Goal: Task Accomplishment & Management: Use online tool/utility

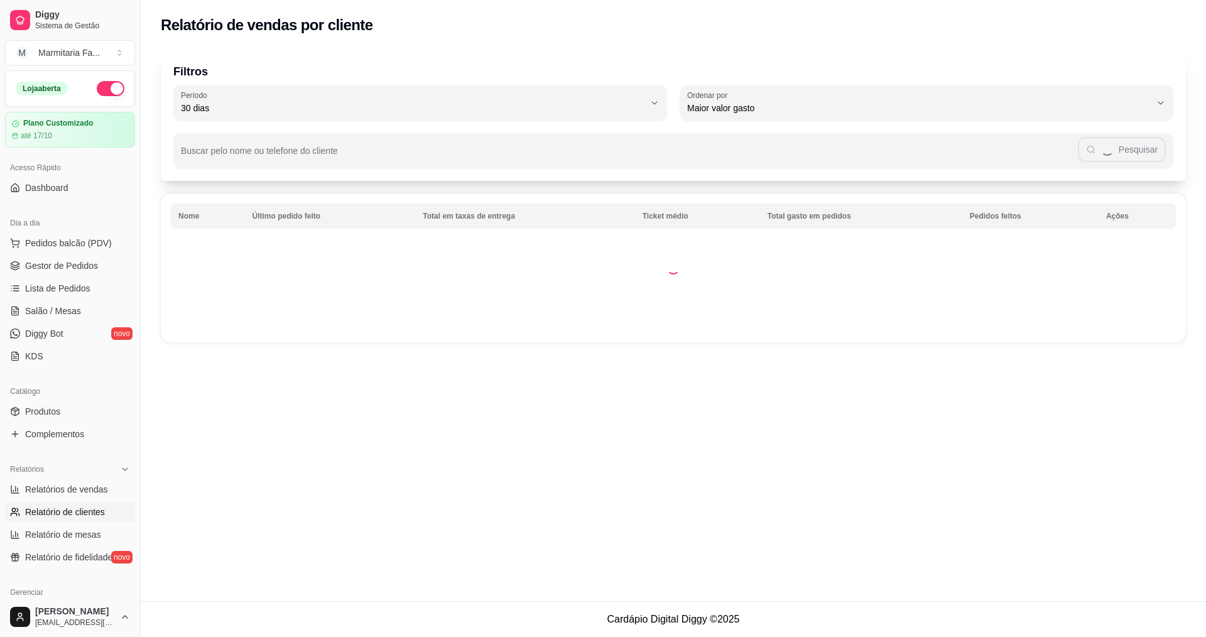
select select "30"
select select "HIGHEST_TOTAL_SPENT_WITH_ORDERS"
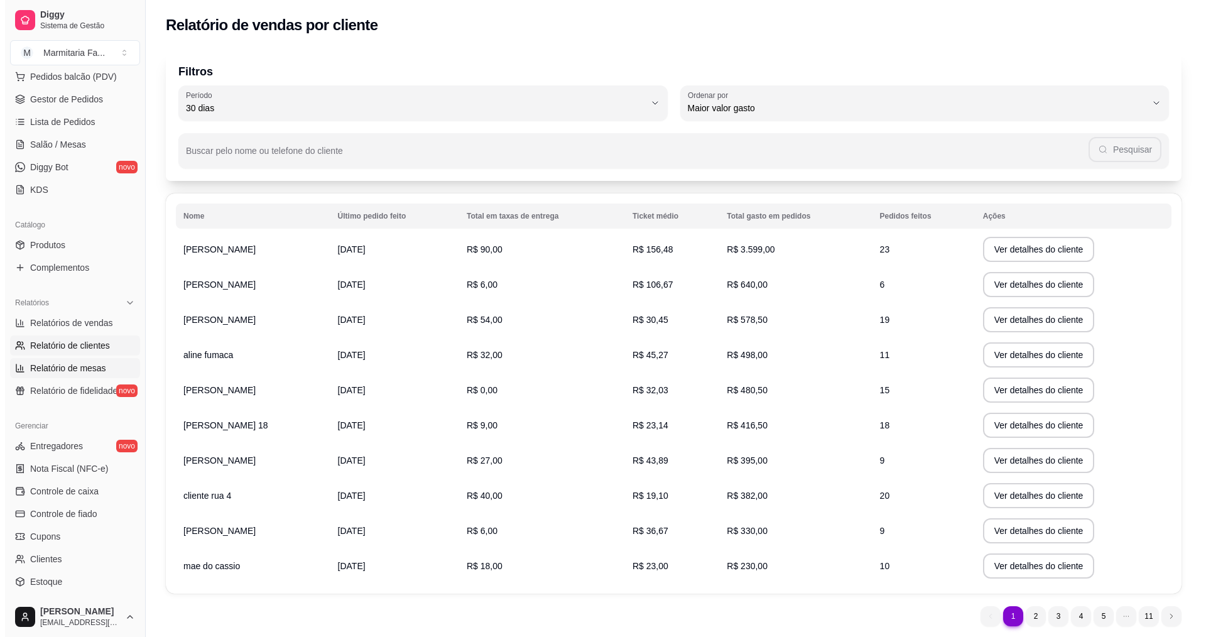
scroll to position [188, 0]
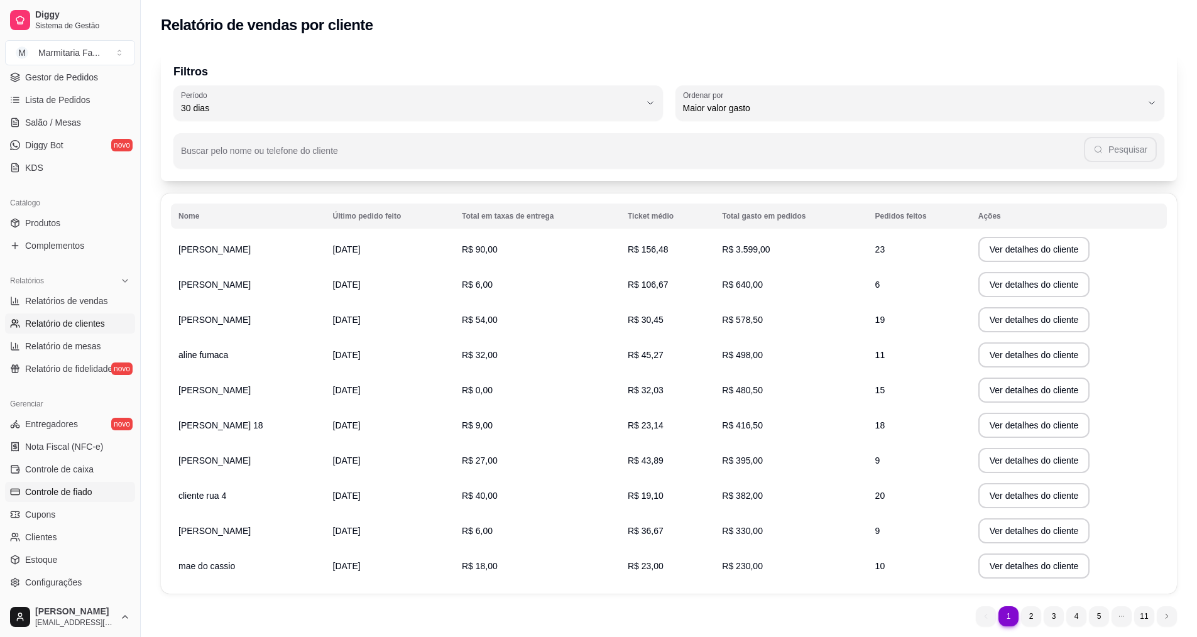
click at [70, 493] on span "Controle de fiado" at bounding box center [58, 492] width 67 height 13
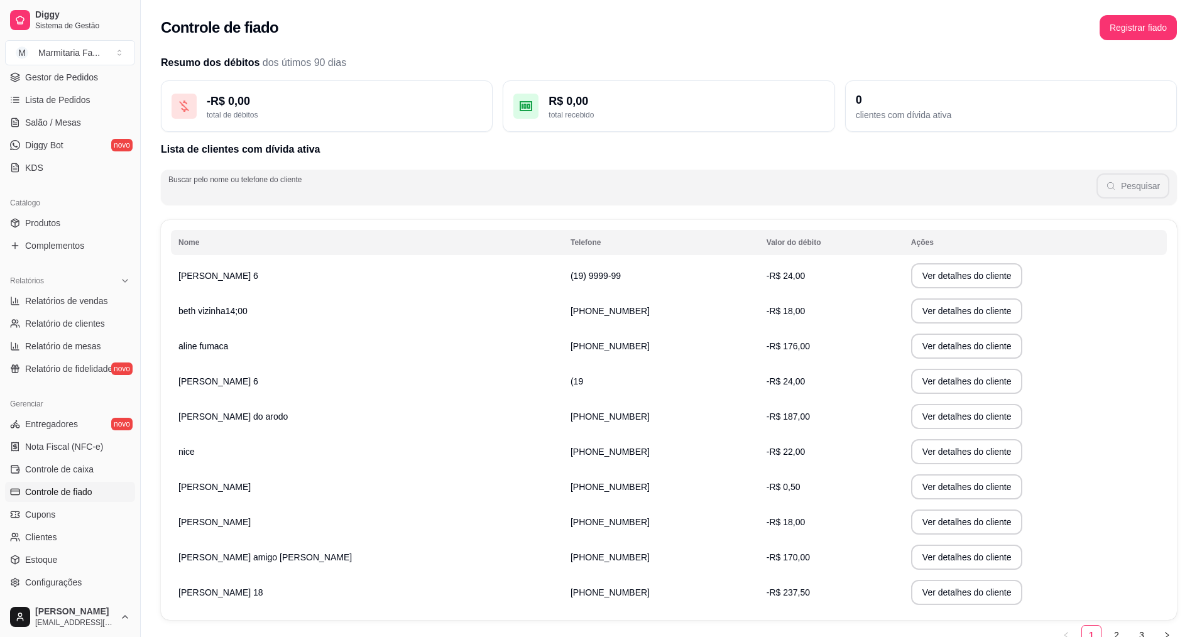
click at [226, 197] on input "Buscar pelo nome ou telefone do cliente" at bounding box center [632, 192] width 928 height 13
type input "diego"
click at [1131, 185] on button "Pesquisar" at bounding box center [1132, 185] width 73 height 25
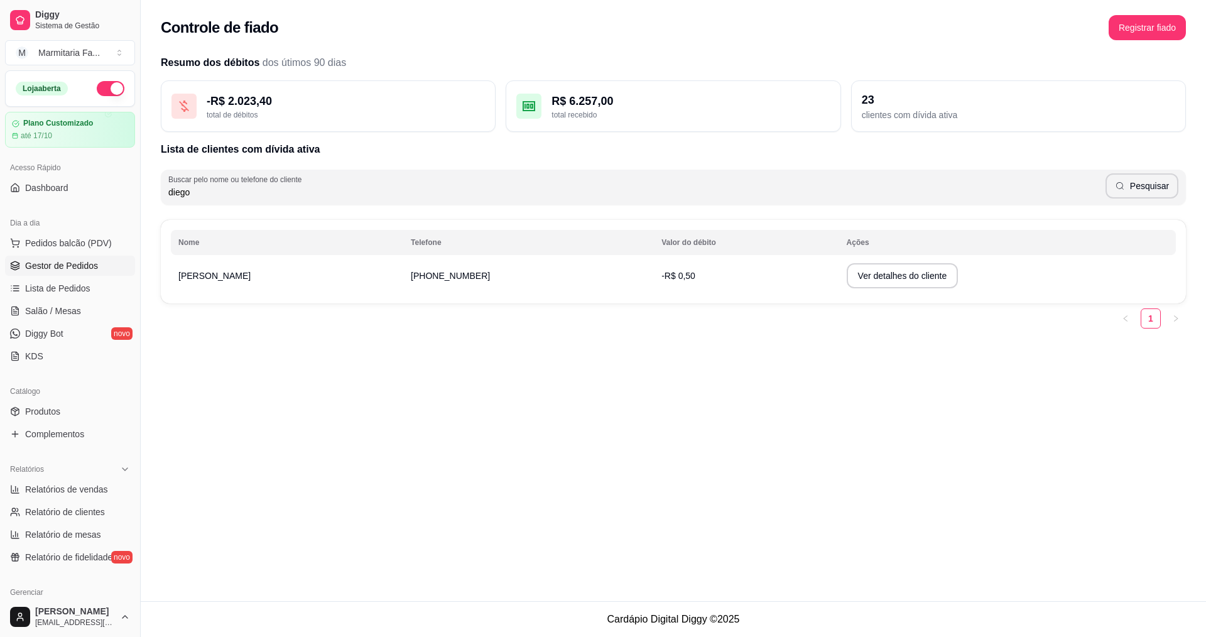
click at [47, 261] on span "Gestor de Pedidos" at bounding box center [61, 265] width 73 height 13
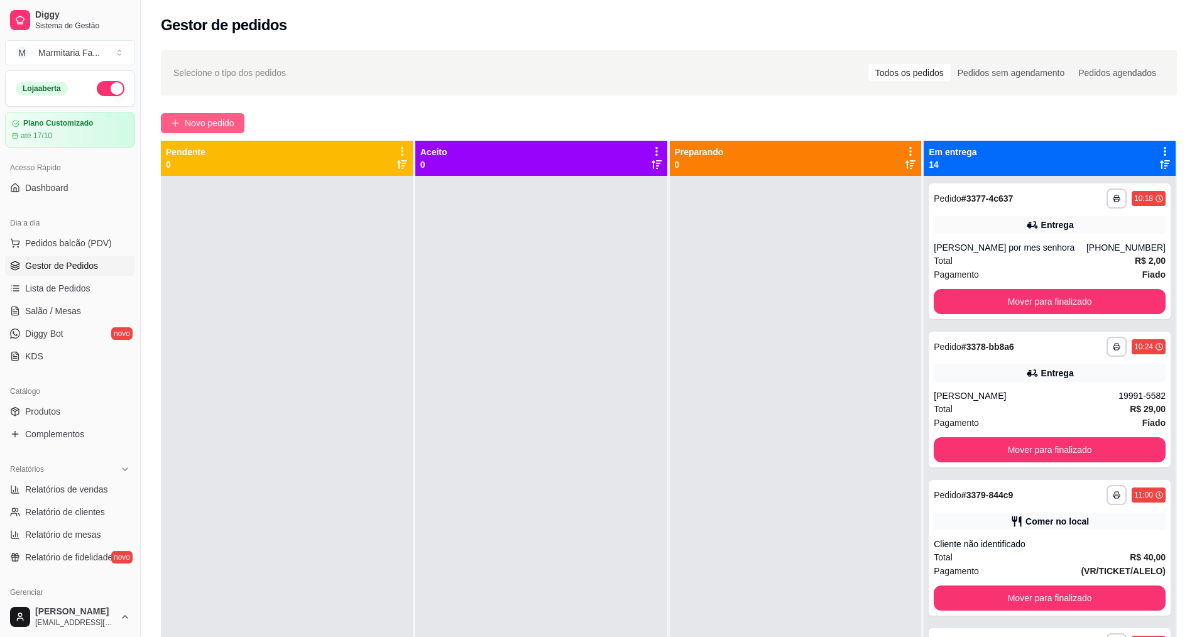
click at [221, 126] on span "Novo pedido" at bounding box center [210, 123] width 50 height 14
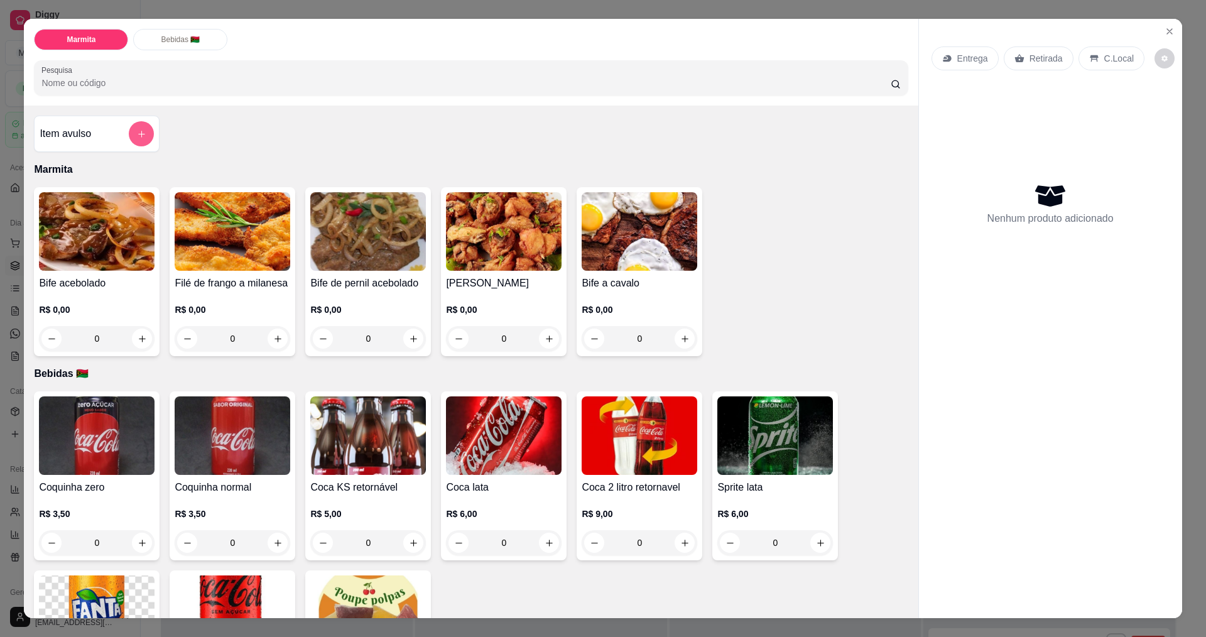
click at [141, 139] on button "add-separate-item" at bounding box center [141, 133] width 25 height 25
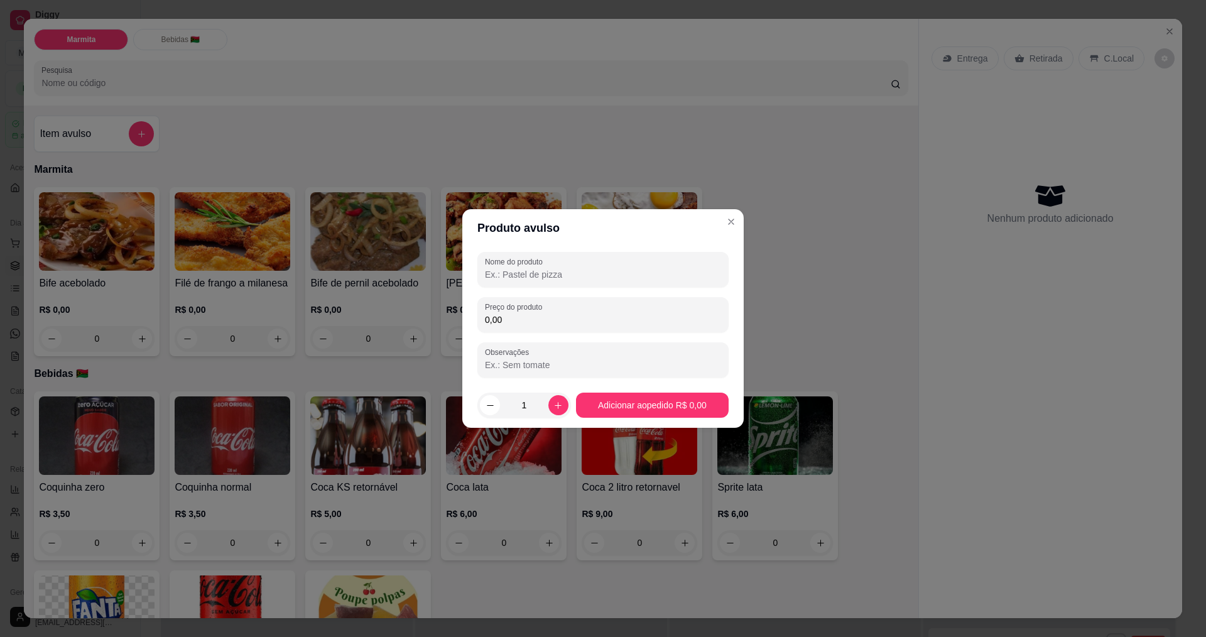
click at [542, 272] on input "Nome do produto" at bounding box center [603, 274] width 236 height 13
type input "media 2 bife acebolado"
drag, startPoint x: 537, startPoint y: 323, endPoint x: 538, endPoint y: 310, distance: 12.6
click at [538, 321] on input "0,00" at bounding box center [603, 320] width 236 height 13
type input "25,00"
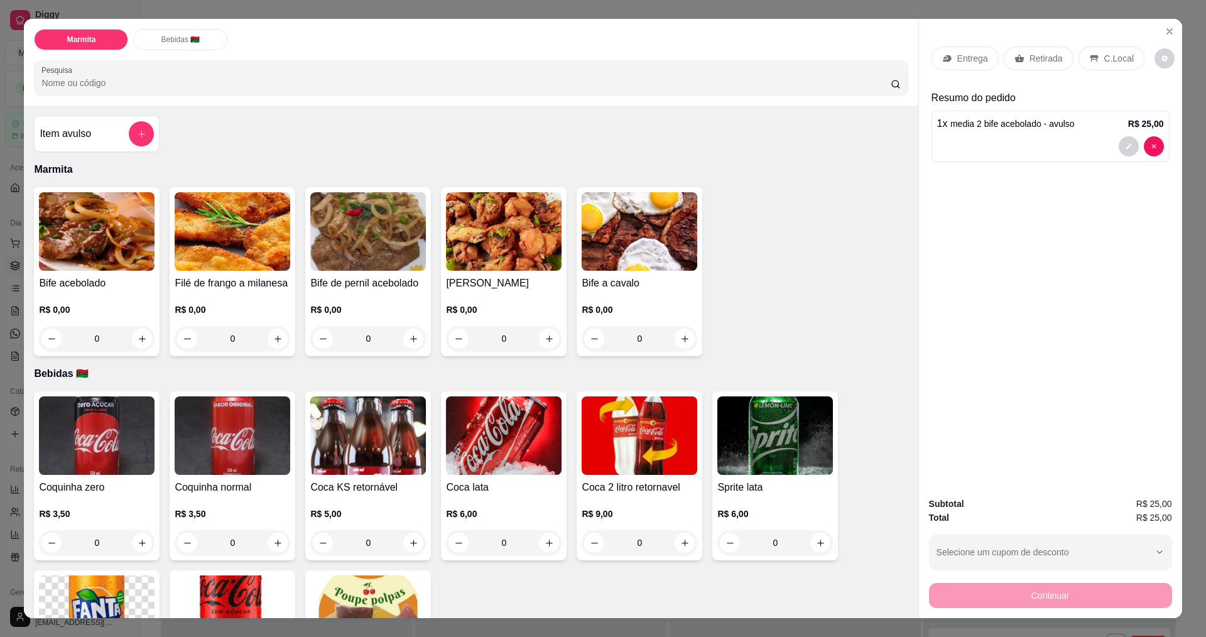
click at [1036, 57] on p "Retirada" at bounding box center [1046, 58] width 33 height 13
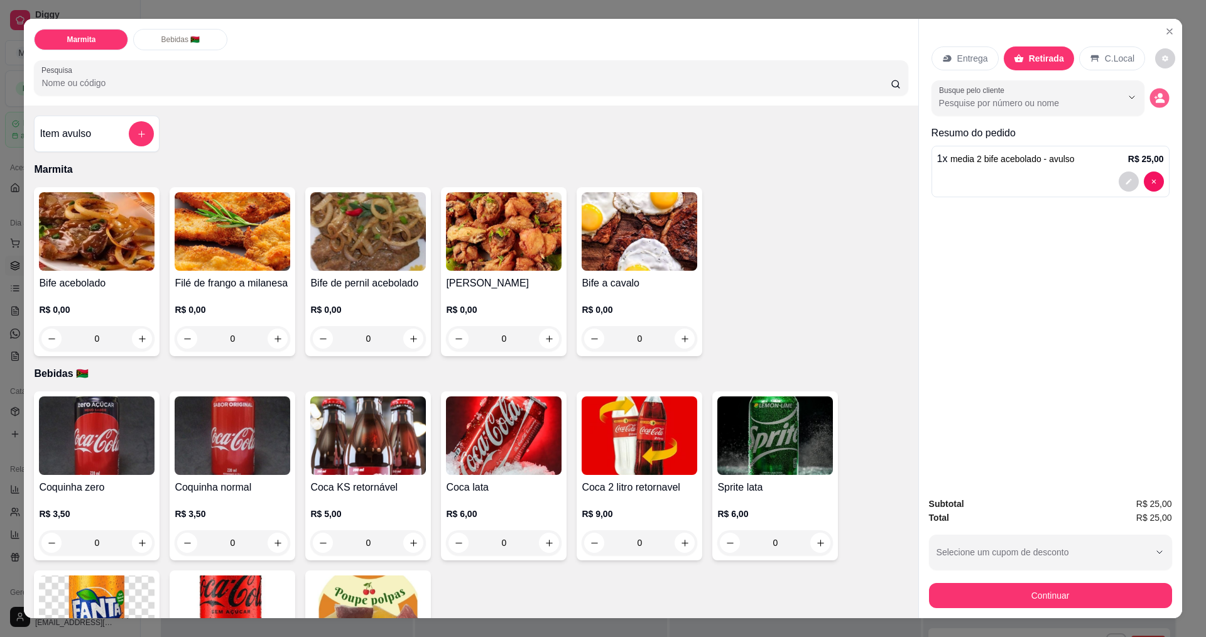
click at [1154, 100] on icon "decrease-product-quantity" at bounding box center [1159, 98] width 11 height 11
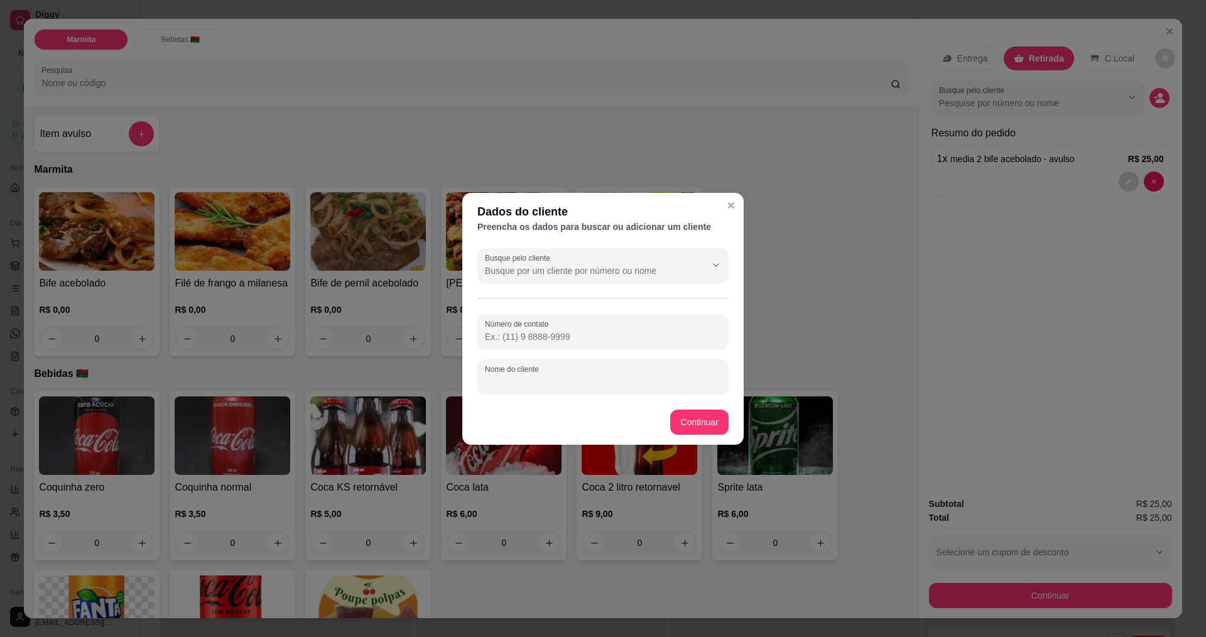
click at [564, 383] on input "Nome do cliente" at bounding box center [603, 382] width 236 height 13
type input "maria"
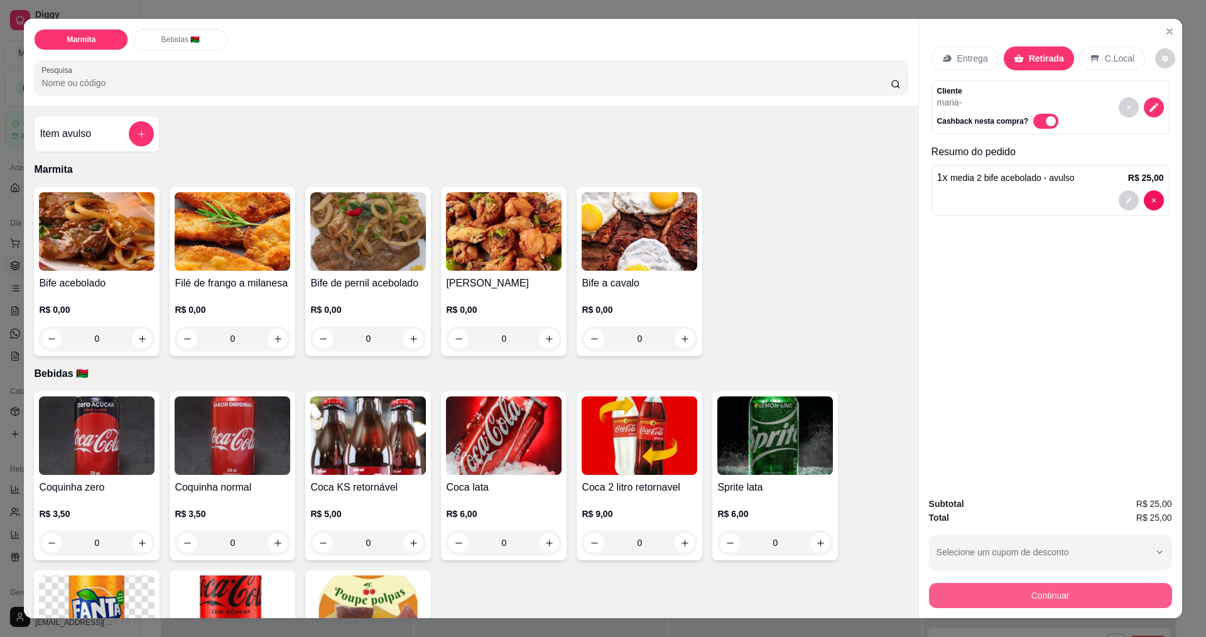
click at [975, 590] on button "Continuar" at bounding box center [1050, 595] width 243 height 25
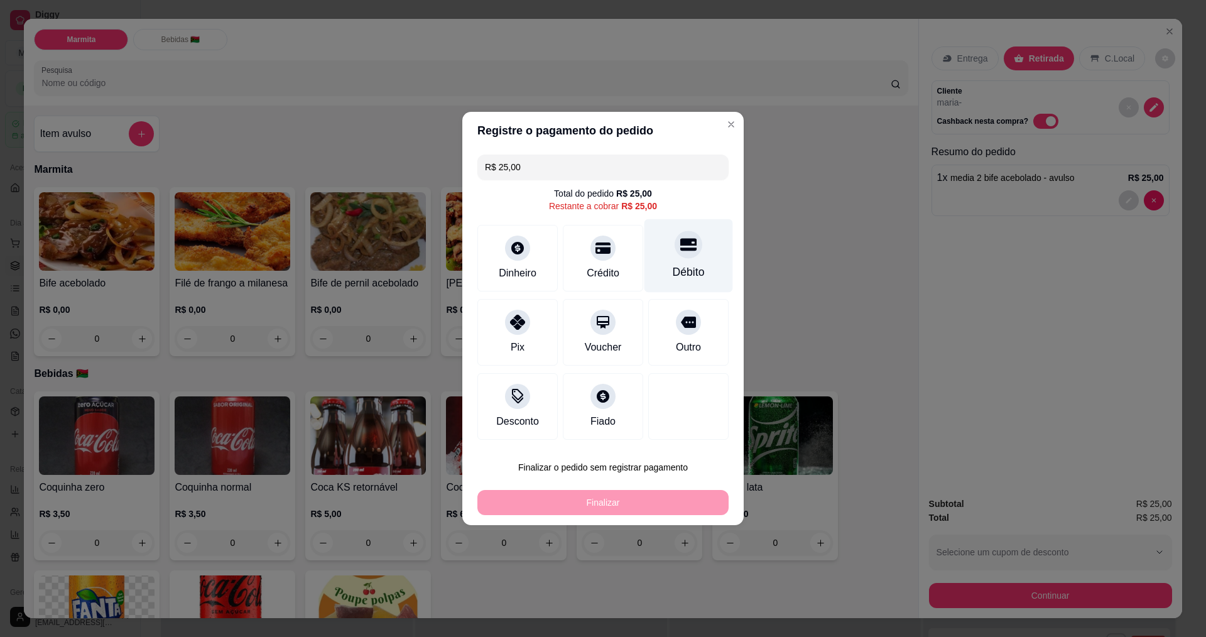
click at [677, 258] on div at bounding box center [689, 245] width 28 height 28
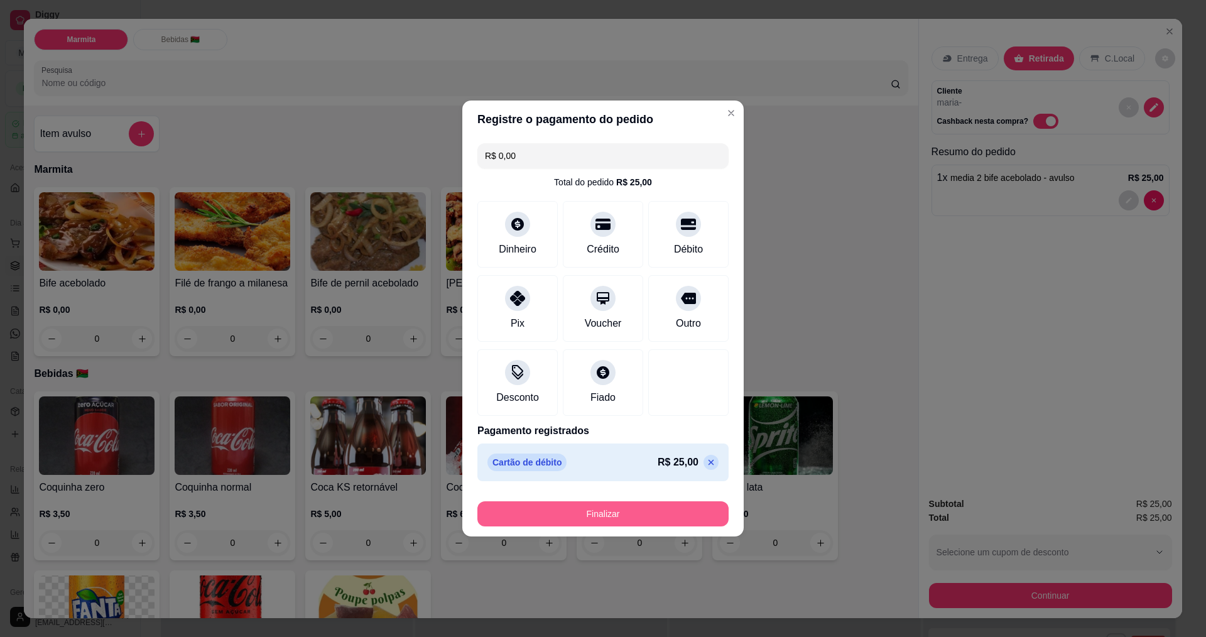
click at [679, 520] on button "Finalizar" at bounding box center [602, 513] width 251 height 25
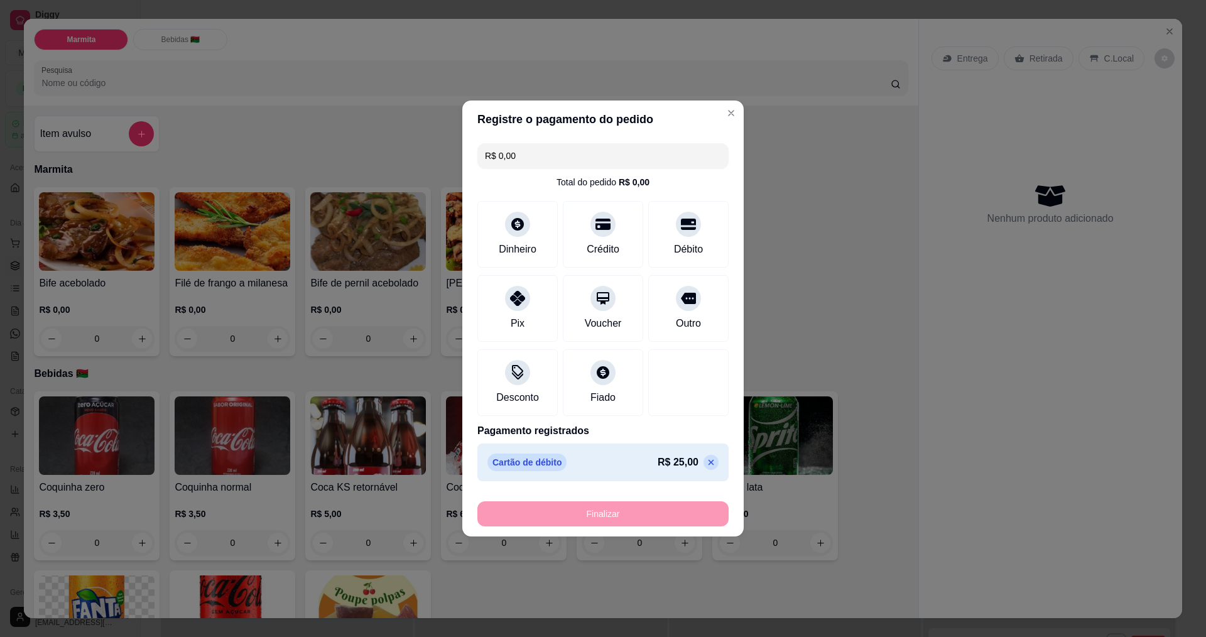
type input "-R$ 25,00"
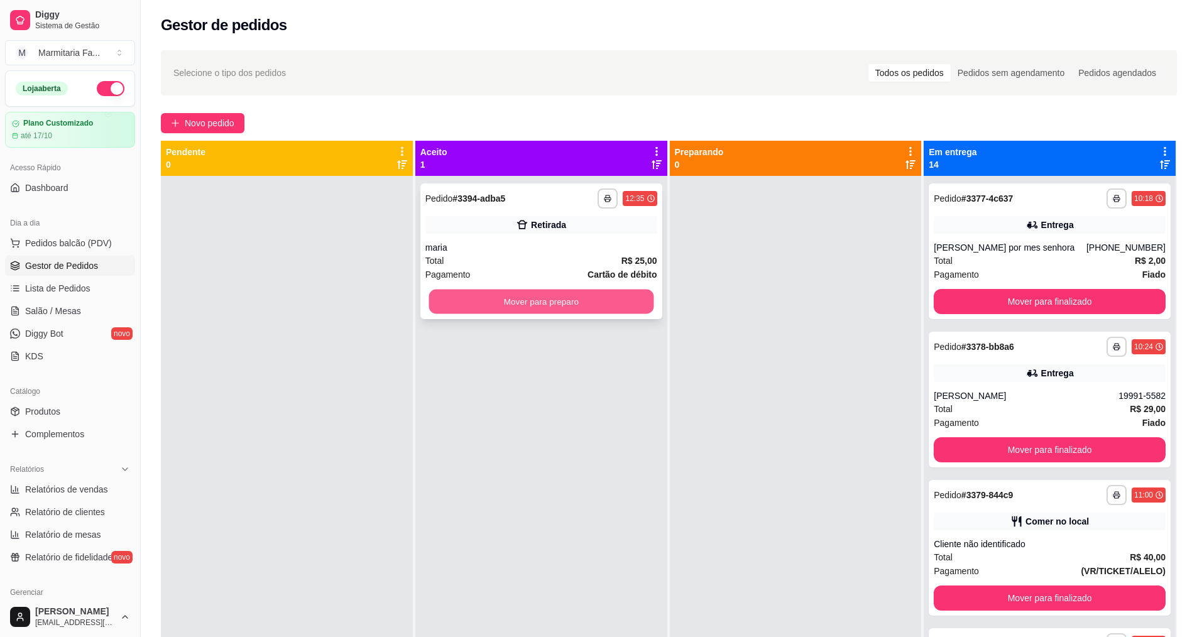
click at [569, 300] on button "Mover para preparo" at bounding box center [540, 302] width 225 height 25
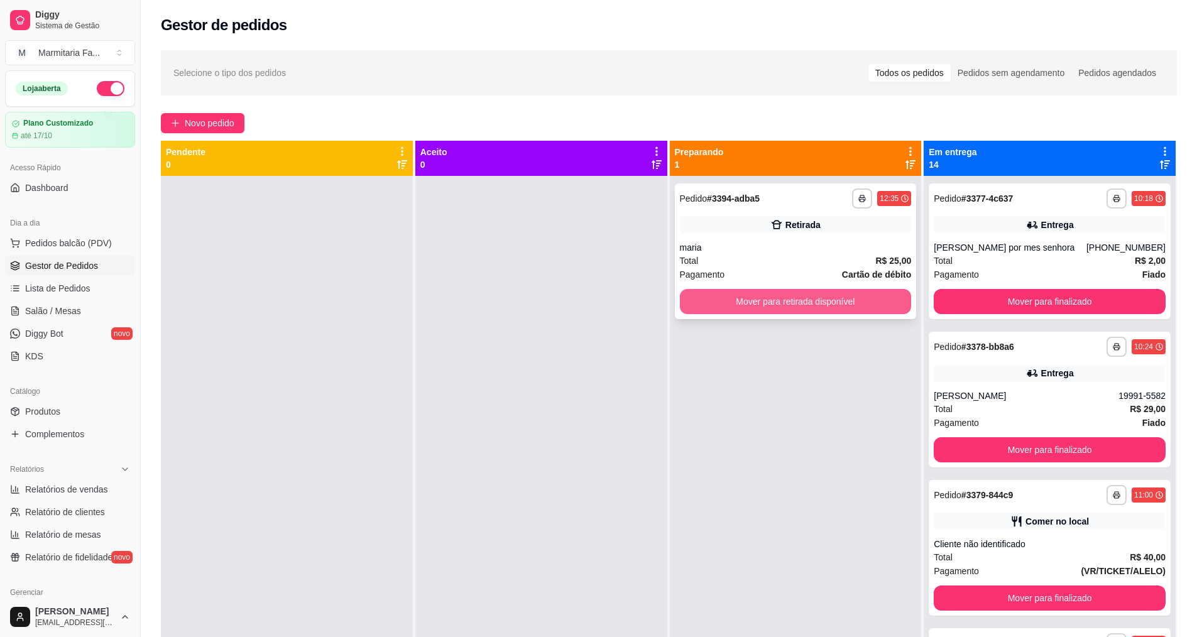
click at [827, 310] on button "Mover para retirada disponível" at bounding box center [796, 301] width 232 height 25
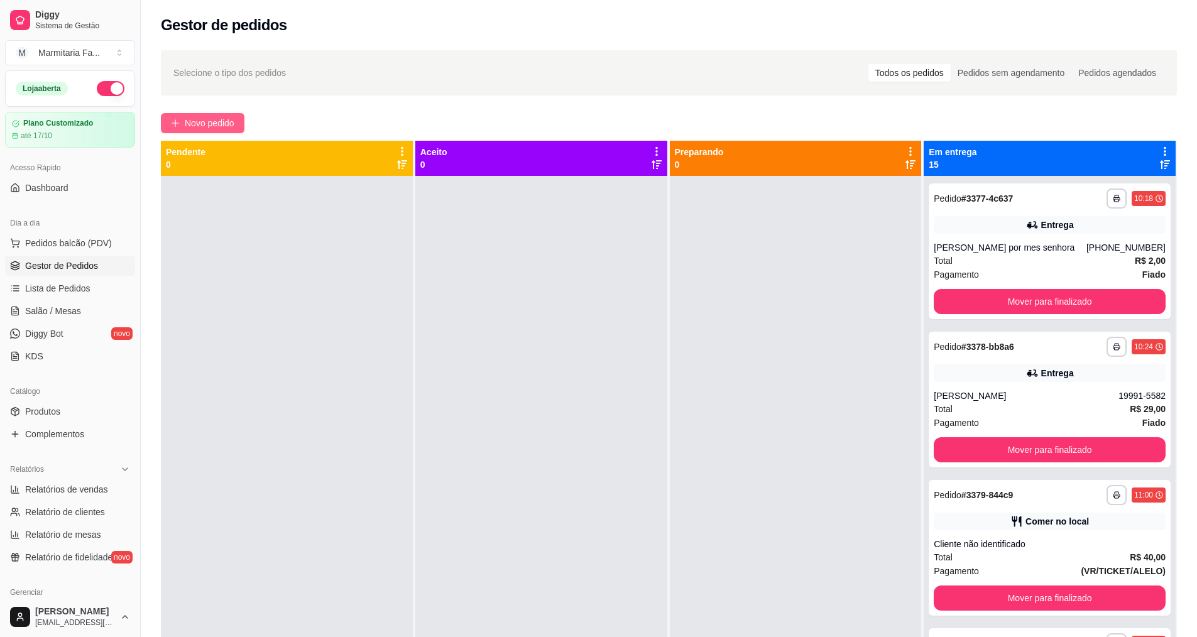
click at [209, 116] on span "Novo pedido" at bounding box center [210, 123] width 50 height 14
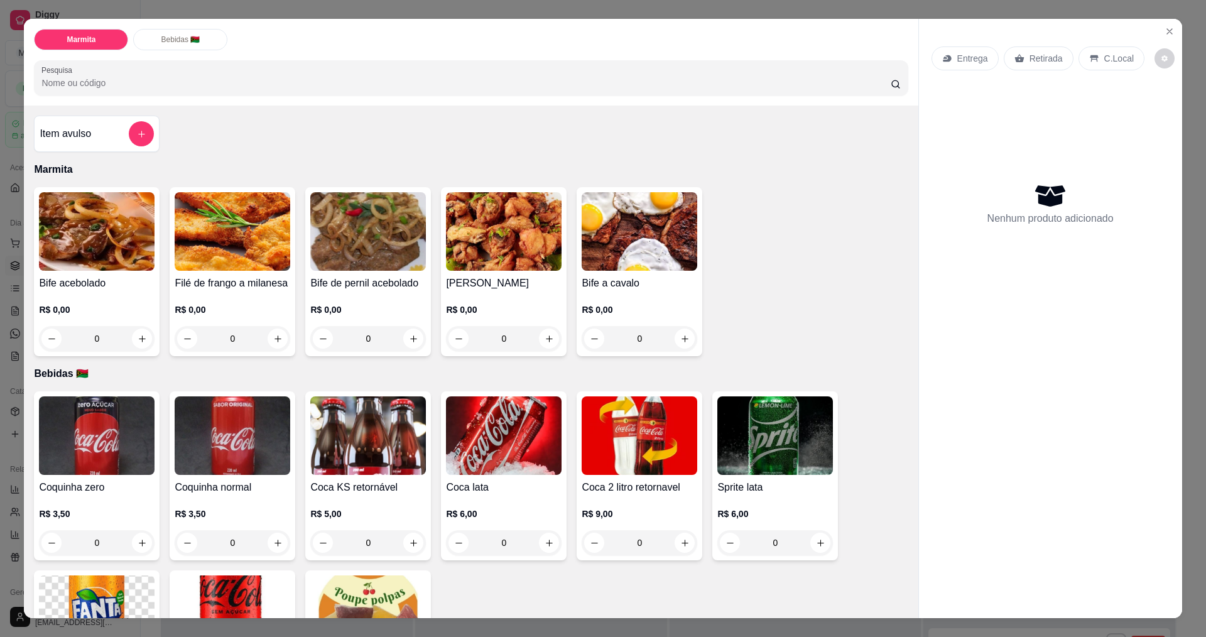
click at [265, 261] on img at bounding box center [233, 231] width 116 height 79
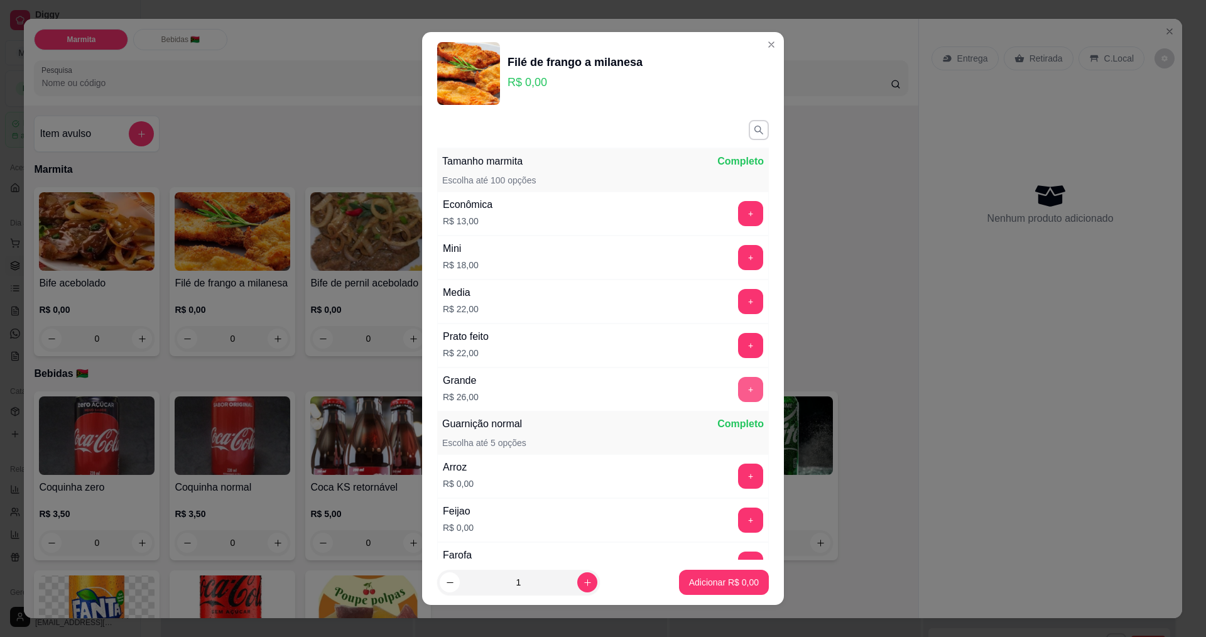
click at [738, 387] on button "+" at bounding box center [750, 389] width 25 height 25
click at [743, 582] on p "Adicionar R$ 26,00" at bounding box center [721, 582] width 75 height 13
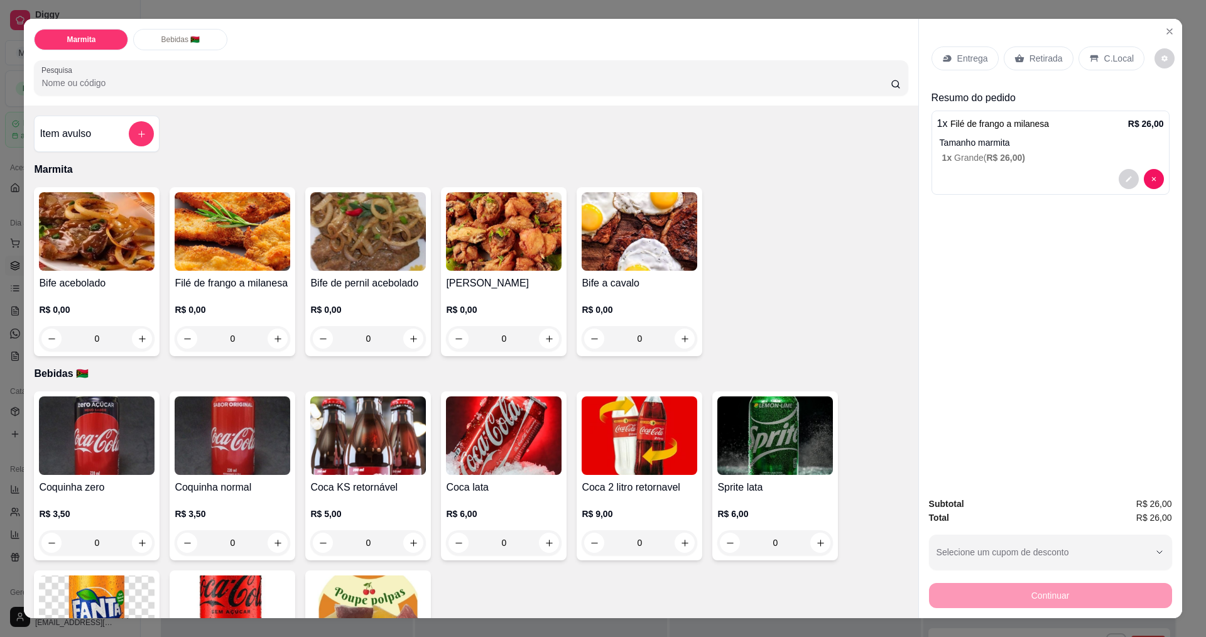
click at [967, 57] on p "Entrega" at bounding box center [972, 58] width 31 height 13
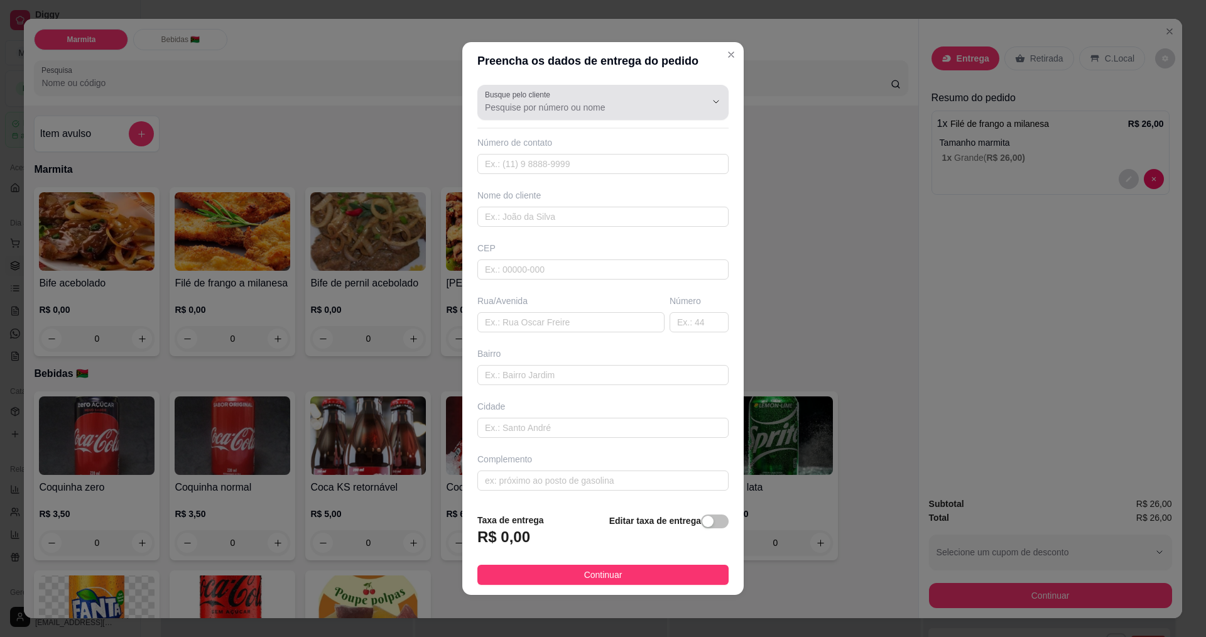
click at [609, 103] on input "Busque pelo cliente" at bounding box center [585, 107] width 201 height 13
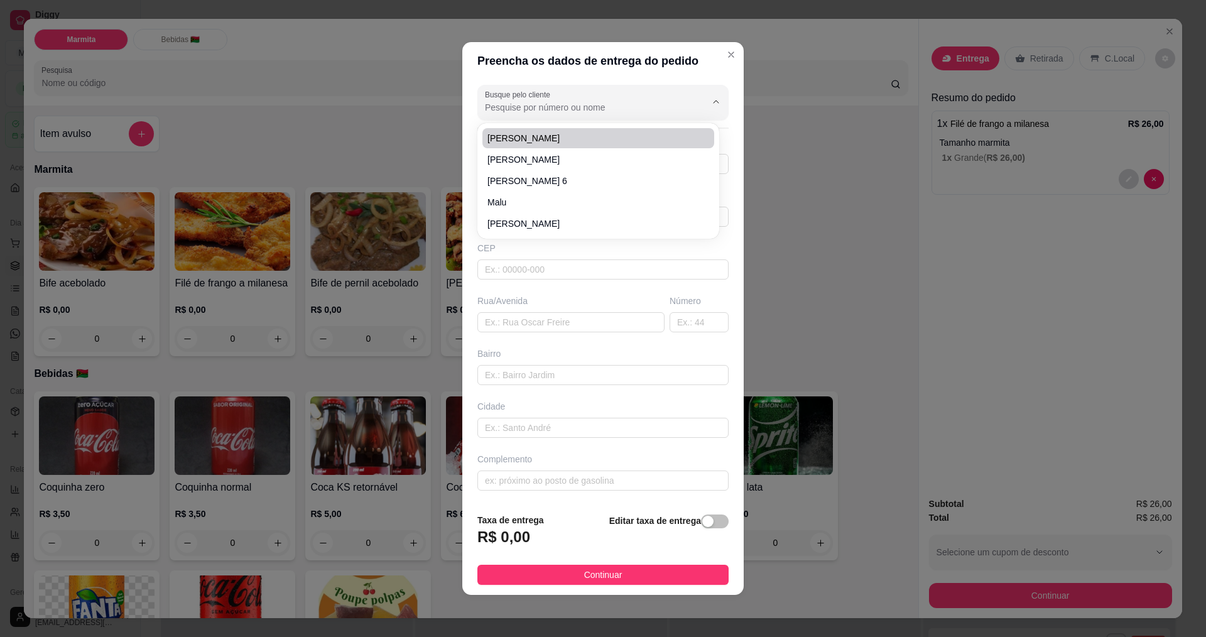
click at [632, 104] on input "Busque pelo cliente" at bounding box center [585, 107] width 201 height 13
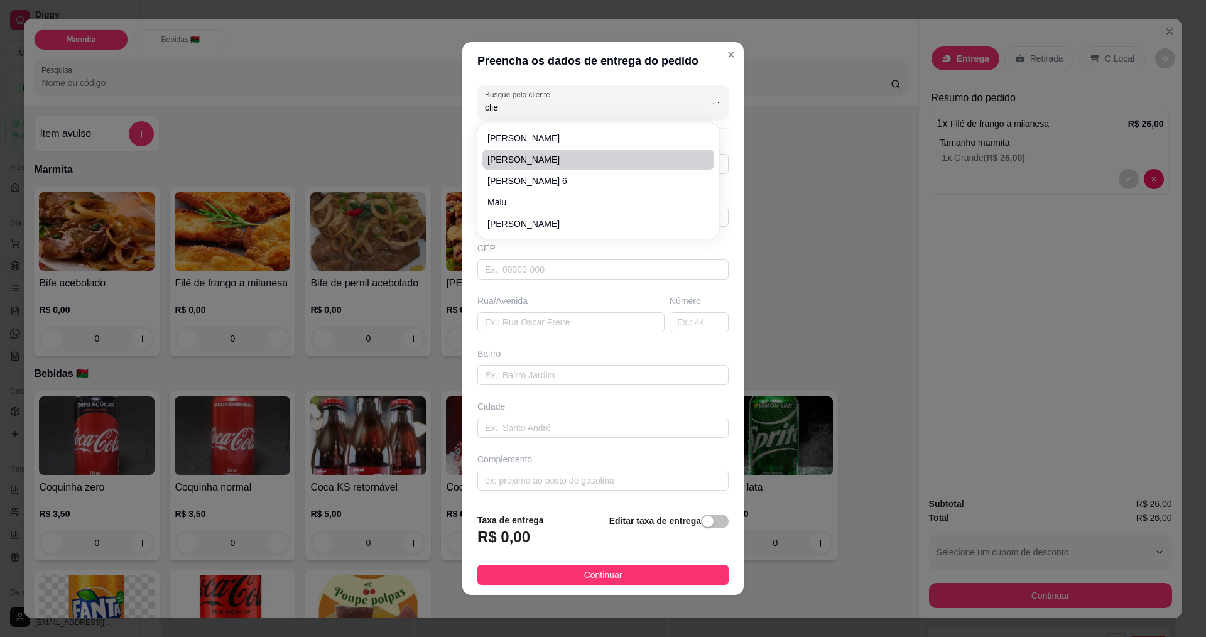
type input "clie"
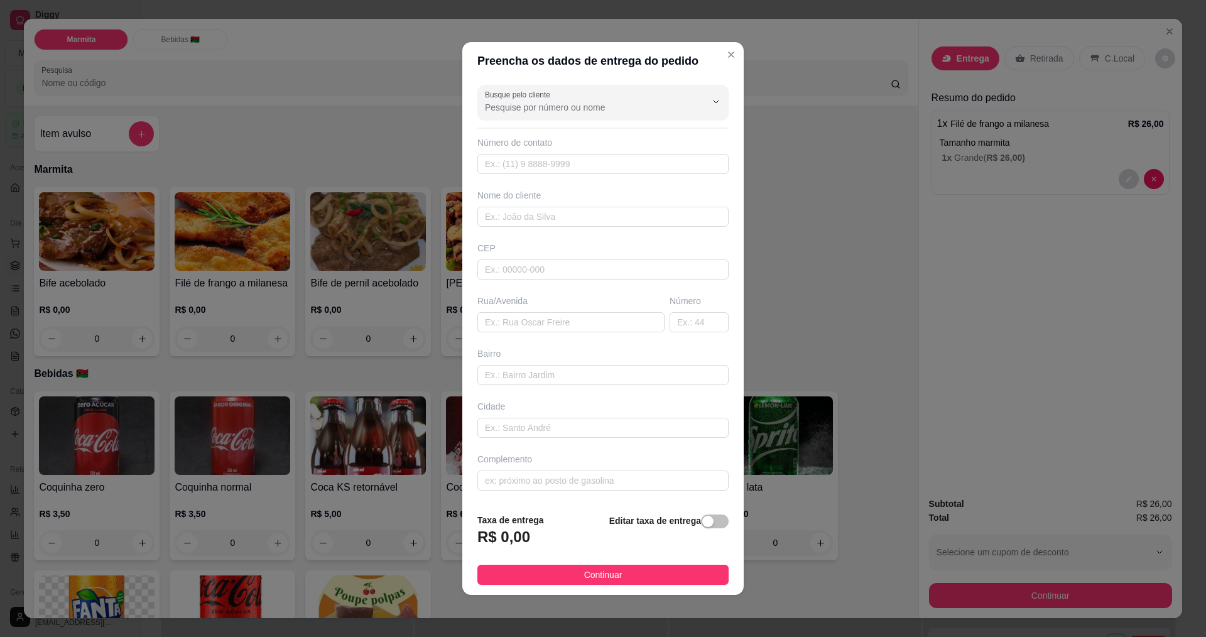
click at [844, 351] on div "Preencha os dados de entrega do pedido Busque pelo cliente Número de contato No…" at bounding box center [603, 318] width 1206 height 637
click at [858, 297] on div "Preencha os dados de entrega do pedido Busque pelo cliente Número de contato No…" at bounding box center [603, 318] width 1206 height 637
click at [777, 254] on div "Preencha os dados de entrega do pedido Busque pelo cliente Número de contato No…" at bounding box center [603, 318] width 1206 height 637
click at [585, 102] on input "Busque pelo cliente" at bounding box center [585, 107] width 201 height 13
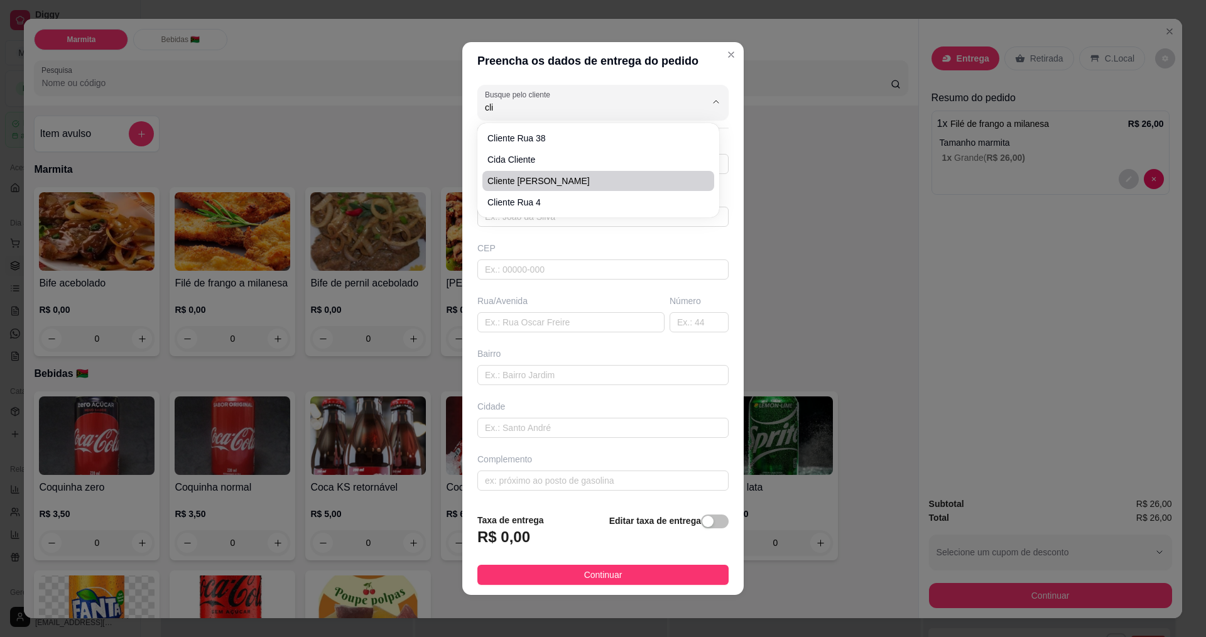
click at [523, 180] on span "cliente [PERSON_NAME]" at bounding box center [592, 181] width 209 height 13
type input "cliente [PERSON_NAME]"
type input "19995339293"
type input "cliente [PERSON_NAME]"
type input "rua [PERSON_NAME]"
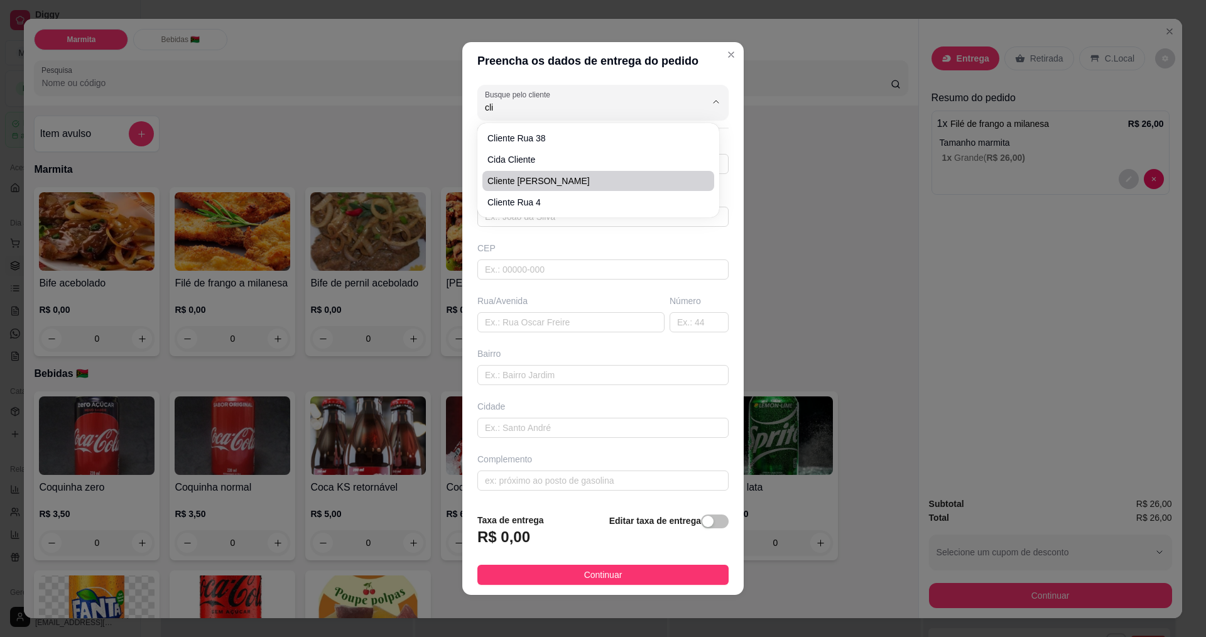
type input "130"
type input "jd lisa"
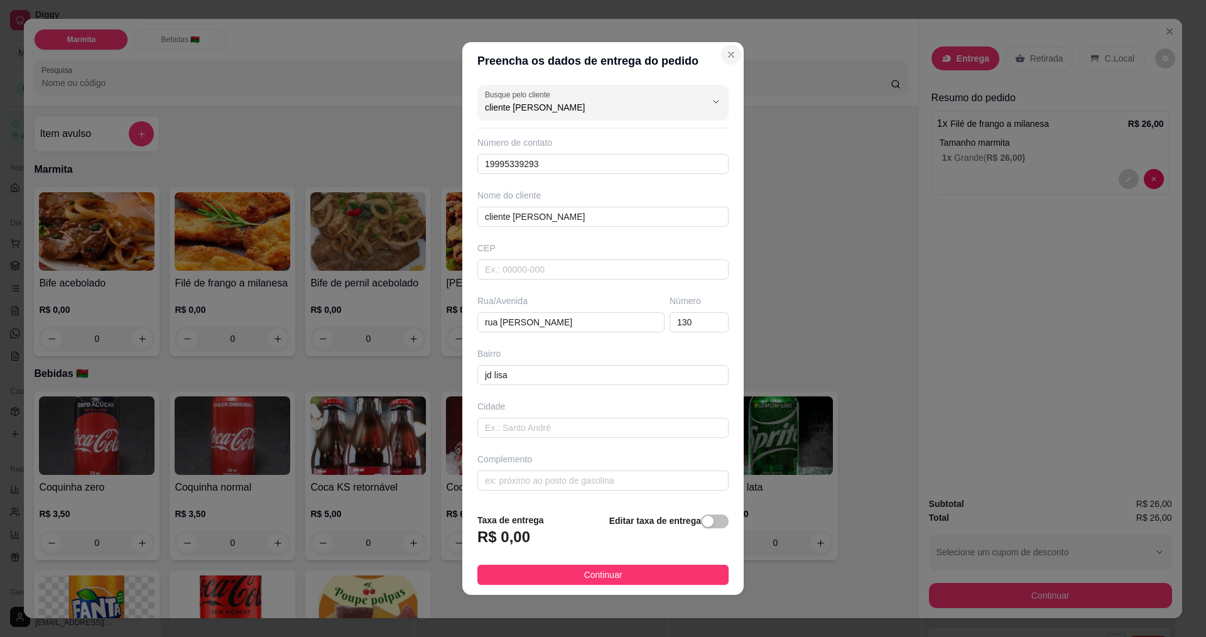
type input "cliente [PERSON_NAME]"
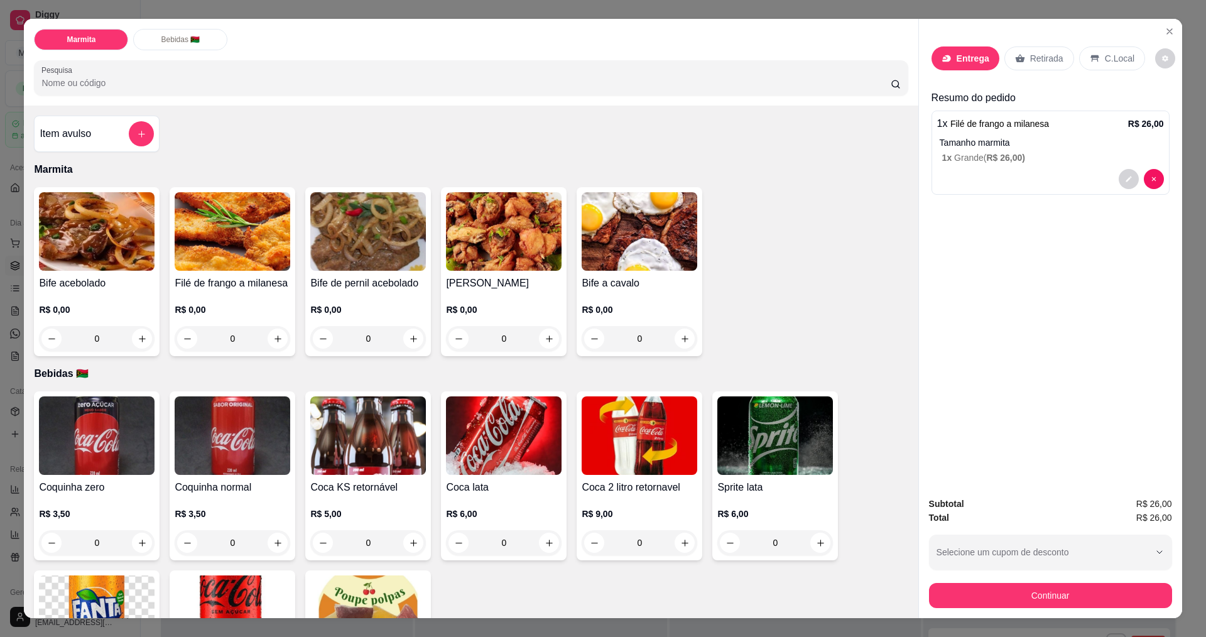
click at [978, 54] on p "Entrega" at bounding box center [973, 58] width 33 height 13
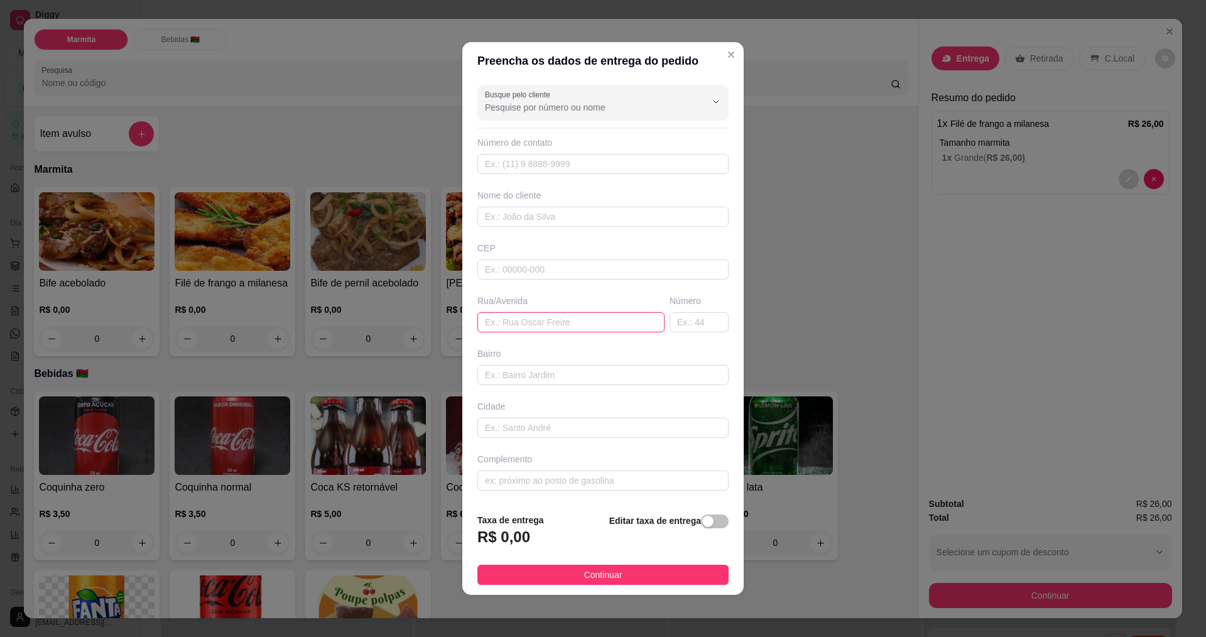
click at [504, 324] on input "text" at bounding box center [570, 322] width 187 height 20
type input "rua professor doutor [PERSON_NAME]"
click at [702, 325] on input "text" at bounding box center [699, 322] width 59 height 20
type input "113"
click at [657, 371] on input "text" at bounding box center [602, 375] width 251 height 20
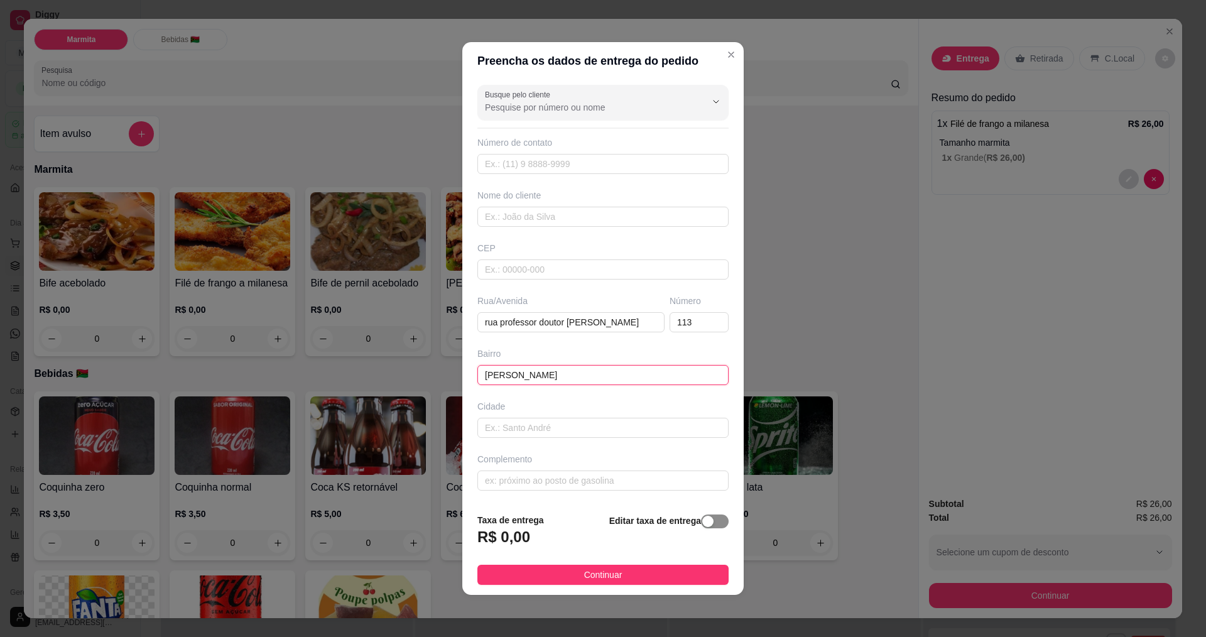
type input "[PERSON_NAME]"
click at [712, 516] on span "button" at bounding box center [715, 522] width 28 height 14
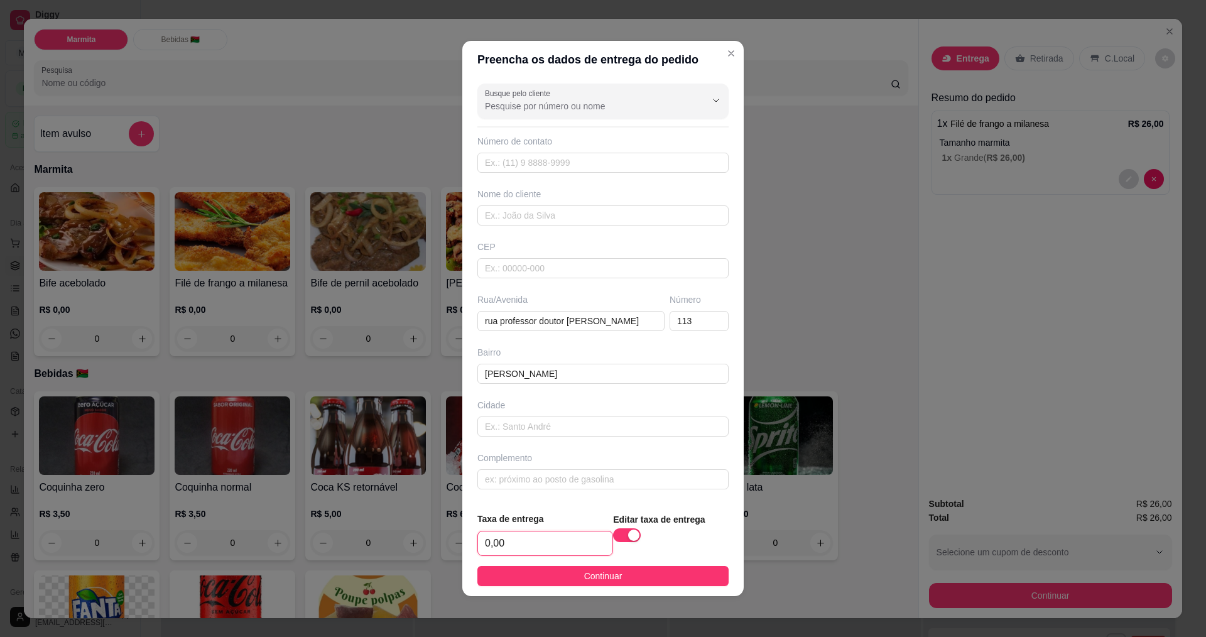
click at [555, 545] on input "0,00" at bounding box center [545, 544] width 134 height 24
type input "4,00"
click at [604, 575] on span "Continuar" at bounding box center [603, 576] width 38 height 14
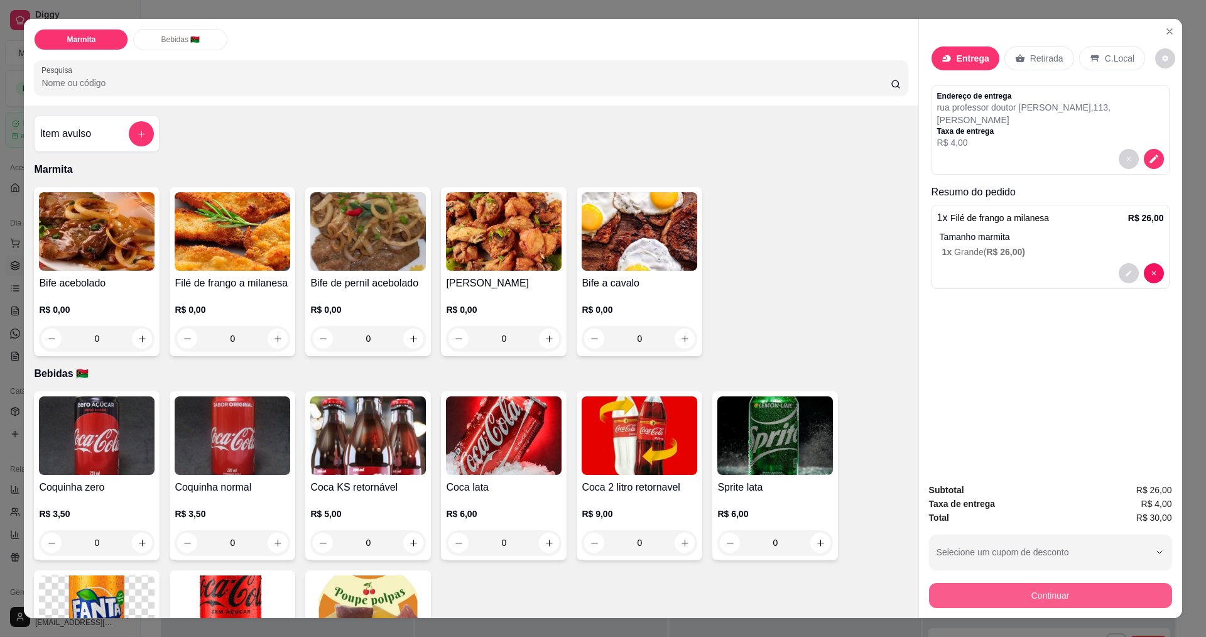
click at [1059, 596] on button "Continuar" at bounding box center [1050, 595] width 243 height 25
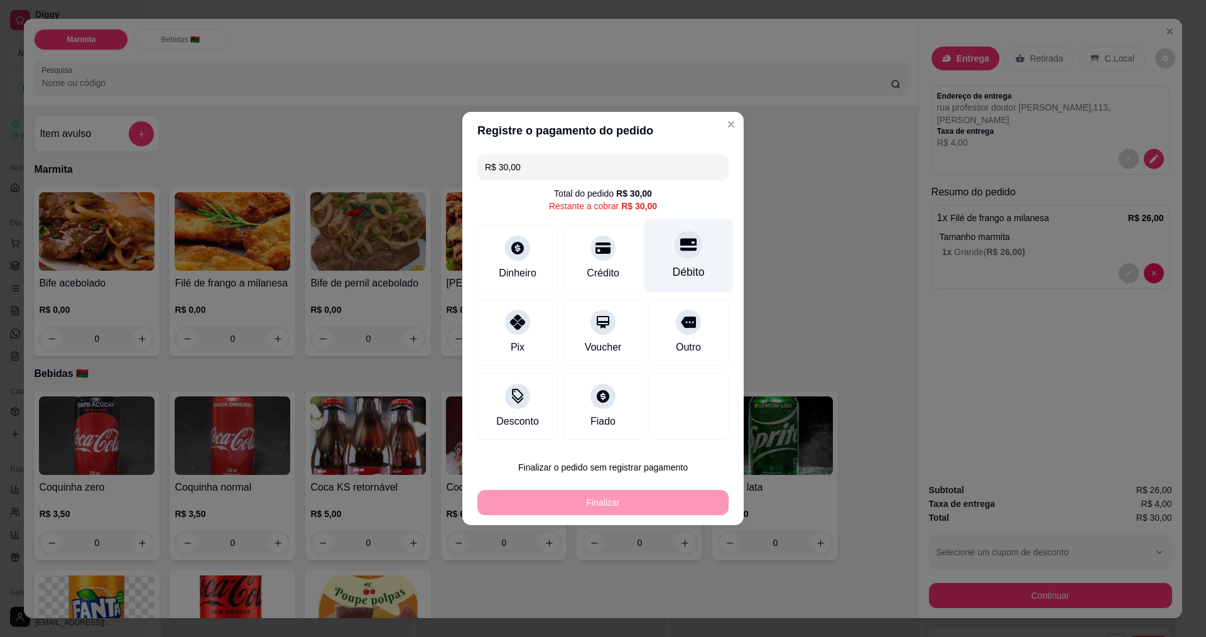
click at [694, 253] on div "Débito" at bounding box center [689, 256] width 89 height 74
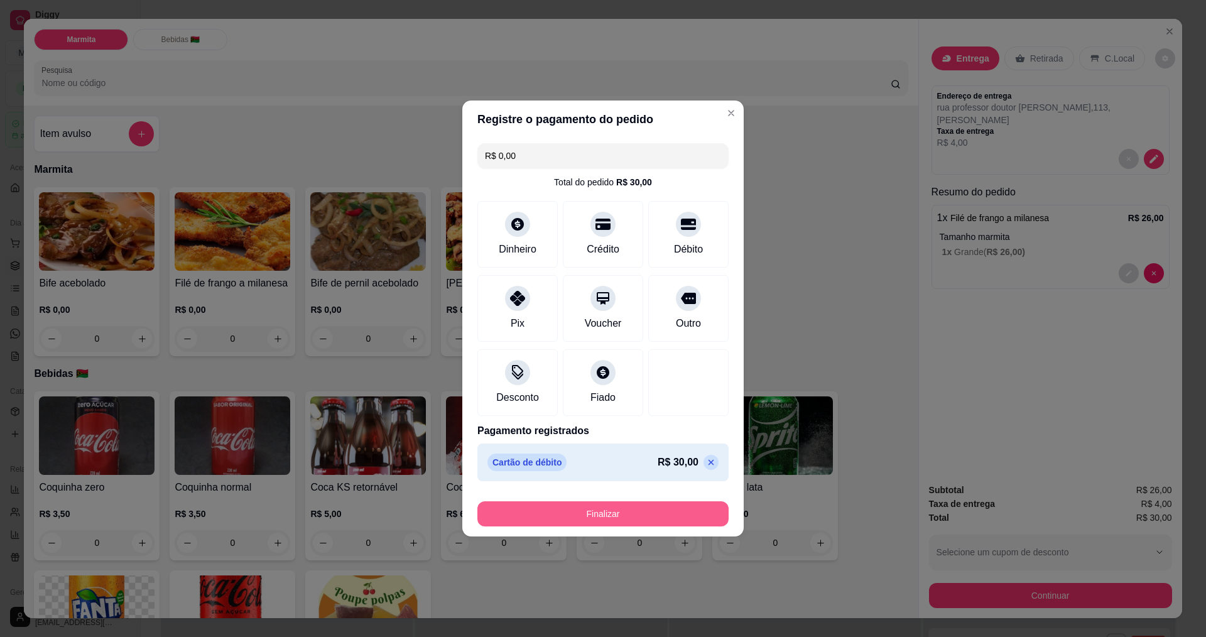
click at [646, 510] on button "Finalizar" at bounding box center [602, 513] width 251 height 25
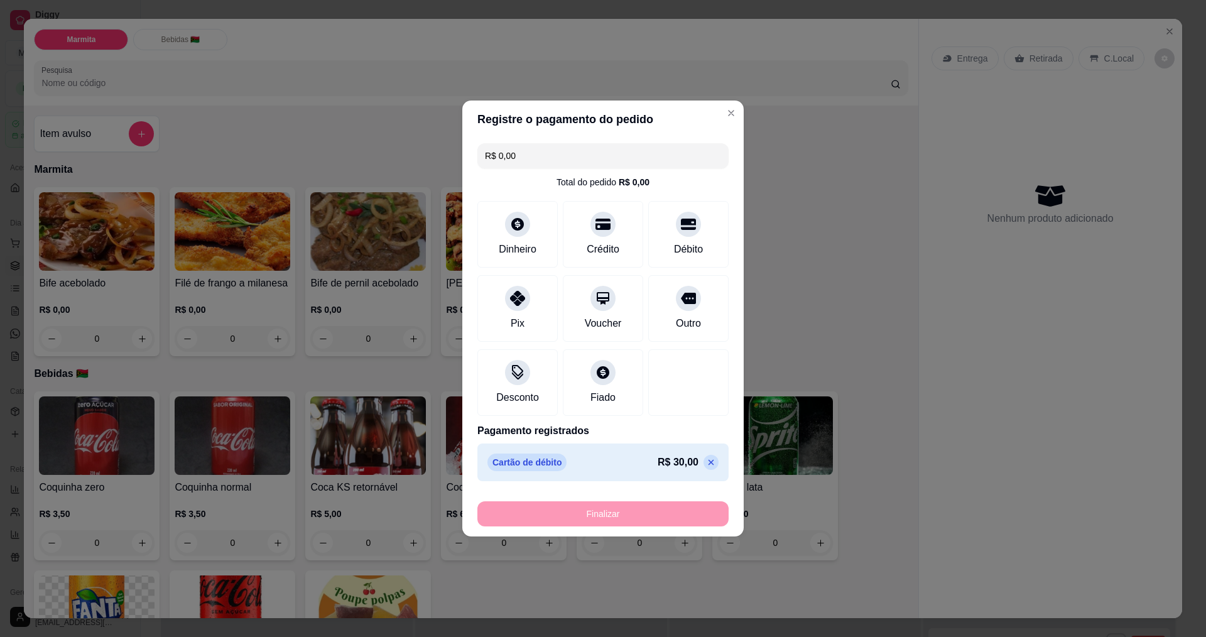
type input "-R$ 30,00"
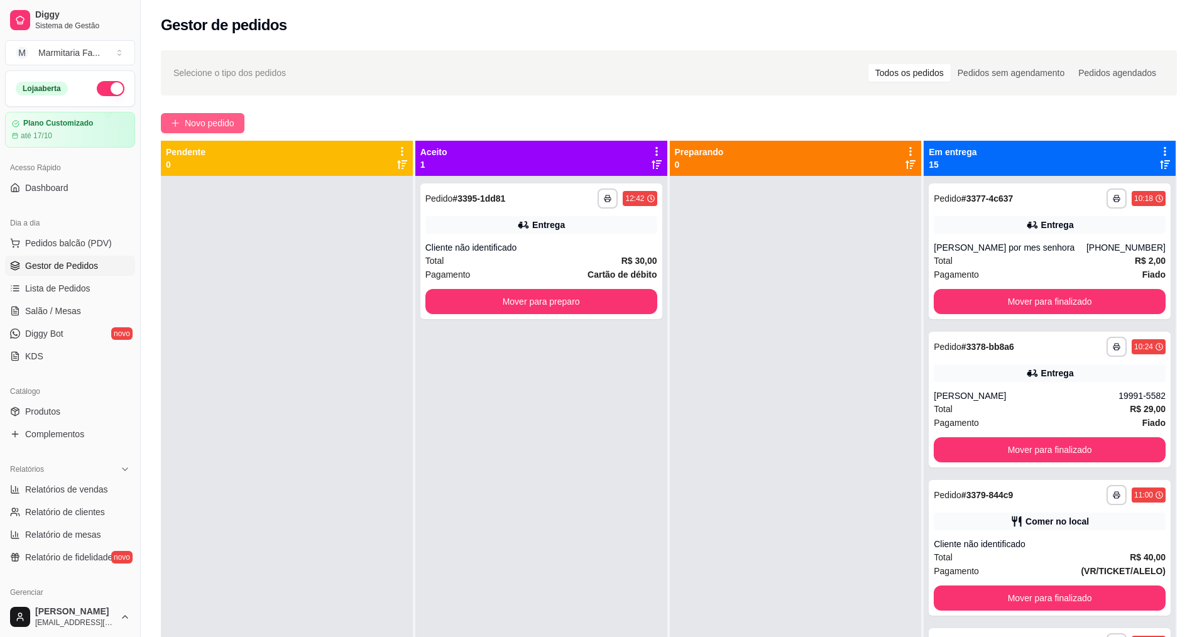
click at [225, 131] on button "Novo pedido" at bounding box center [203, 123] width 84 height 20
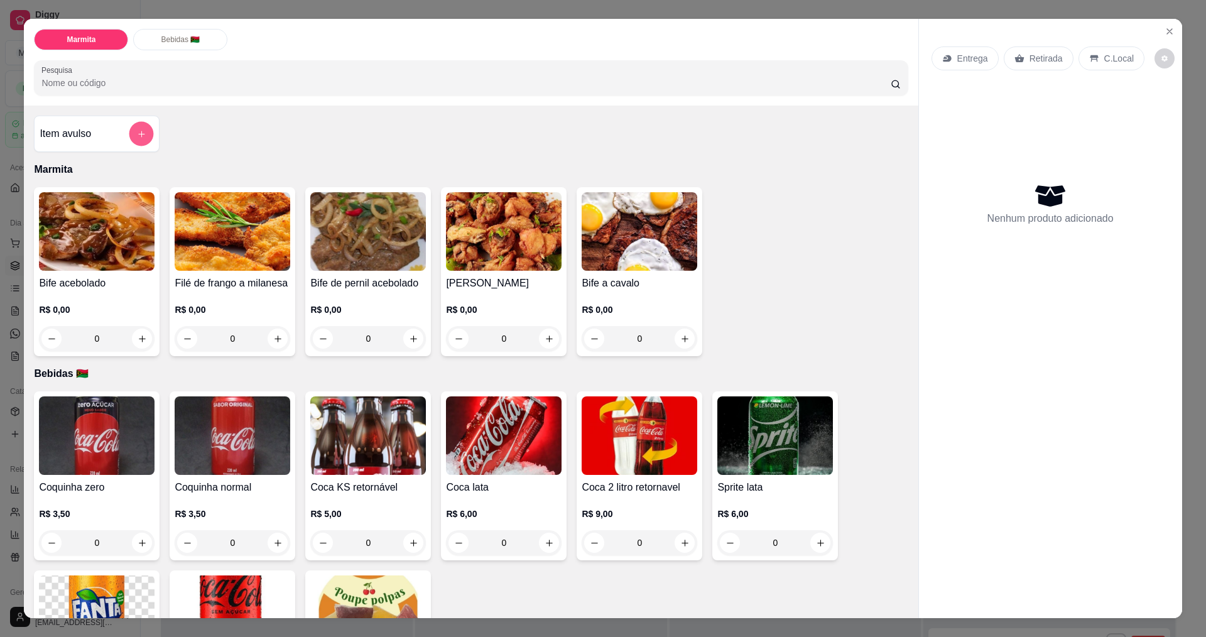
click at [143, 131] on button "add-separate-item" at bounding box center [141, 134] width 25 height 25
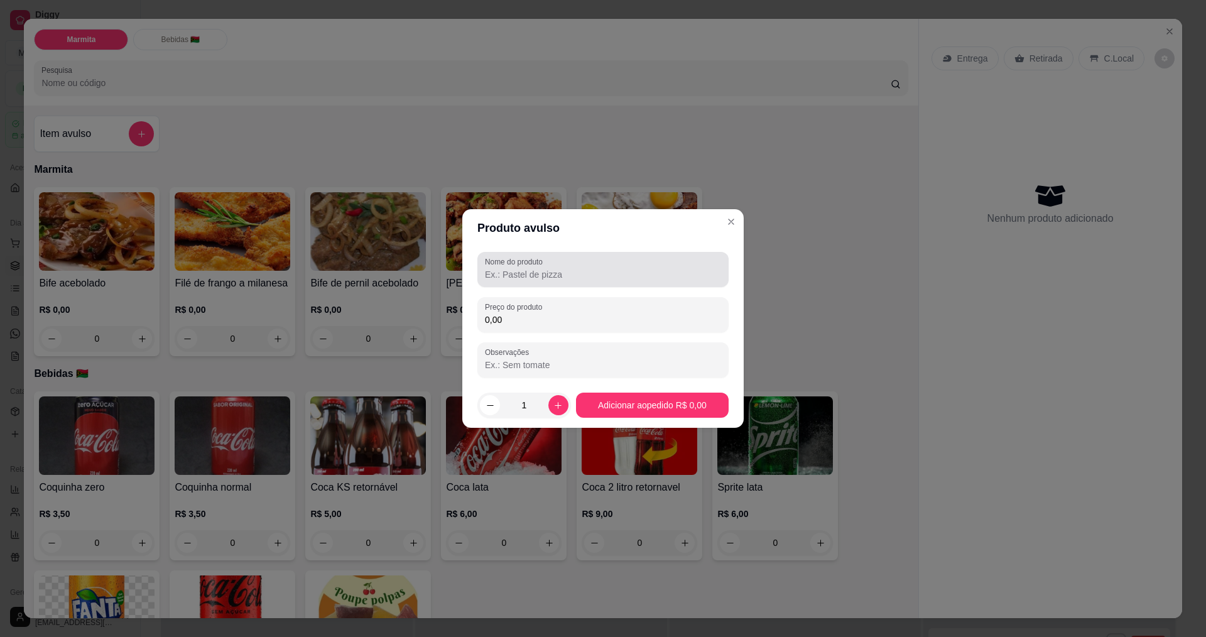
click at [548, 273] on input "Nome do produto" at bounding box center [603, 274] width 236 height 13
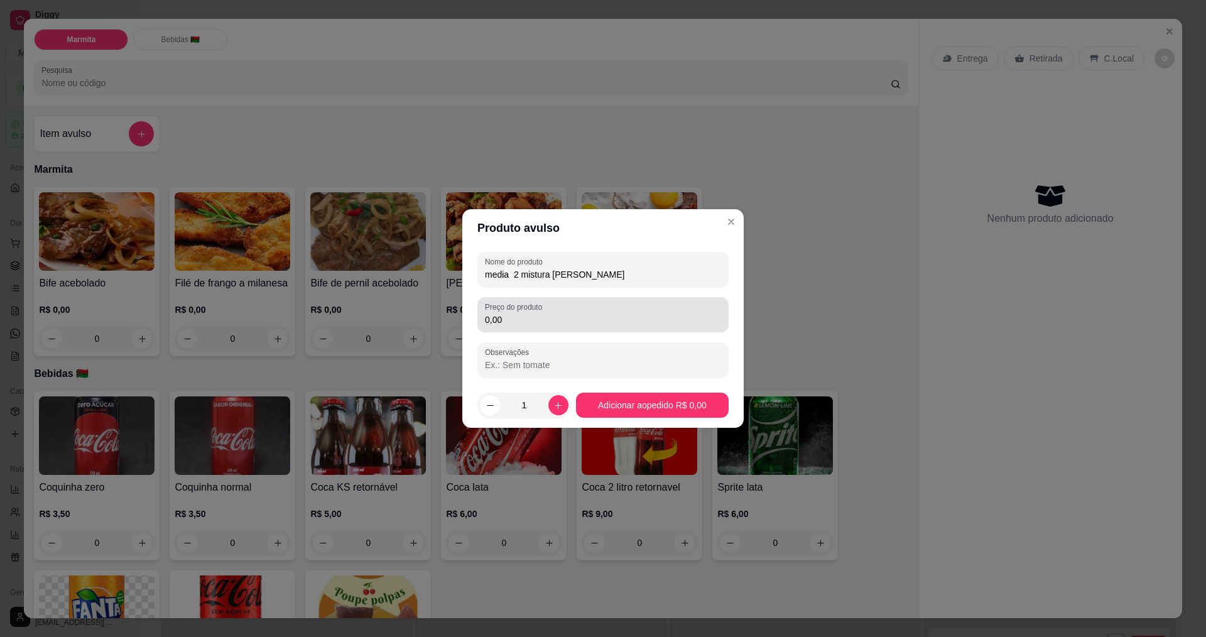
type input "media 2 mistura [PERSON_NAME]"
click at [534, 320] on input "0,00" at bounding box center [603, 320] width 236 height 13
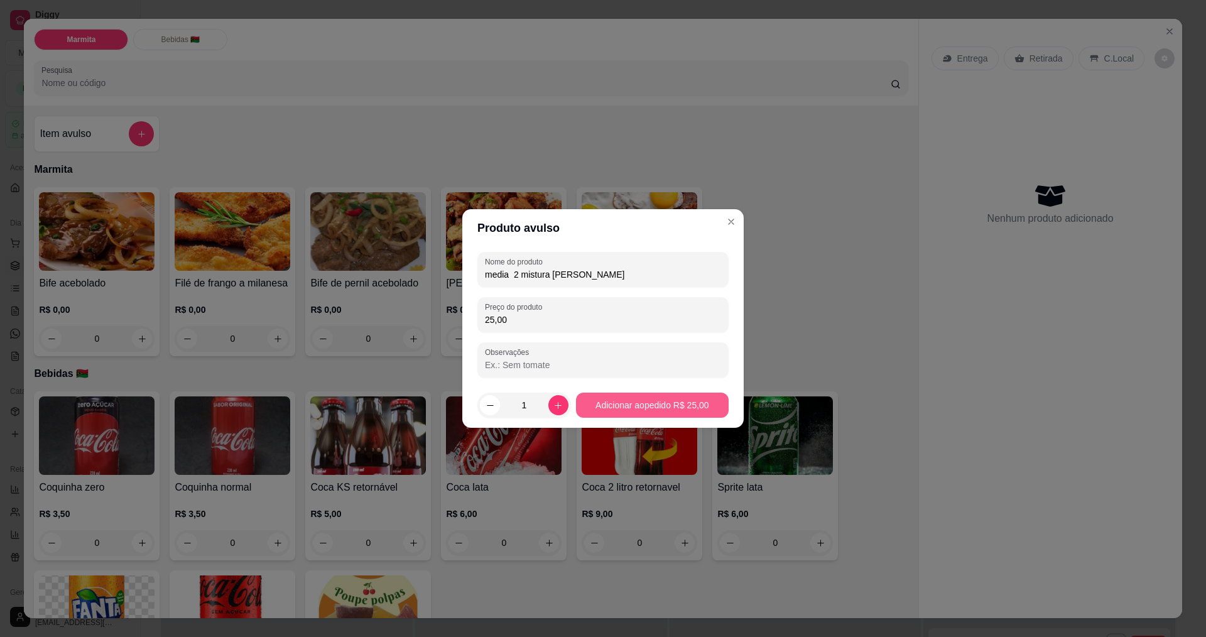
type input "25,00"
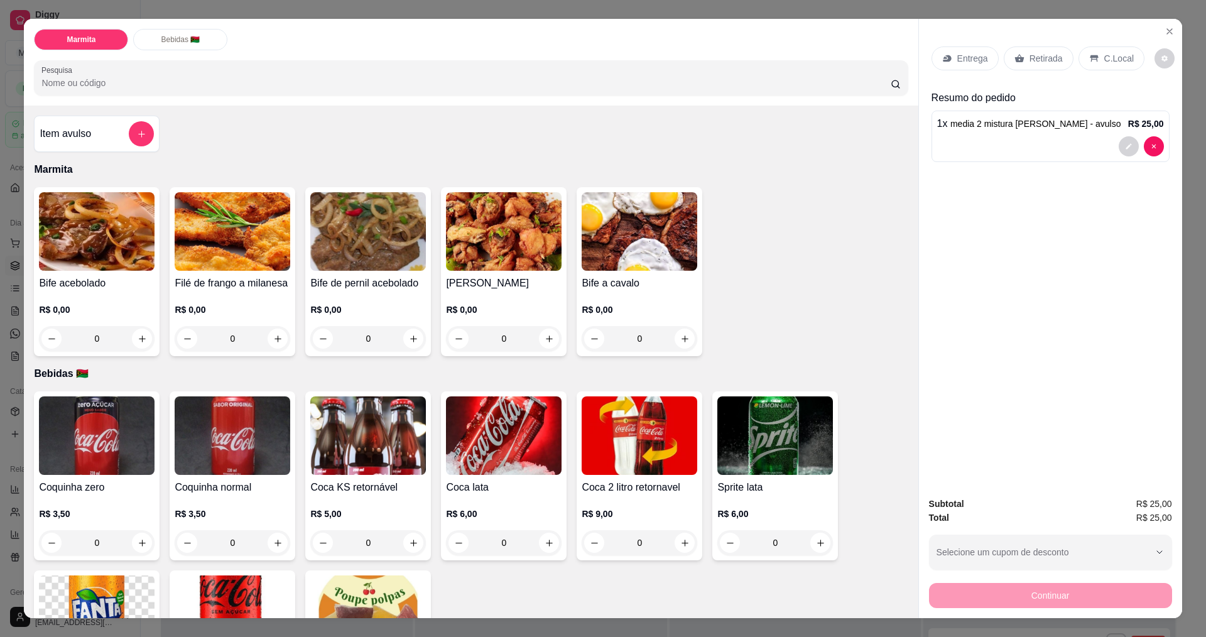
click at [948, 58] on div "Entrega" at bounding box center [965, 58] width 67 height 24
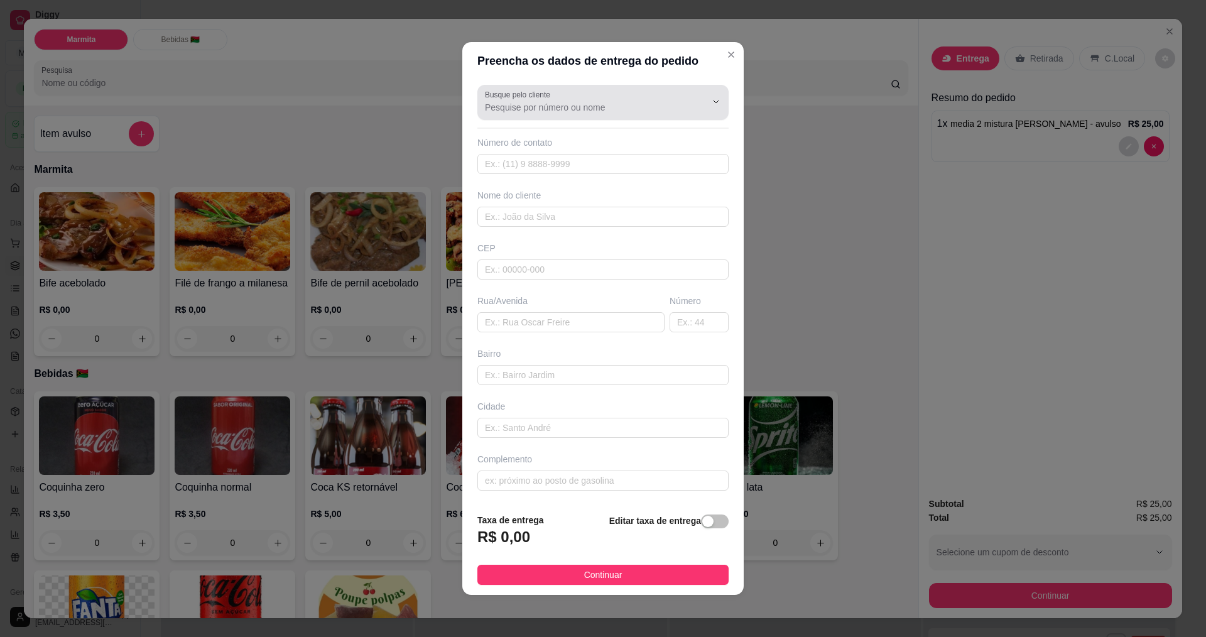
click at [560, 101] on div at bounding box center [603, 102] width 236 height 25
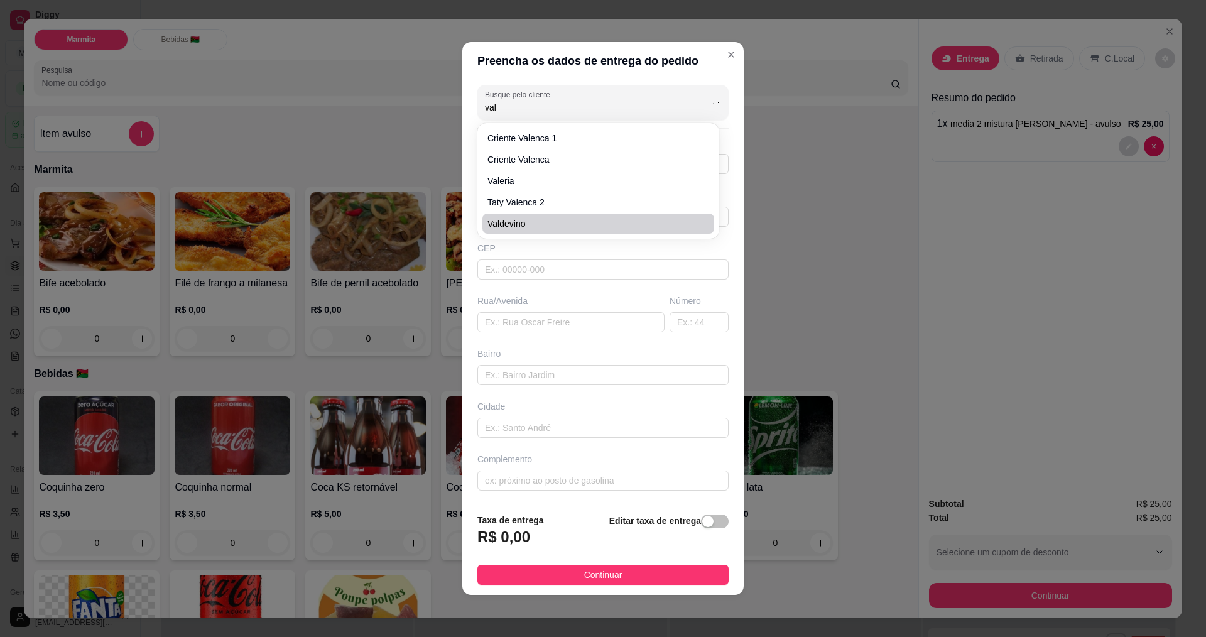
click at [543, 222] on span "valdevino" at bounding box center [592, 223] width 209 height 13
type input "valdevino"
type input "19991294170"
type input "valdevino"
type input "rua [GEOGRAPHIC_DATA]"
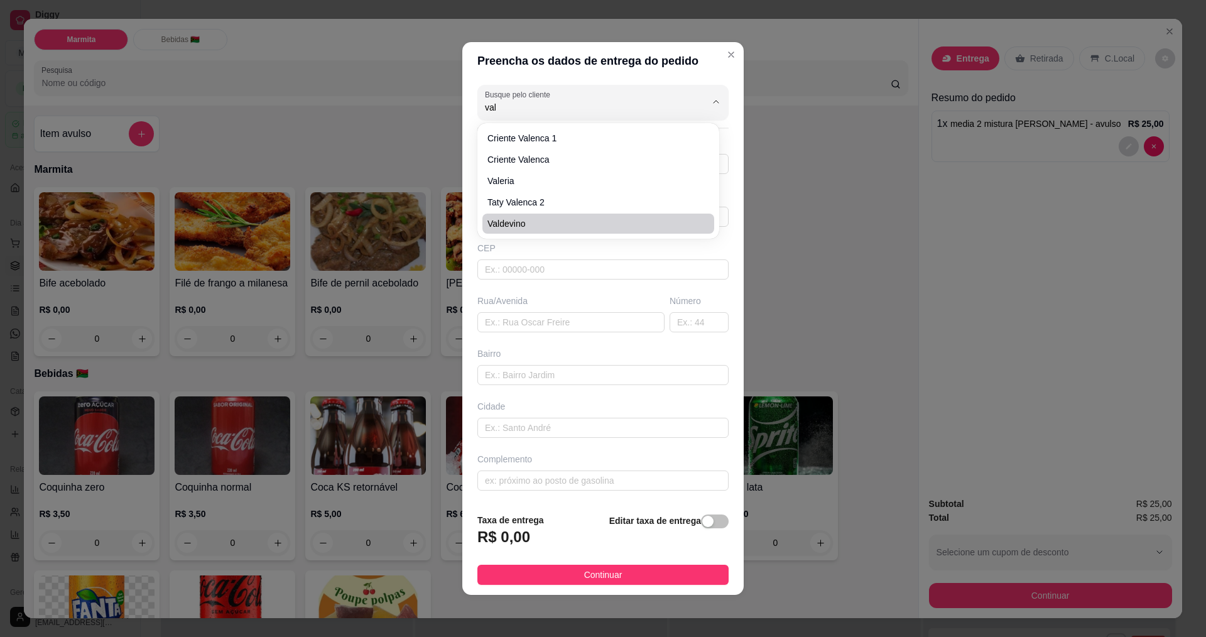
type input "19"
type input "santa clara"
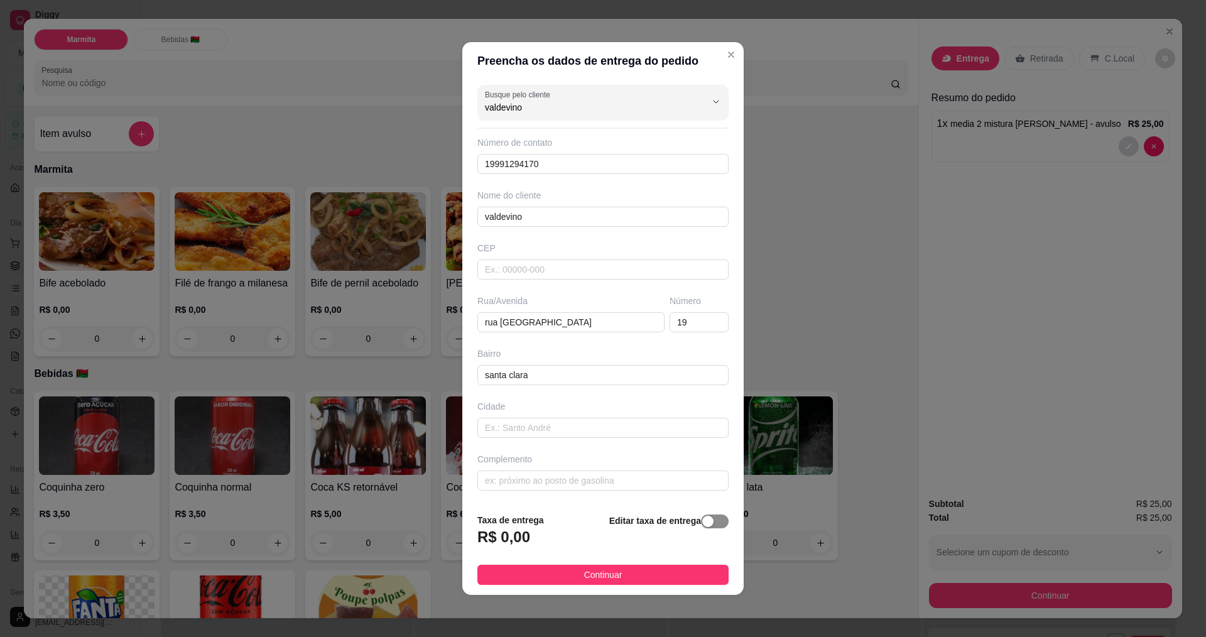
type input "valdevino"
click at [712, 522] on span "button" at bounding box center [715, 522] width 28 height 14
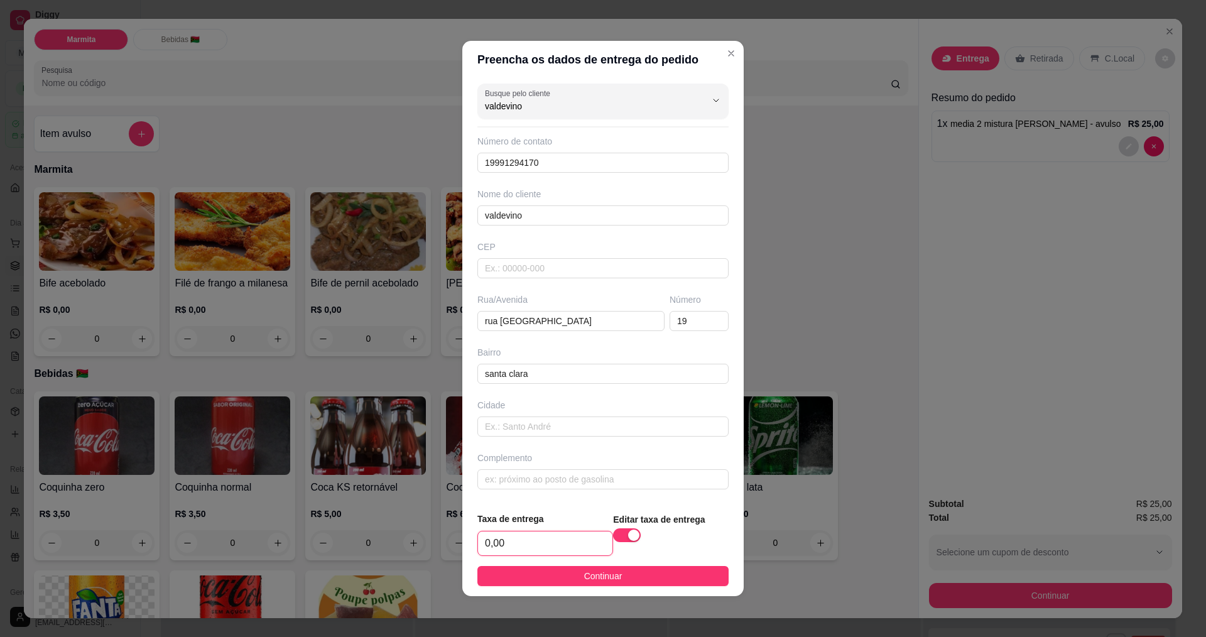
click at [528, 540] on input "0,00" at bounding box center [545, 544] width 134 height 24
type input "8,00"
click at [594, 576] on span "Continuar" at bounding box center [603, 576] width 38 height 14
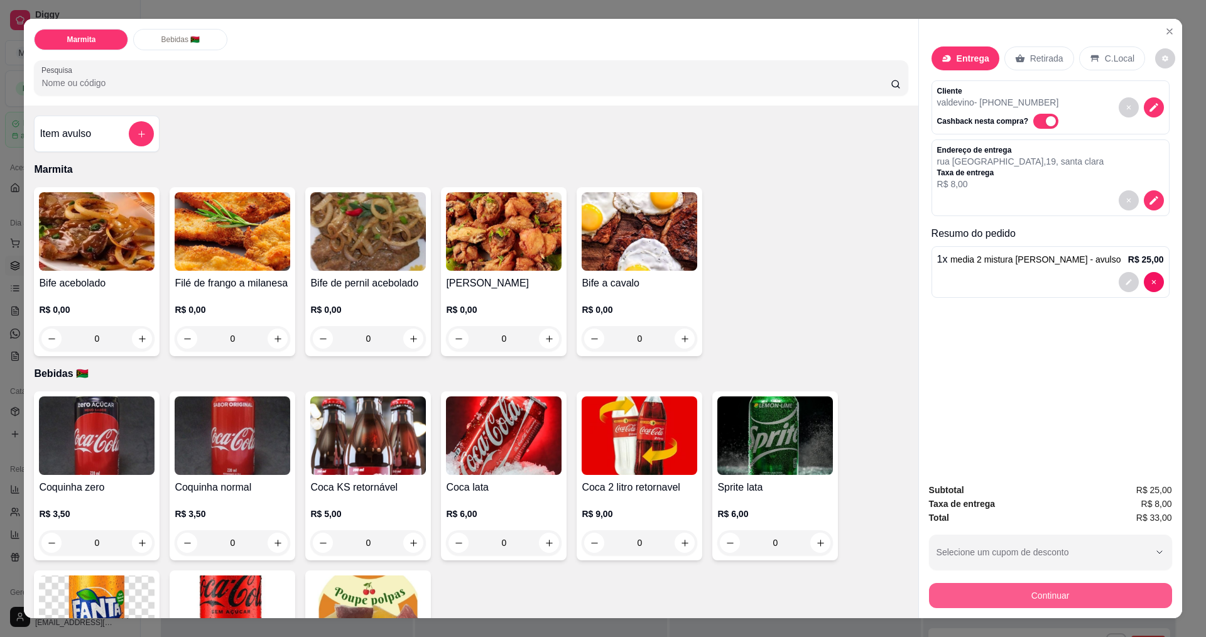
click at [1018, 597] on button "Continuar" at bounding box center [1050, 595] width 243 height 25
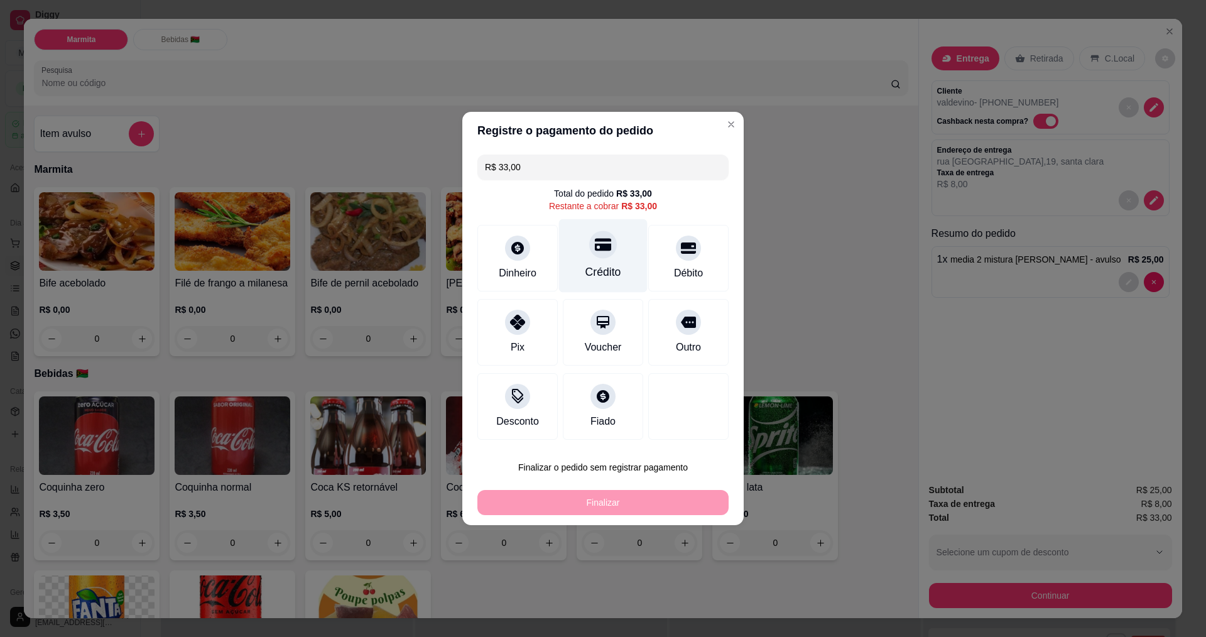
click at [589, 250] on div at bounding box center [603, 245] width 28 height 28
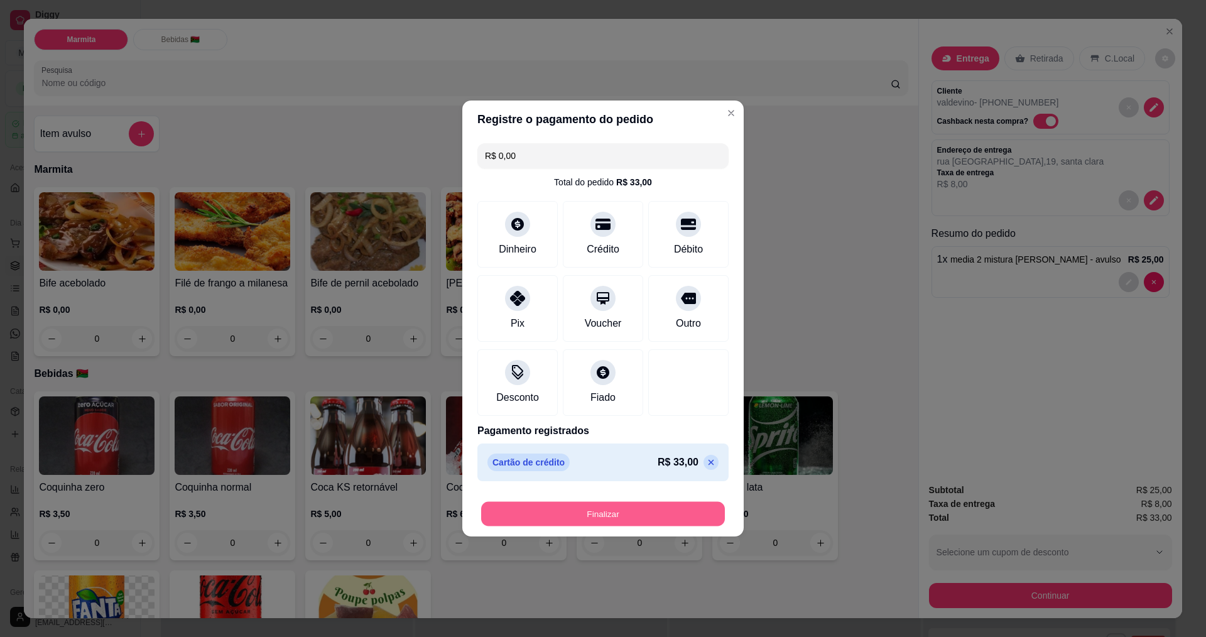
click at [581, 511] on button "Finalizar" at bounding box center [603, 514] width 244 height 25
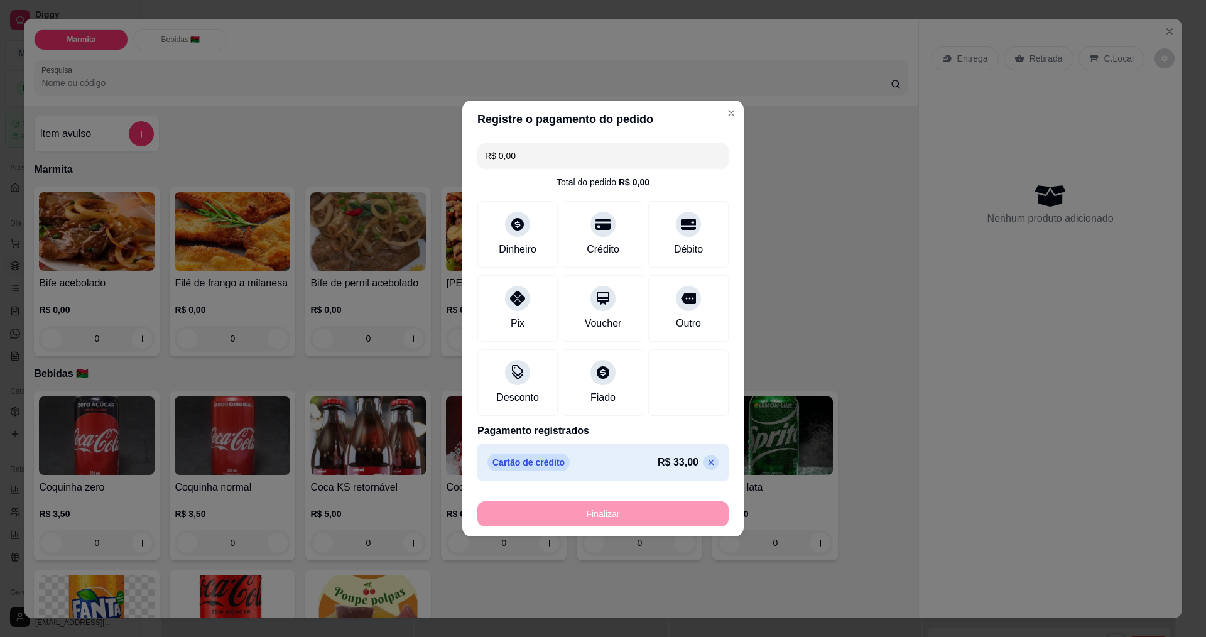
type input "-R$ 33,00"
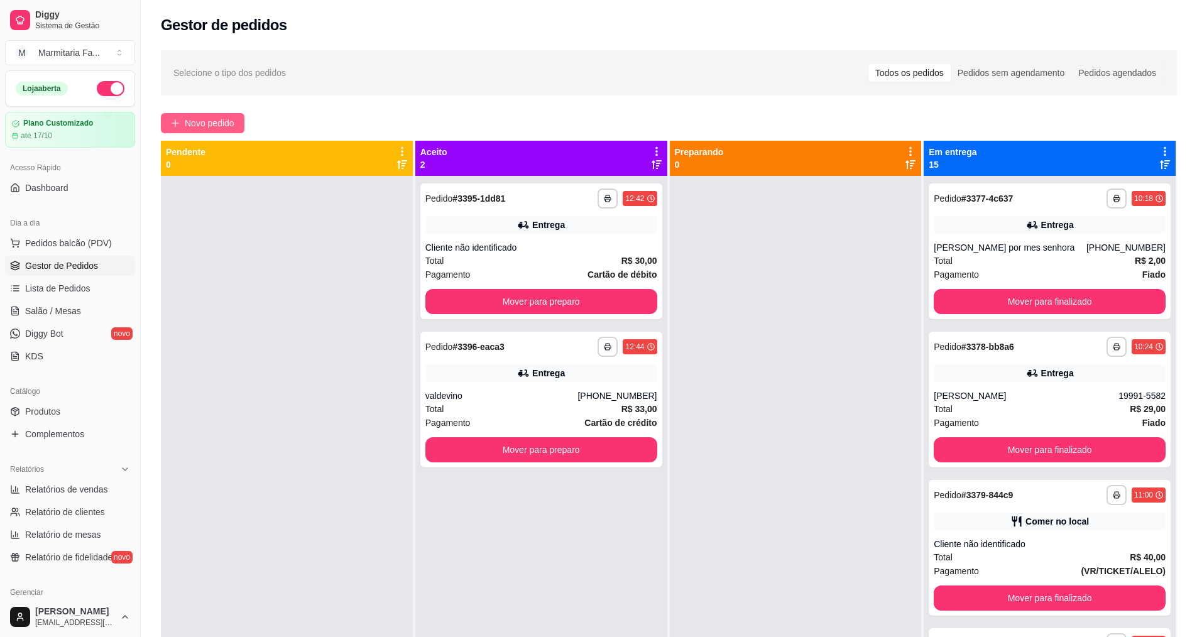
click at [213, 128] on span "Novo pedido" at bounding box center [210, 123] width 50 height 14
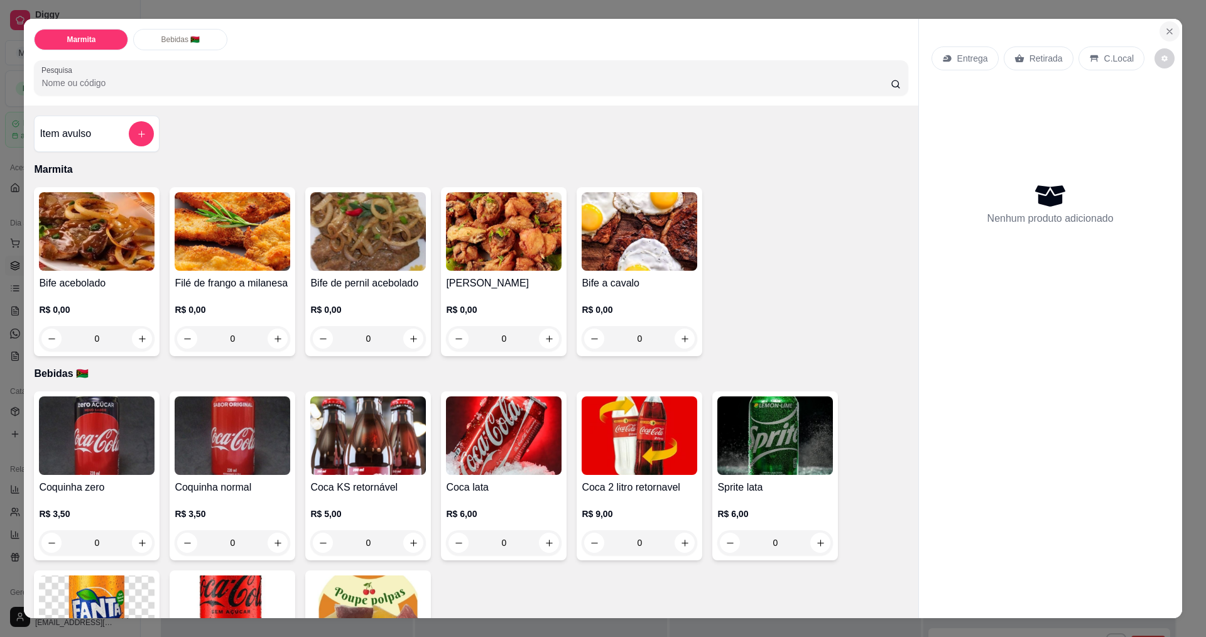
click at [1167, 32] on icon "Close" at bounding box center [1169, 31] width 5 height 5
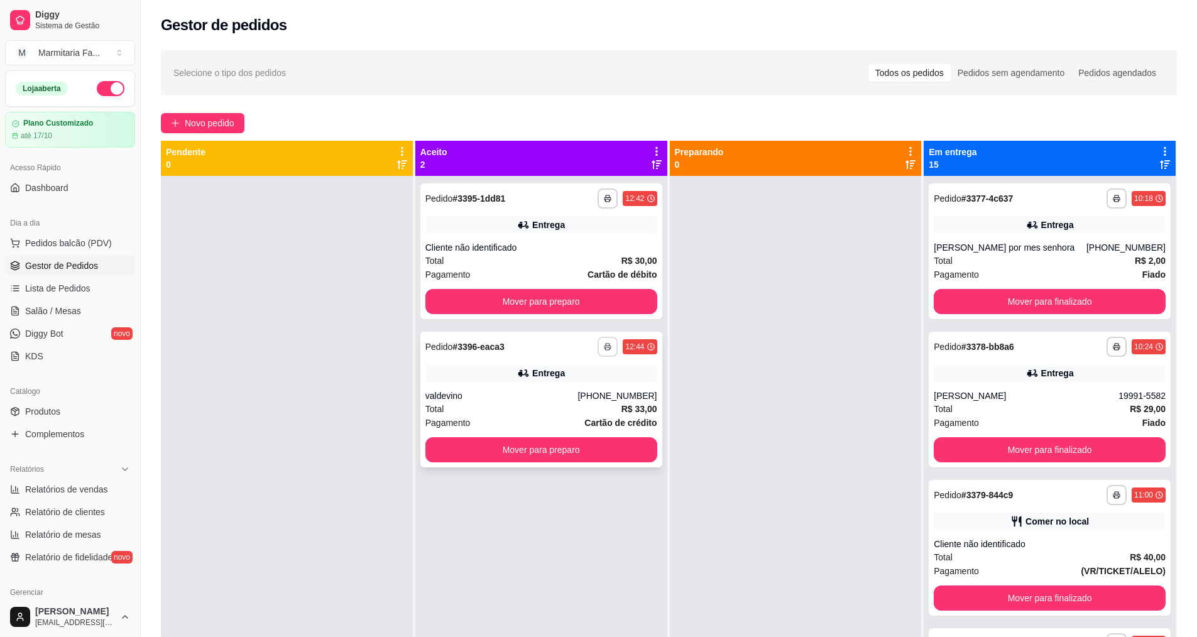
click at [604, 344] on icon "button" at bounding box center [608, 347] width 8 height 8
click at [496, 303] on button "Mover para preparo" at bounding box center [540, 302] width 225 height 25
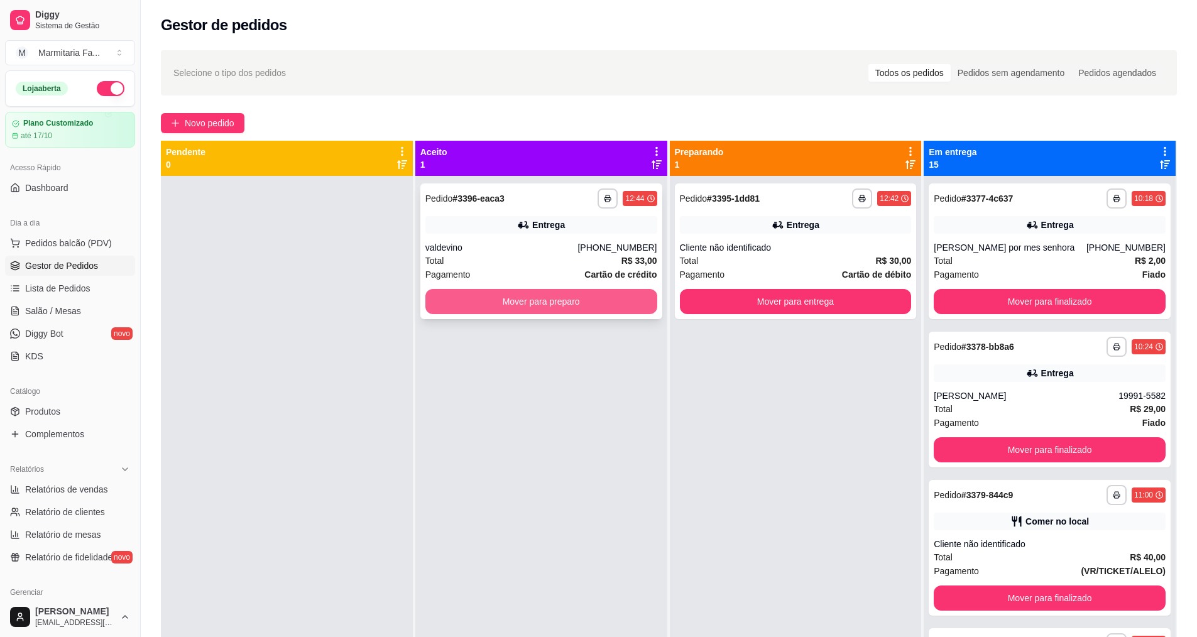
click at [606, 303] on button "Mover para preparo" at bounding box center [541, 301] width 232 height 25
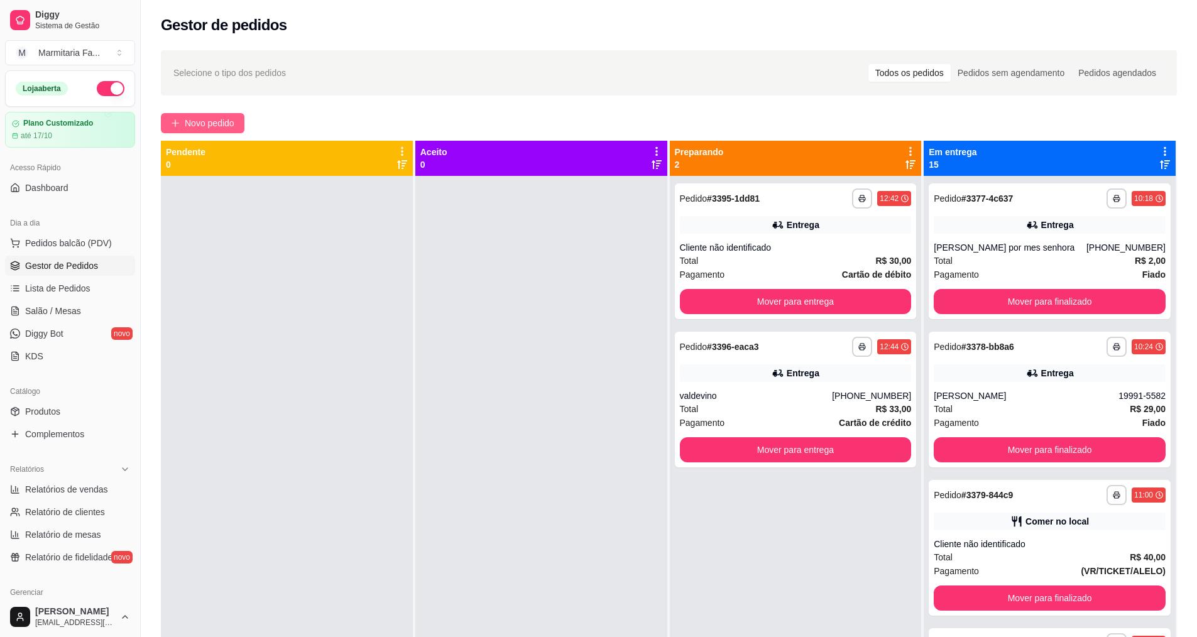
click at [237, 121] on button "Novo pedido" at bounding box center [203, 123] width 84 height 20
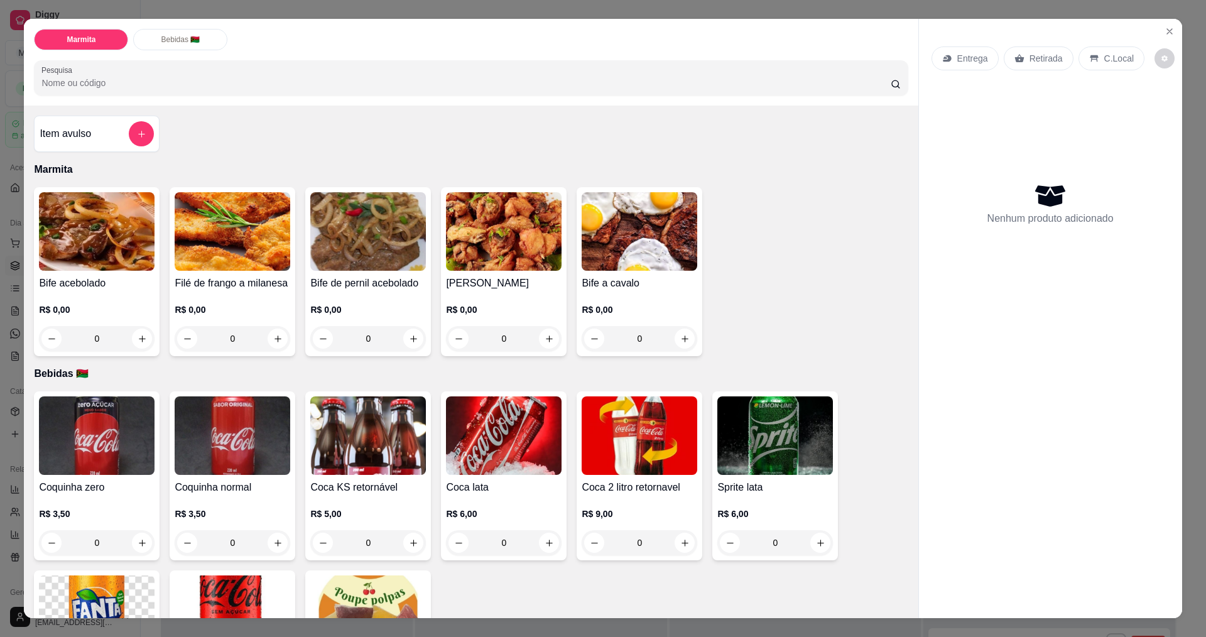
click at [592, 255] on img at bounding box center [640, 231] width 116 height 79
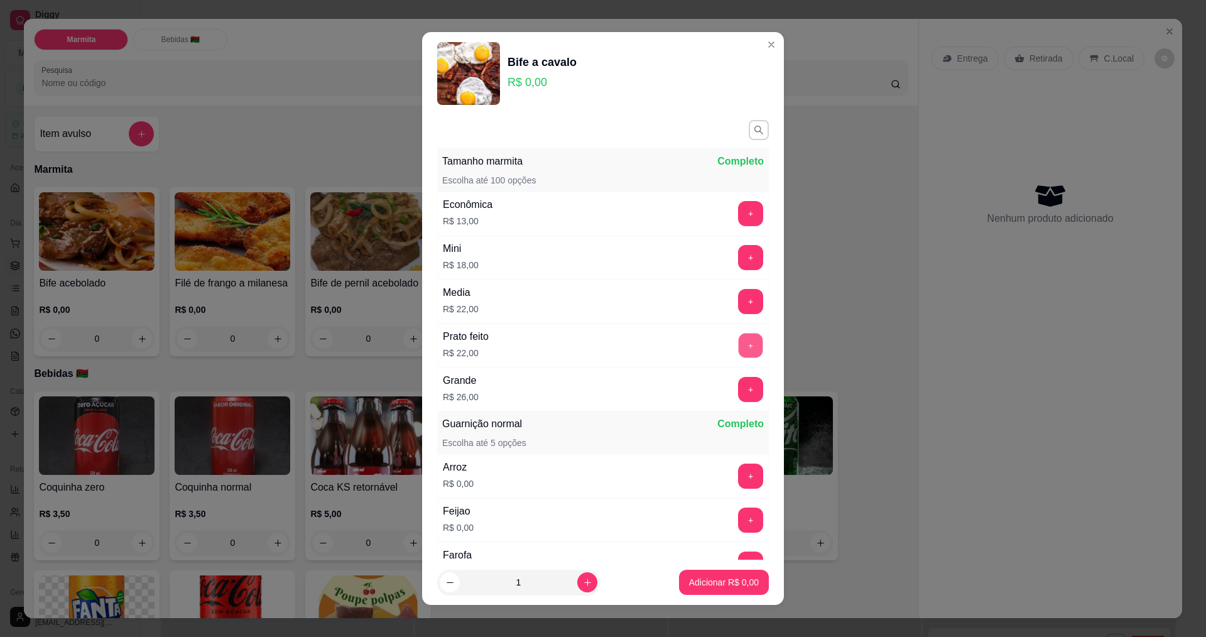
click at [739, 337] on button "+" at bounding box center [751, 345] width 25 height 25
click at [721, 578] on p "Adicionar R$ 44,00" at bounding box center [721, 582] width 75 height 13
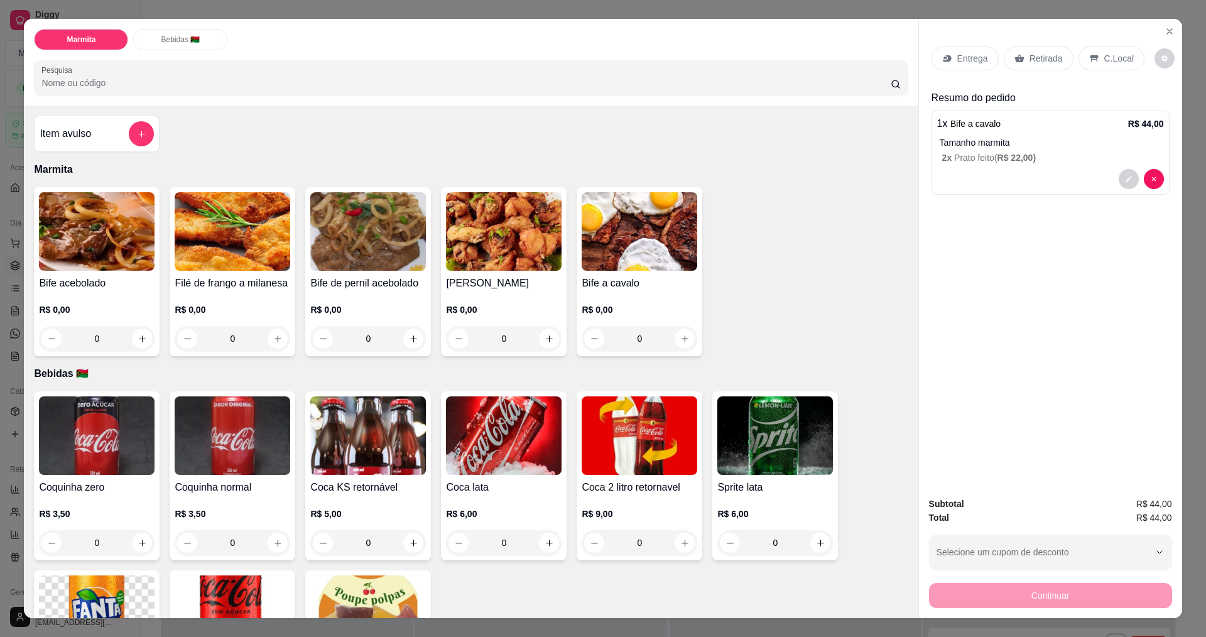
click at [1105, 60] on p "C.Local" at bounding box center [1120, 58] width 30 height 13
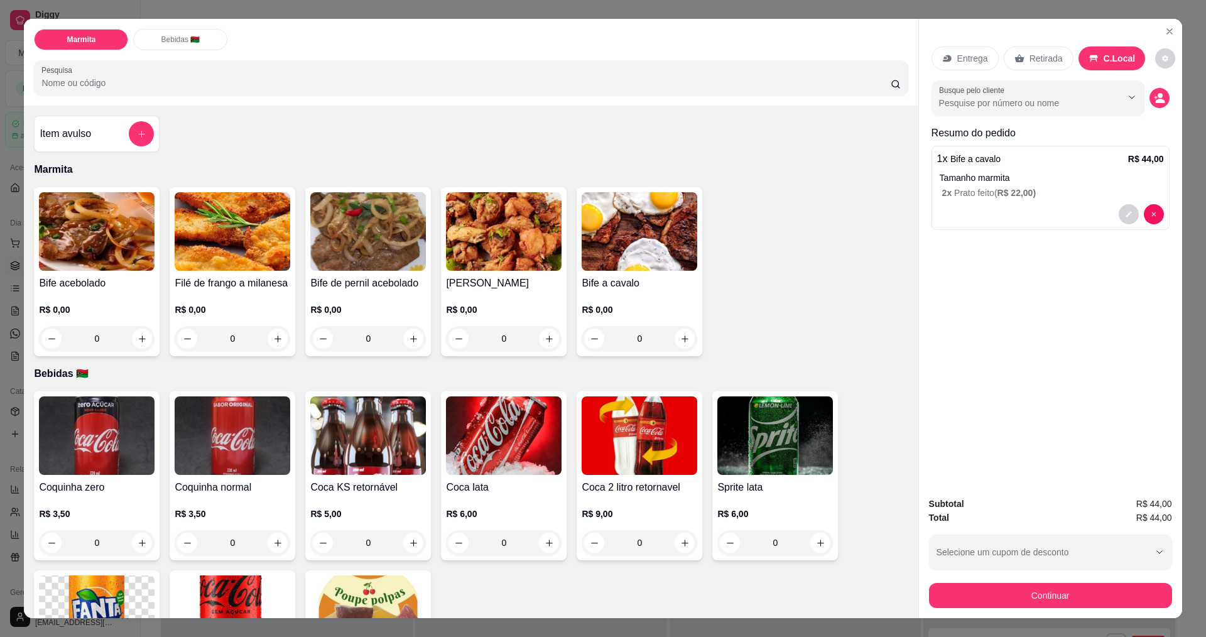
click at [544, 459] on img at bounding box center [504, 435] width 116 height 79
click at [548, 545] on icon "increase-product-quantity" at bounding box center [549, 542] width 9 height 9
type input "1"
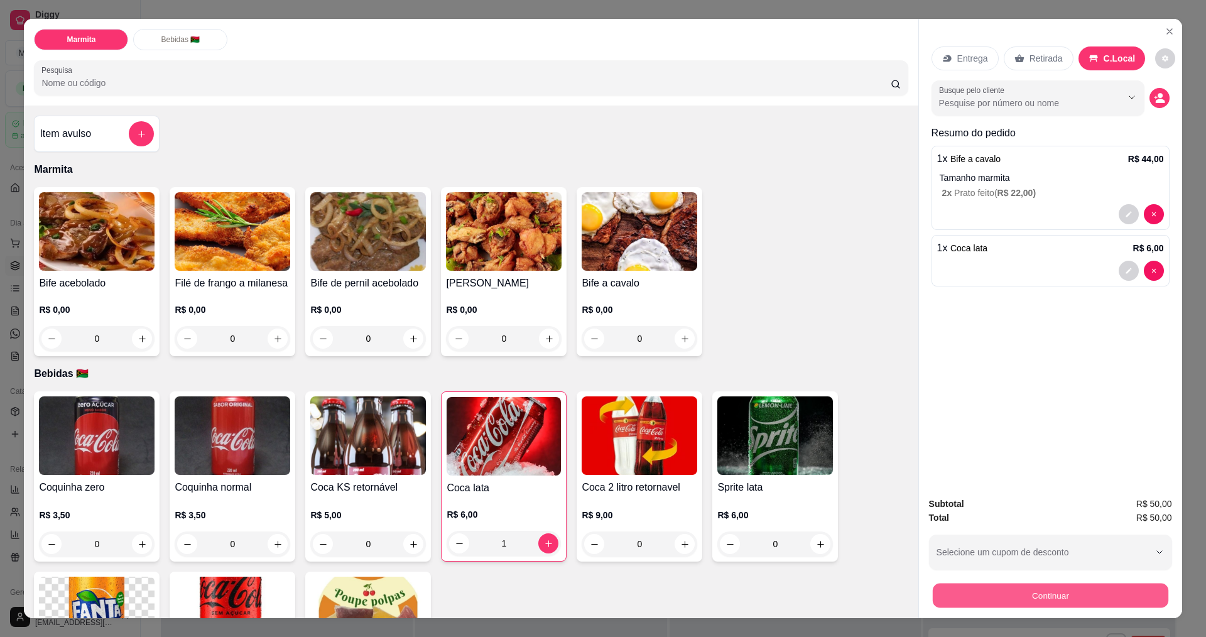
click at [1047, 591] on button "Continuar" at bounding box center [1050, 595] width 236 height 25
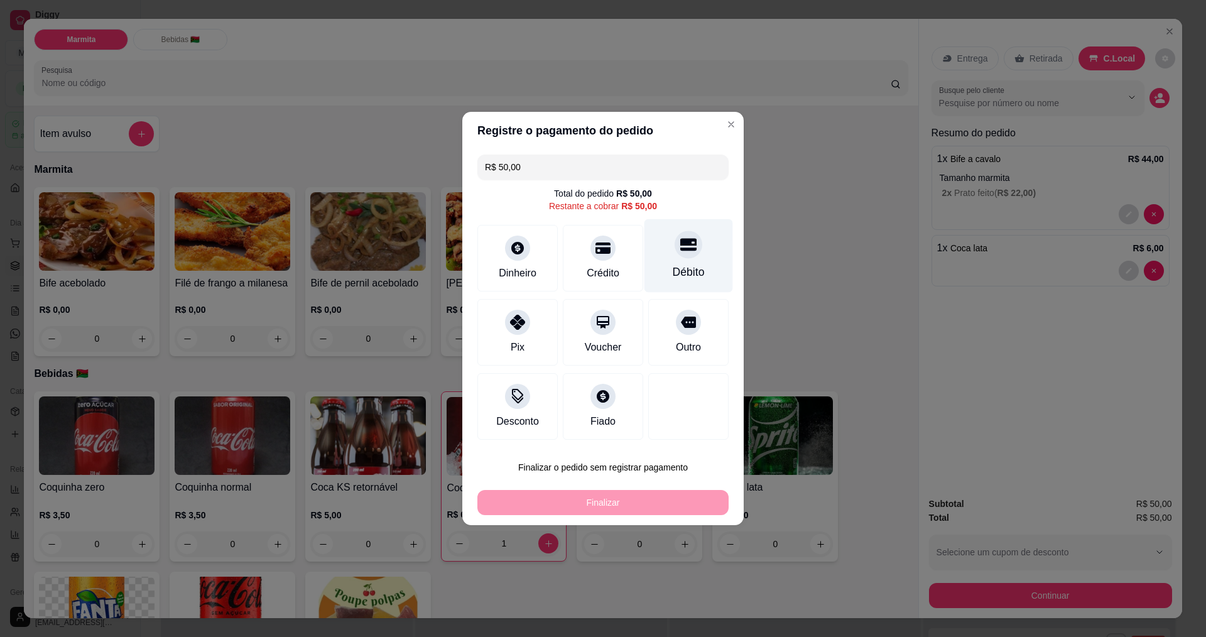
click at [667, 256] on div "Débito" at bounding box center [689, 256] width 89 height 74
type input "R$ 0,00"
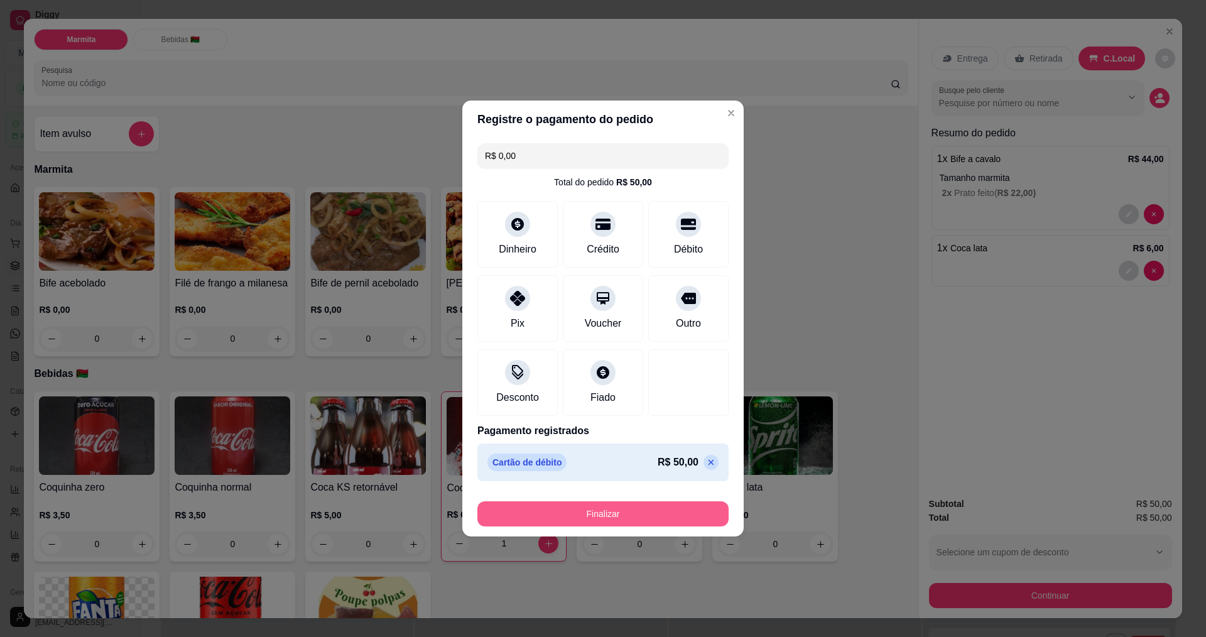
click at [632, 520] on button "Finalizar" at bounding box center [602, 513] width 251 height 25
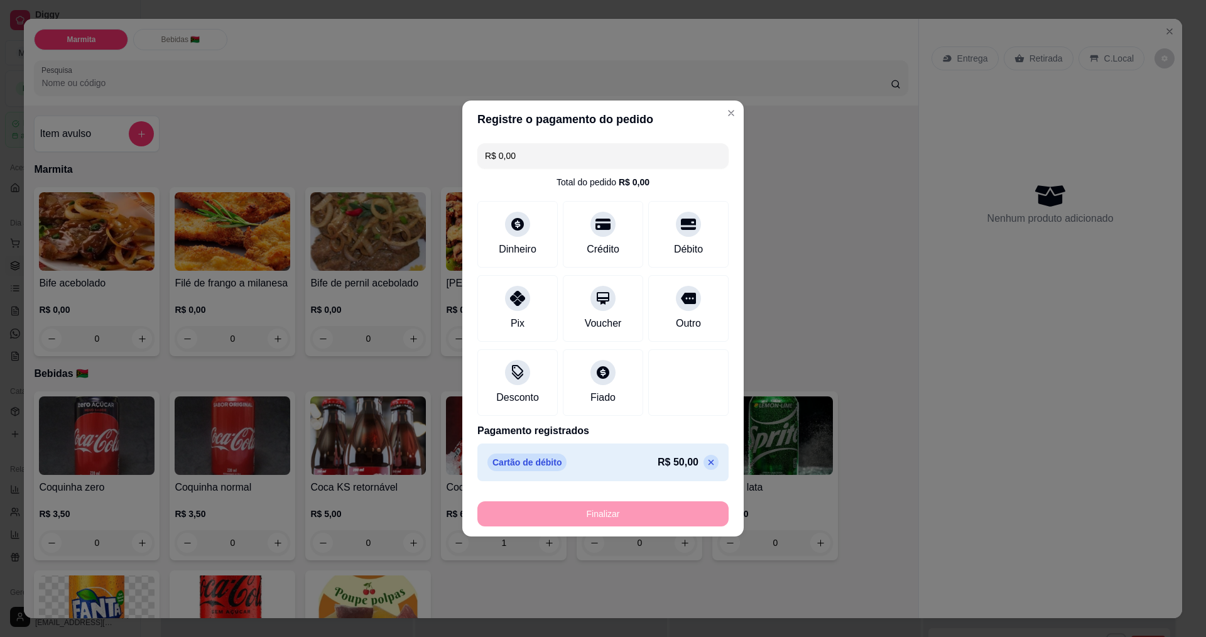
type input "0"
type input "-R$ 50,00"
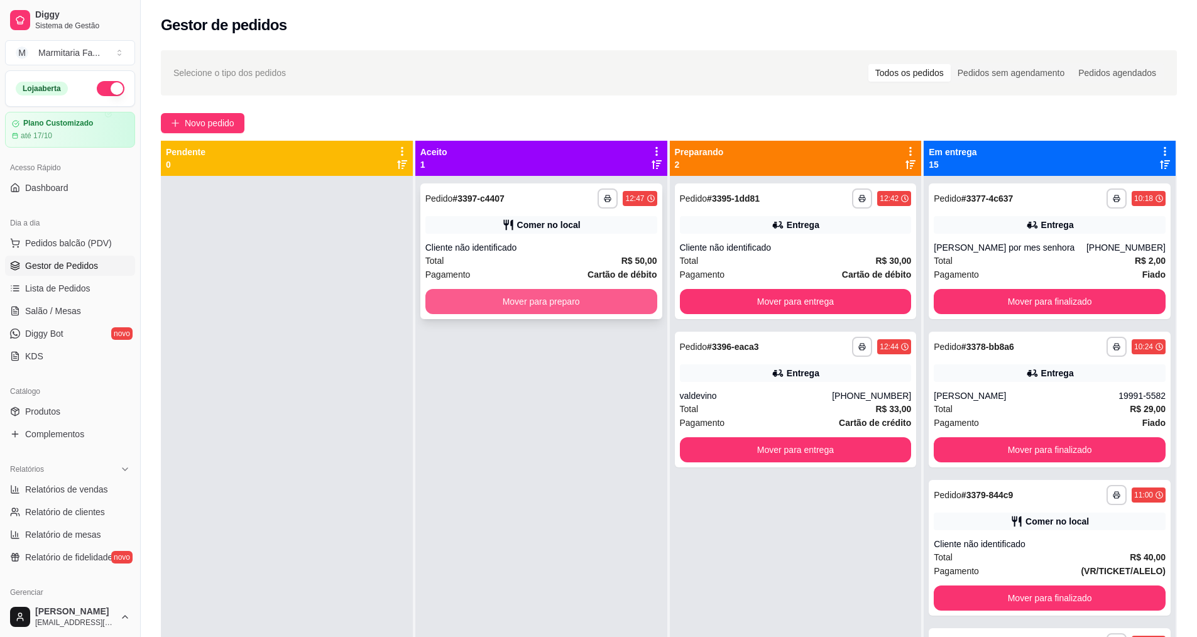
click at [571, 299] on button "Mover para preparo" at bounding box center [541, 301] width 232 height 25
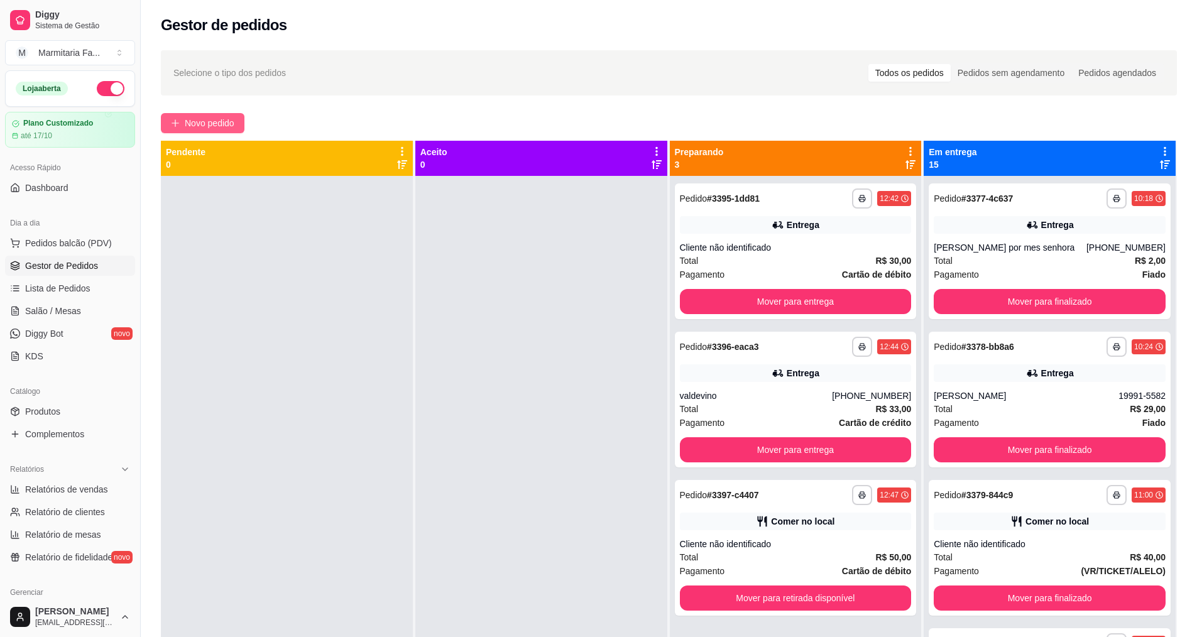
click at [238, 115] on button "Novo pedido" at bounding box center [203, 123] width 84 height 20
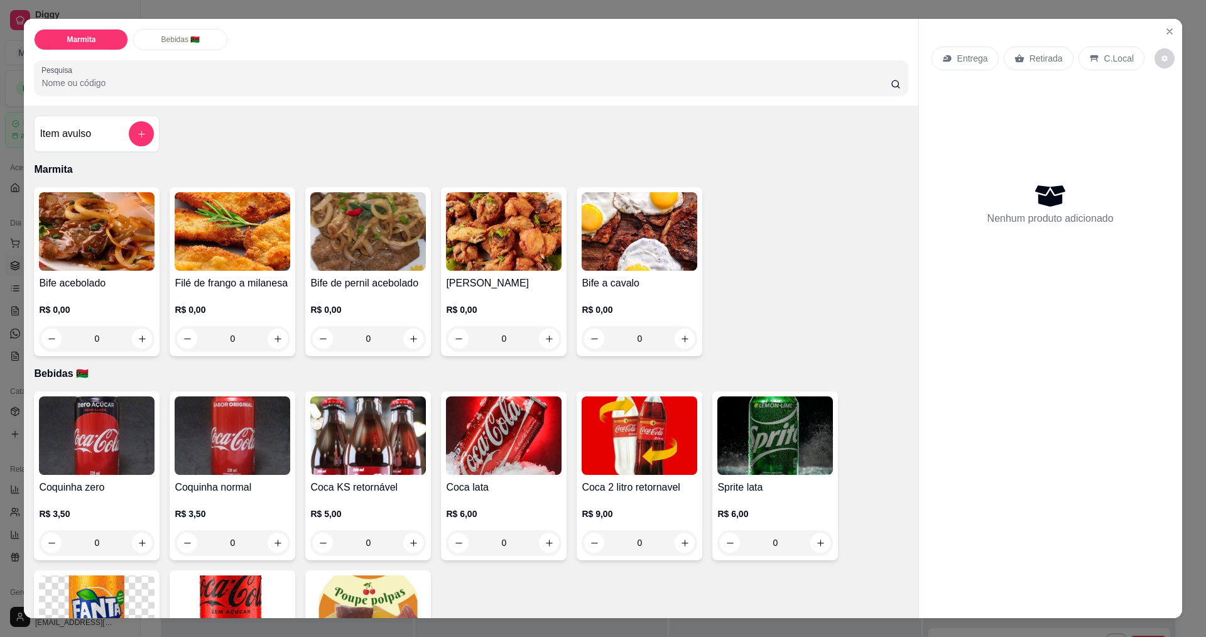
click at [540, 337] on div "0" at bounding box center [504, 338] width 116 height 25
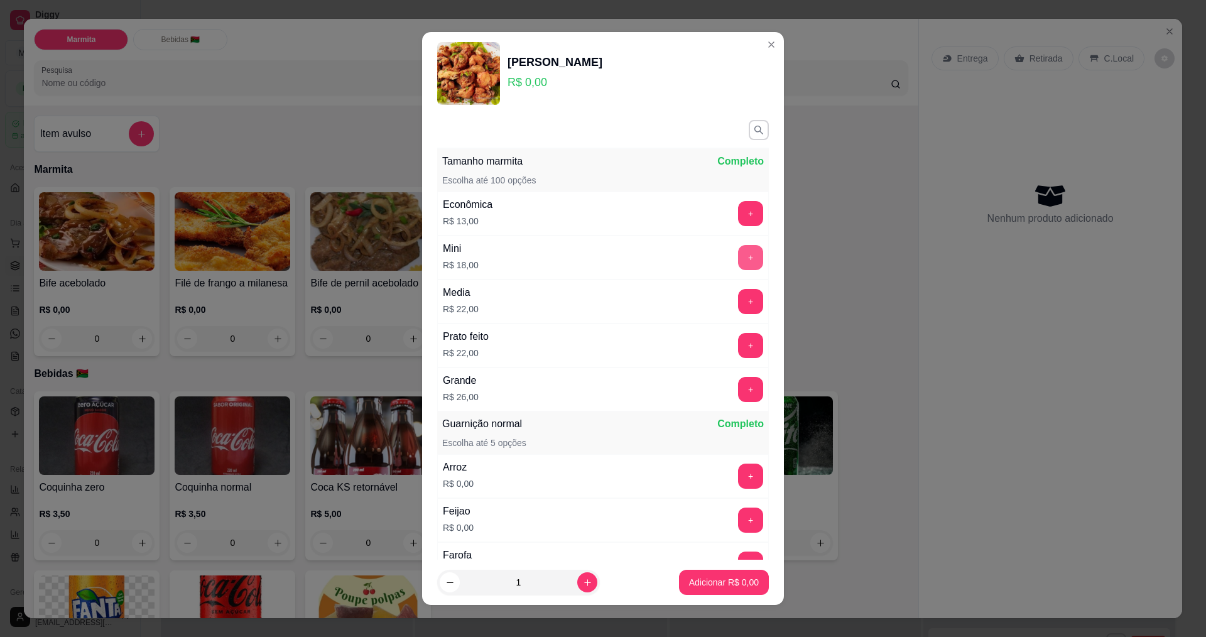
click at [738, 255] on button "+" at bounding box center [750, 257] width 25 height 25
click at [696, 581] on p "Adicionar R$ 18,00" at bounding box center [721, 583] width 73 height 12
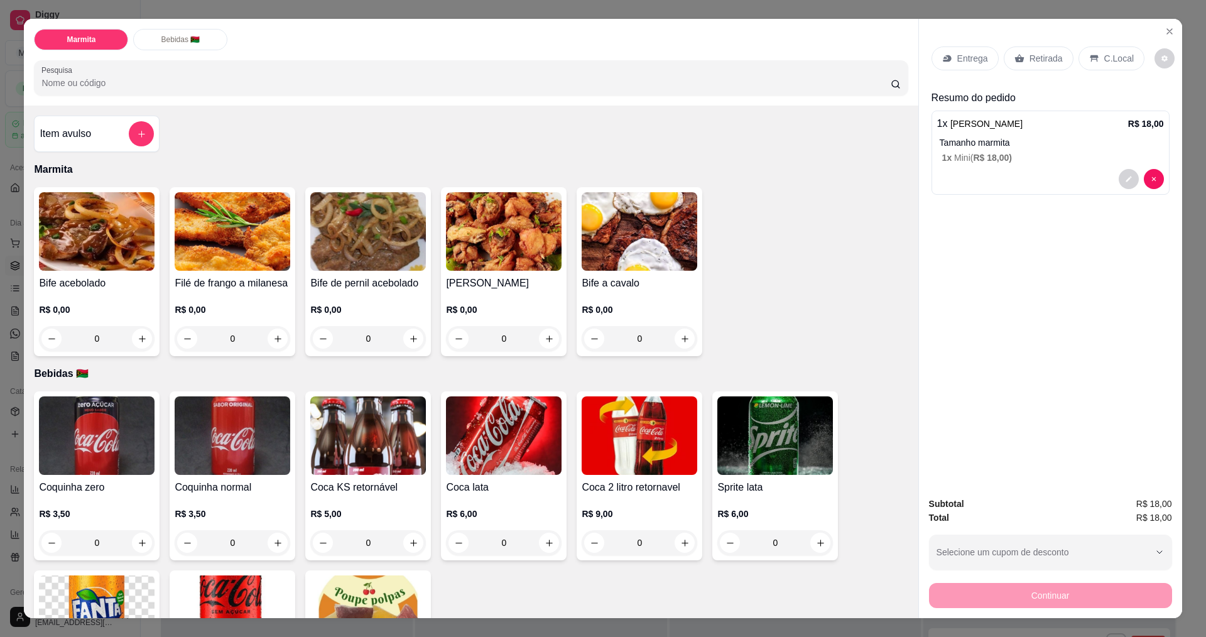
click at [1030, 59] on p "Retirada" at bounding box center [1046, 58] width 33 height 13
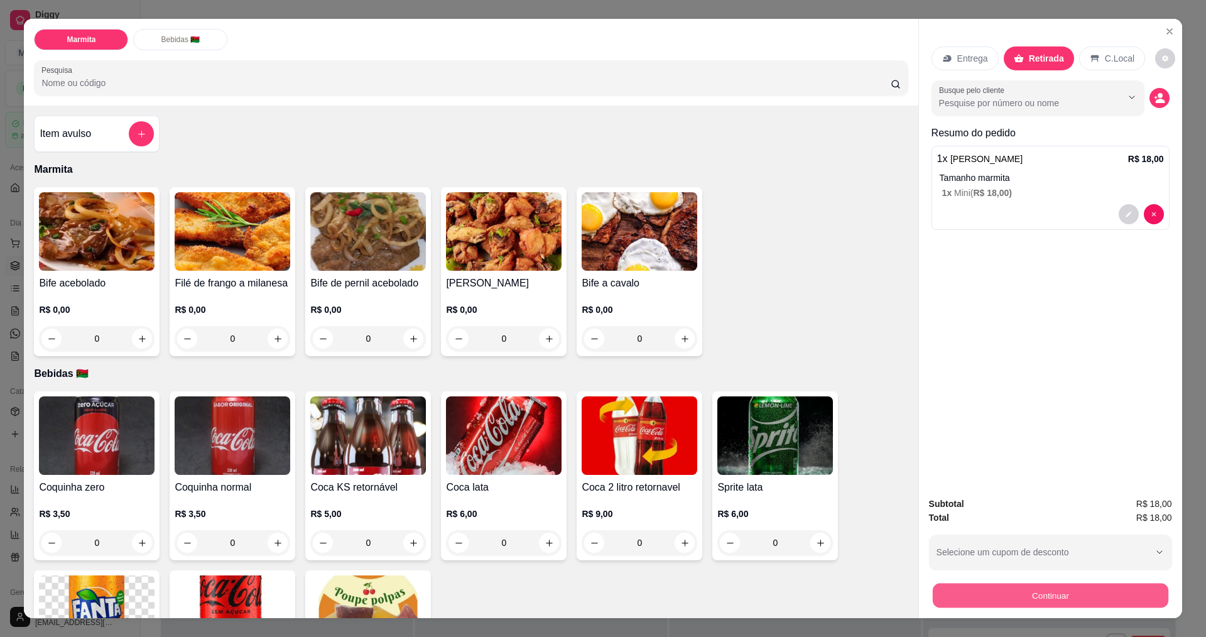
click at [993, 602] on button "Continuar" at bounding box center [1050, 595] width 236 height 25
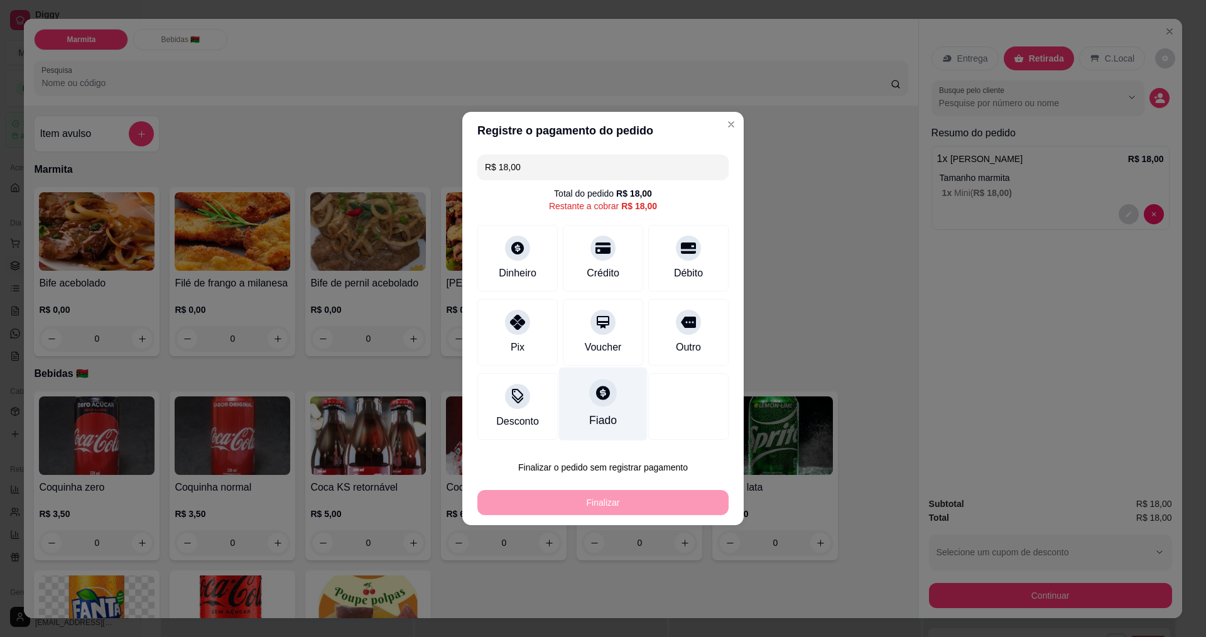
click at [595, 397] on icon at bounding box center [603, 393] width 16 height 16
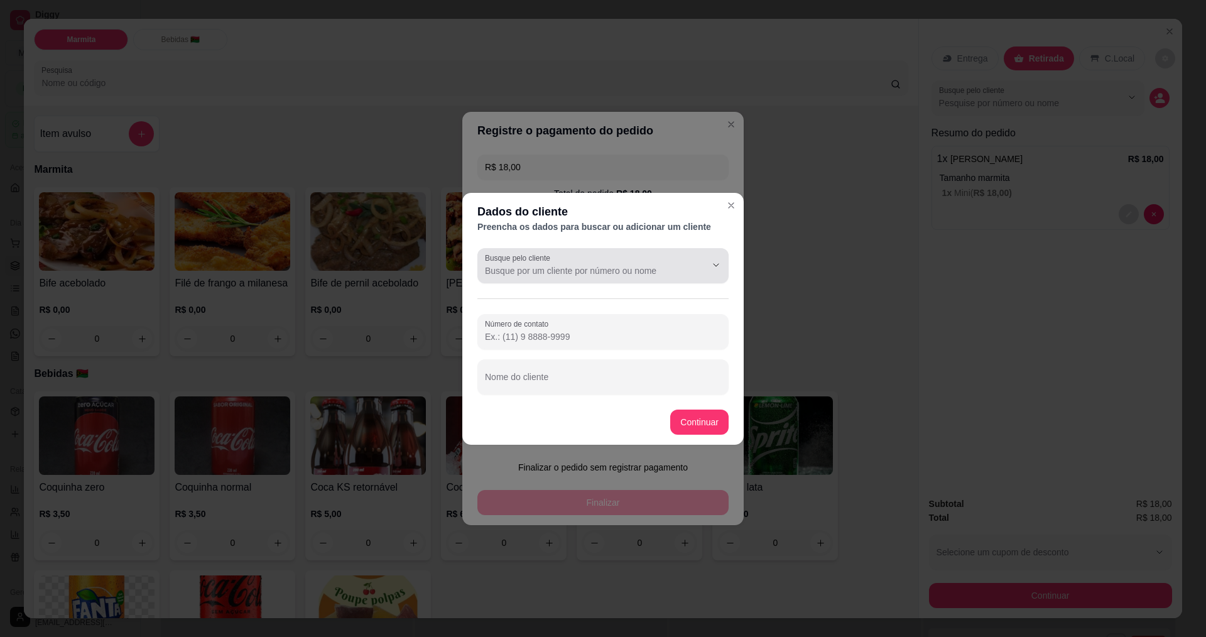
click at [665, 259] on div at bounding box center [603, 265] width 236 height 25
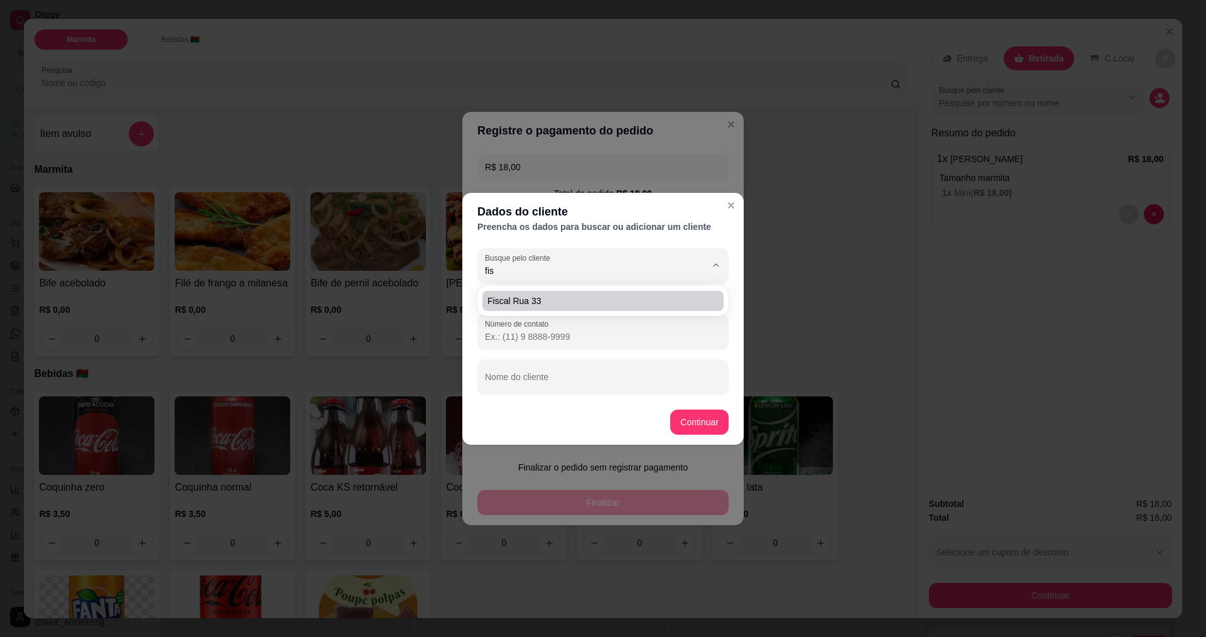
click at [654, 300] on span "fiscal rua 33" at bounding box center [597, 301] width 219 height 13
type input "fiscal rua 33"
type input "[PHONE_NUMBER]"
type input "fiscal rua 33"
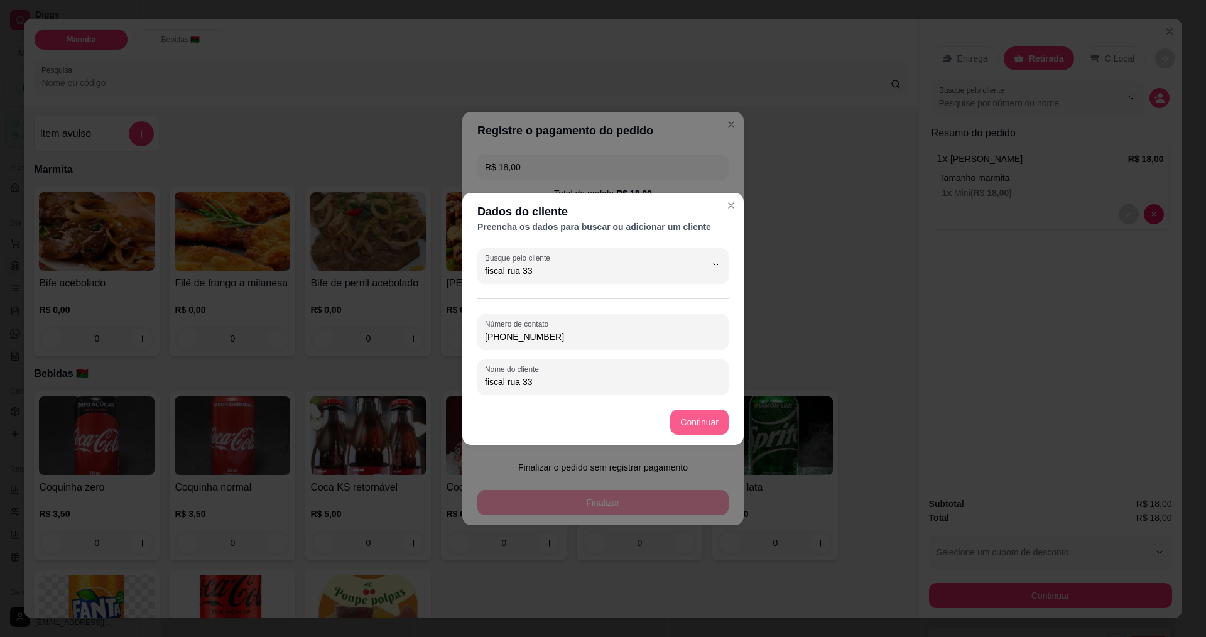
type input "fiscal rua 33"
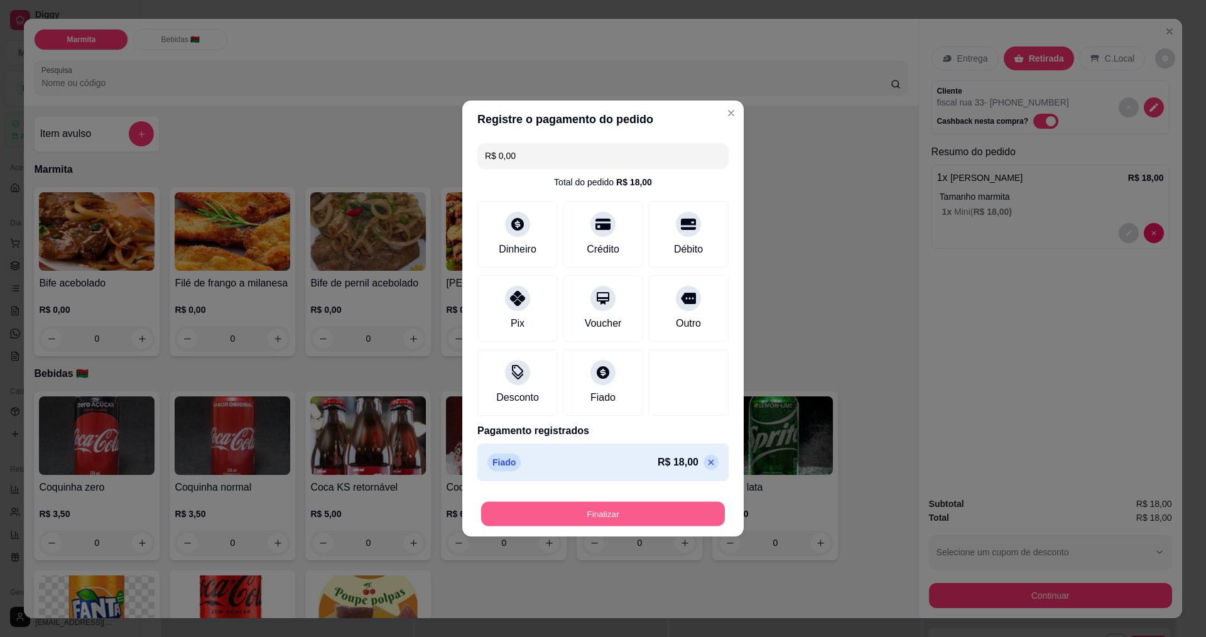
click at [642, 515] on button "Finalizar" at bounding box center [603, 514] width 244 height 25
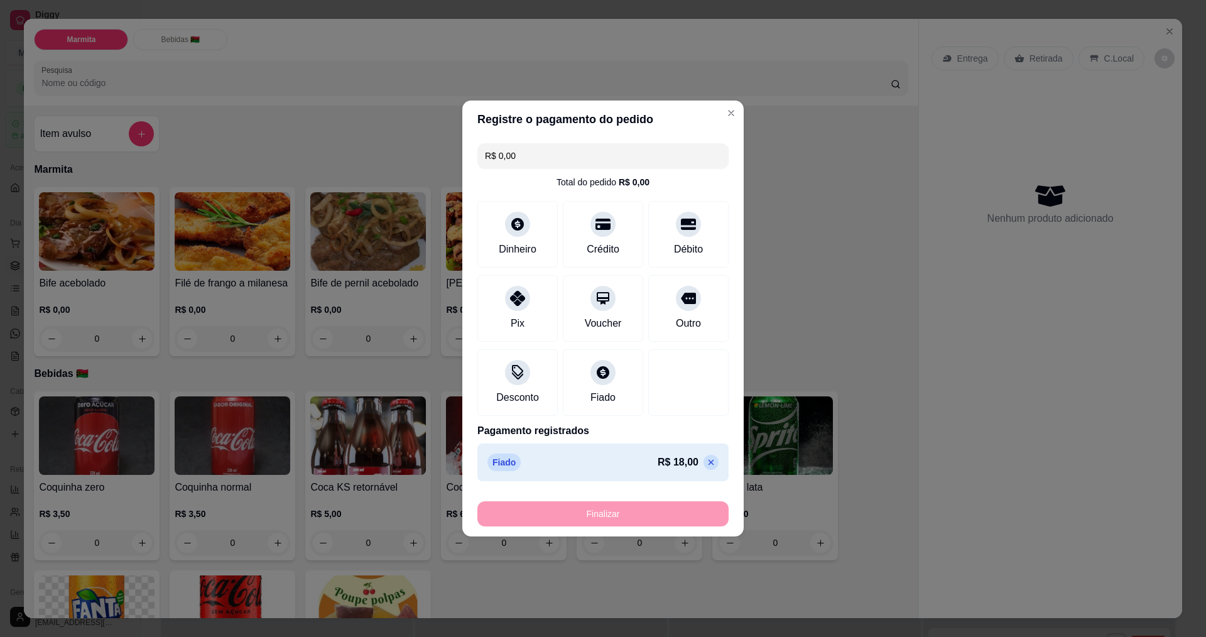
type input "-R$ 18,00"
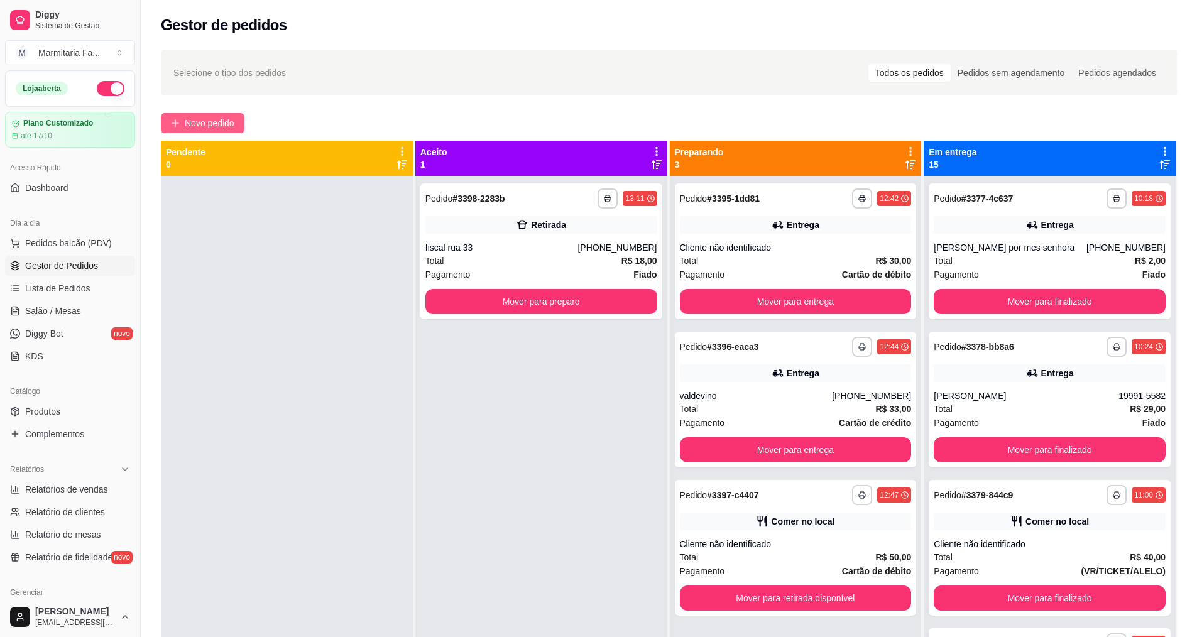
click at [218, 121] on span "Novo pedido" at bounding box center [210, 123] width 50 height 14
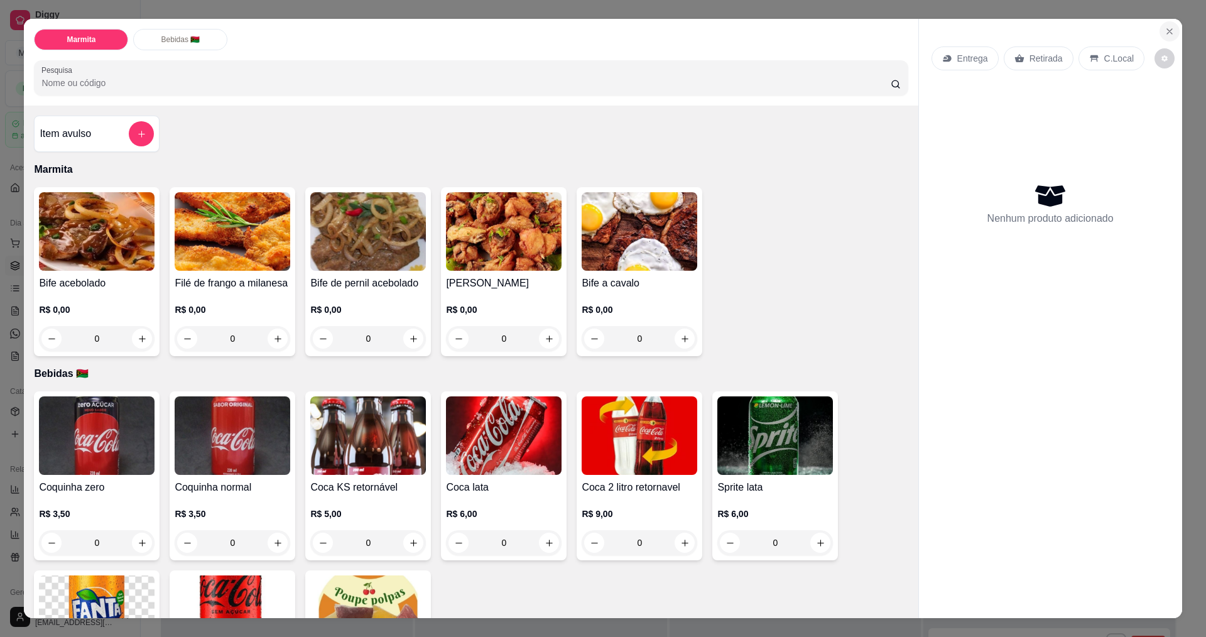
click at [1167, 33] on icon "Close" at bounding box center [1169, 31] width 5 height 5
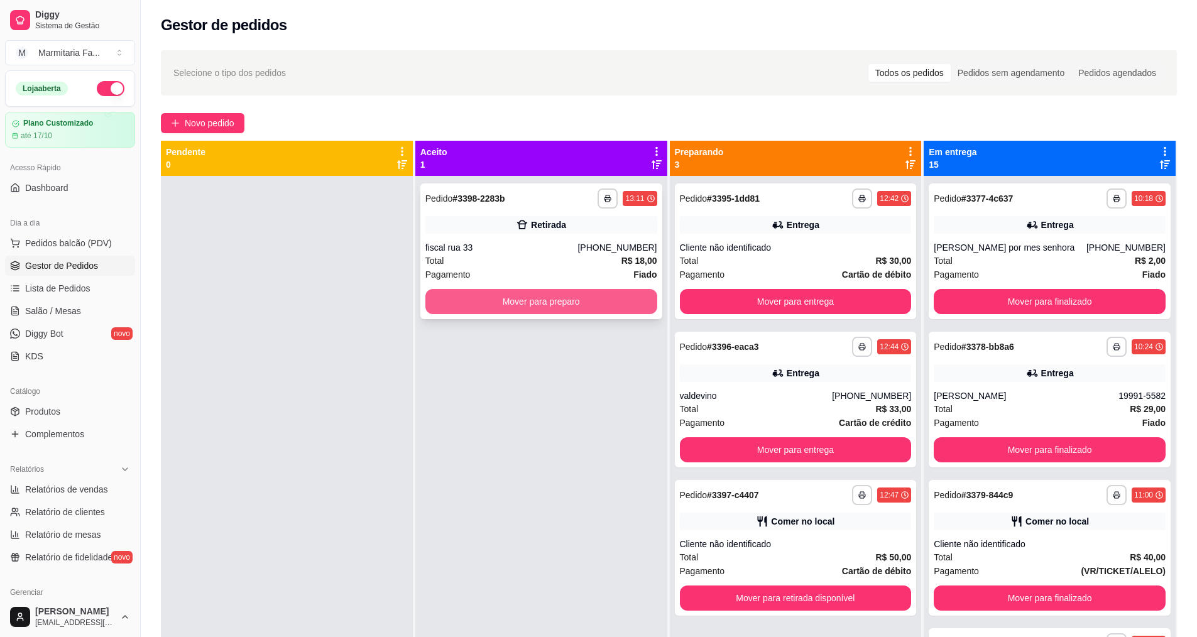
click at [567, 300] on button "Mover para preparo" at bounding box center [541, 301] width 232 height 25
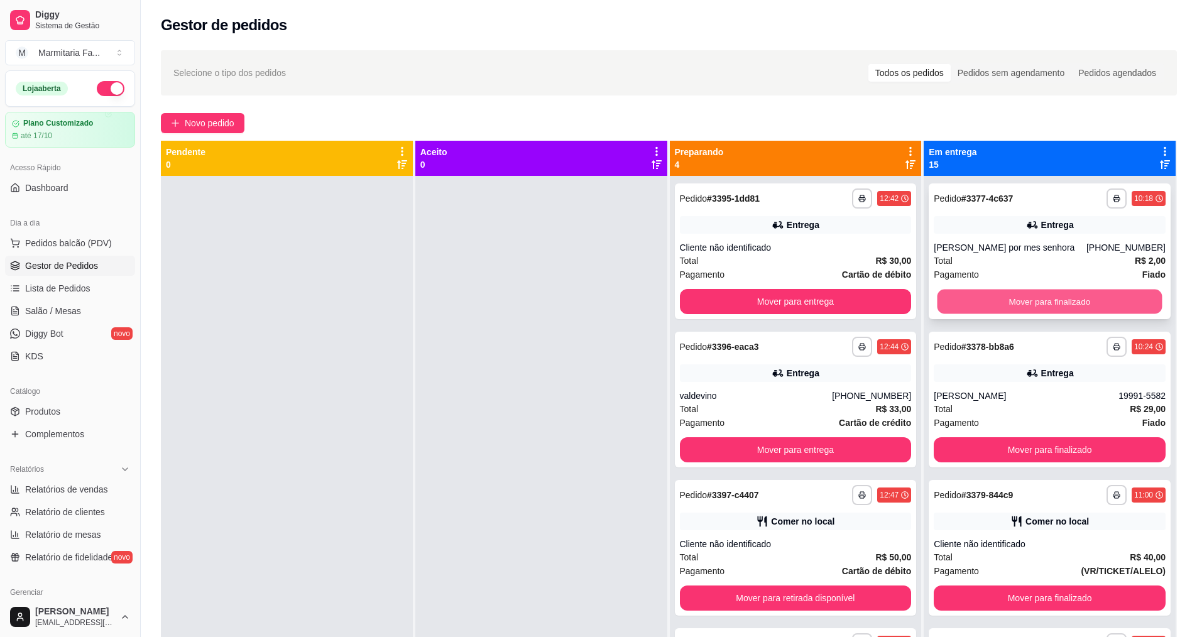
click at [1080, 305] on button "Mover para finalizado" at bounding box center [1049, 302] width 225 height 25
click at [1080, 307] on button "Mover para finalizado" at bounding box center [1050, 301] width 232 height 25
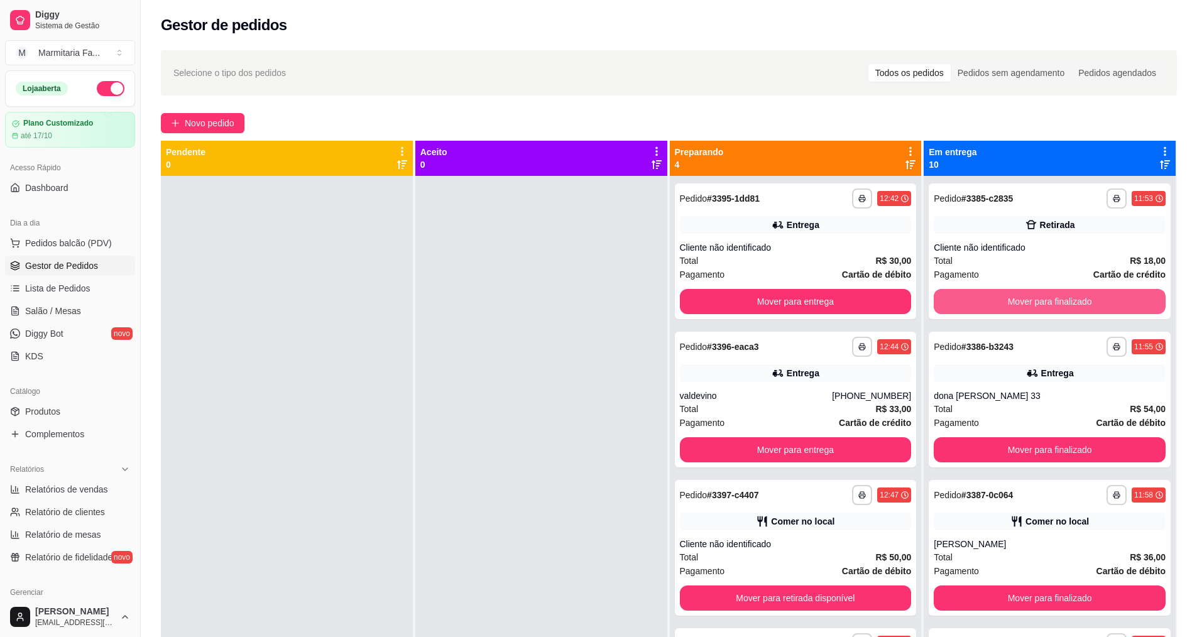
click at [1080, 307] on button "Mover para finalizado" at bounding box center [1050, 301] width 232 height 25
click at [1080, 307] on button "Mover para finalizado" at bounding box center [1049, 302] width 225 height 25
click at [1081, 307] on button "Mover para finalizado" at bounding box center [1050, 301] width 232 height 25
click at [1081, 307] on button "Mover para finalizado" at bounding box center [1049, 302] width 225 height 25
click at [1081, 307] on button "Mover para finalizado" at bounding box center [1050, 301] width 232 height 25
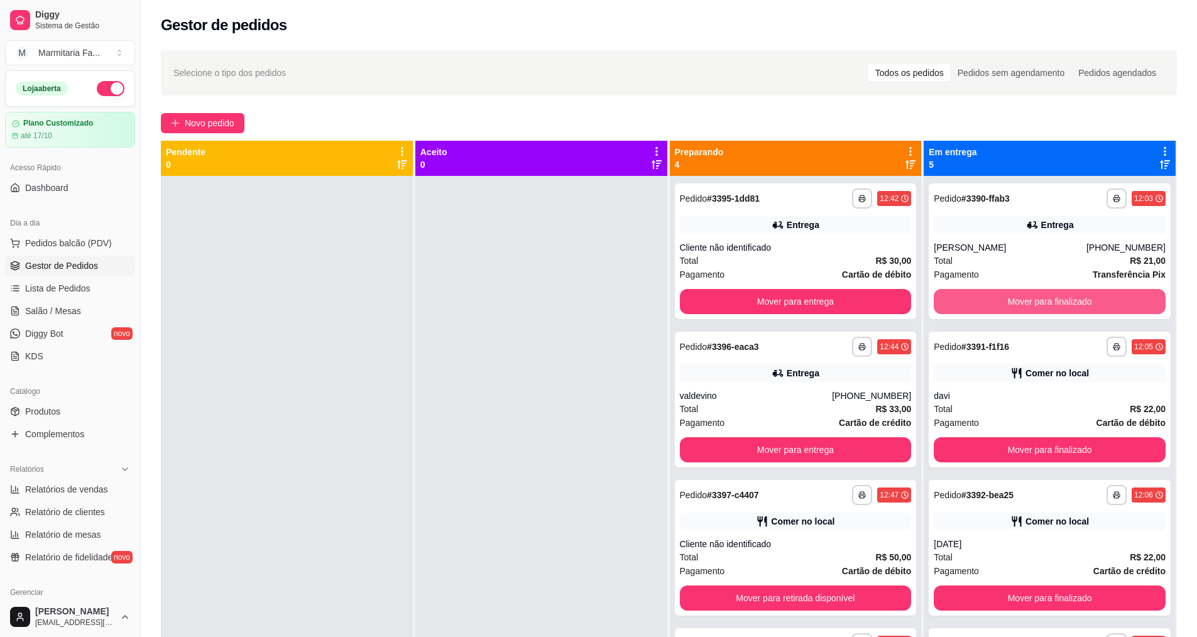
click at [1081, 307] on button "Mover para finalizado" at bounding box center [1050, 301] width 232 height 25
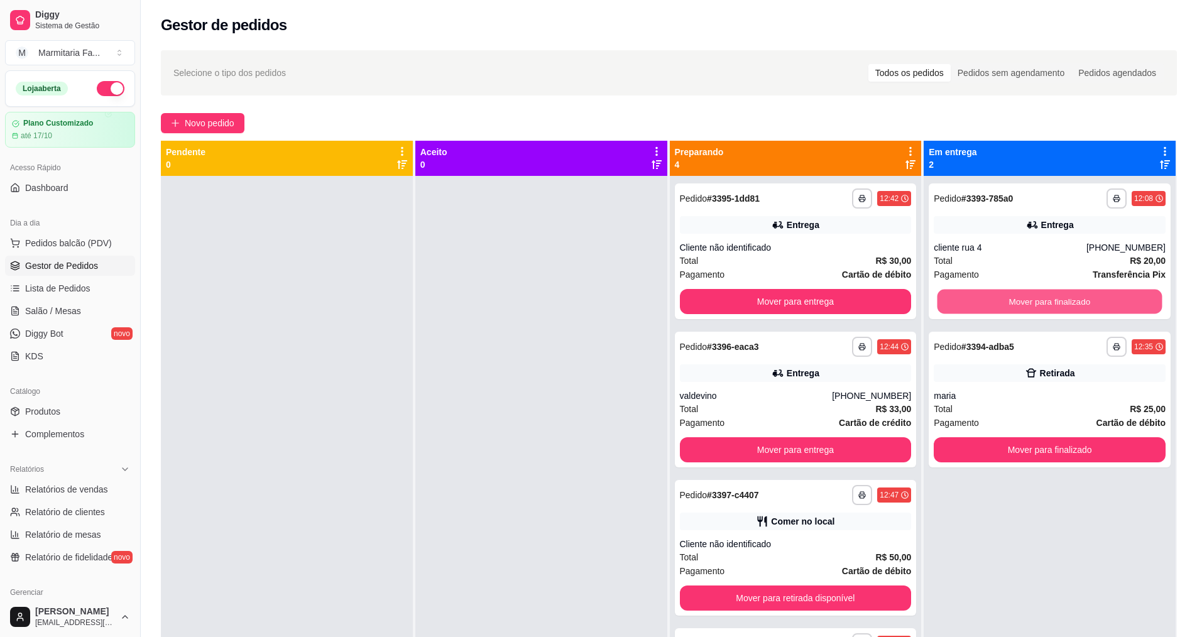
click at [1081, 307] on button "Mover para finalizado" at bounding box center [1049, 302] width 225 height 25
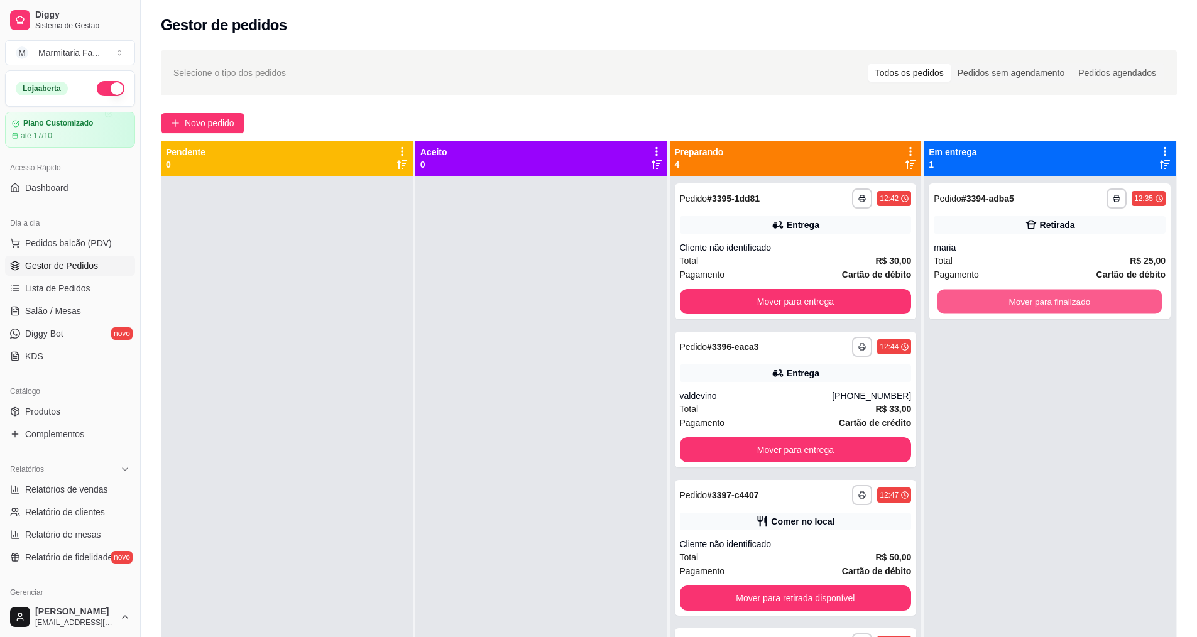
click at [1081, 307] on button "Mover para finalizado" at bounding box center [1049, 302] width 225 height 25
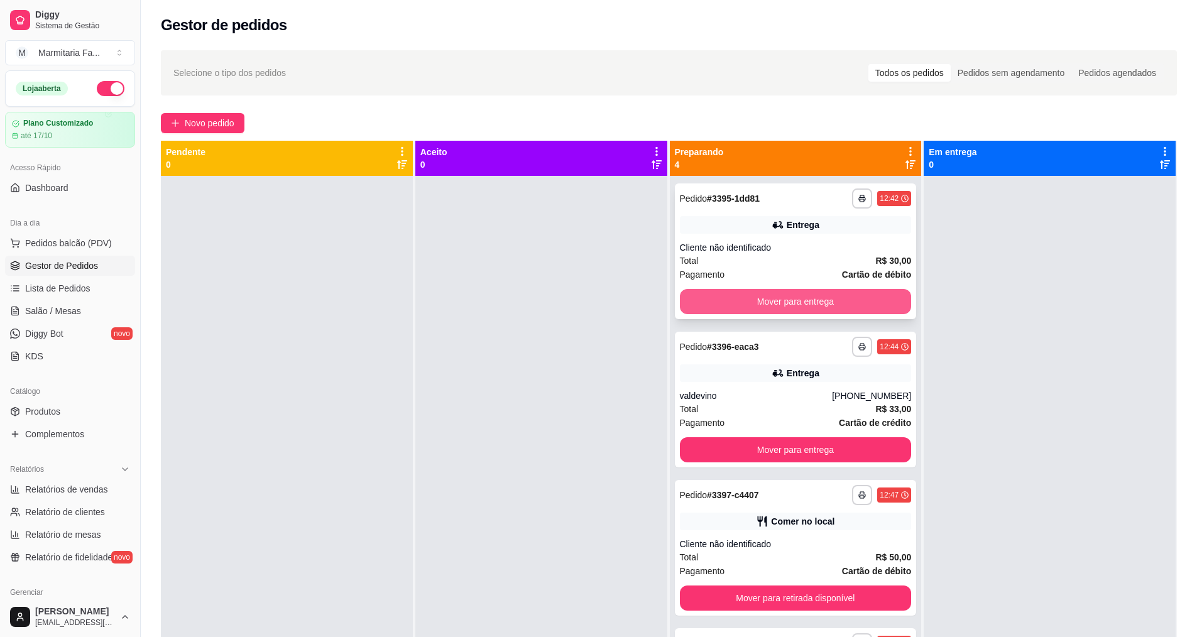
click at [839, 303] on button "Mover para entrega" at bounding box center [796, 301] width 232 height 25
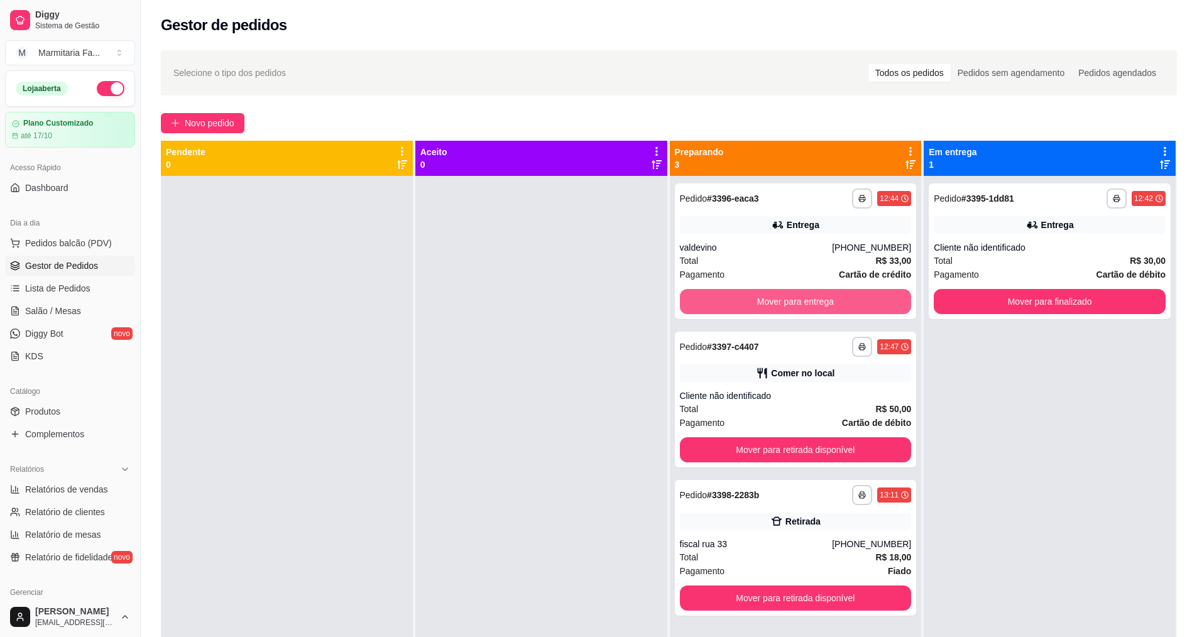
click at [839, 303] on button "Mover para entrega" at bounding box center [796, 301] width 232 height 25
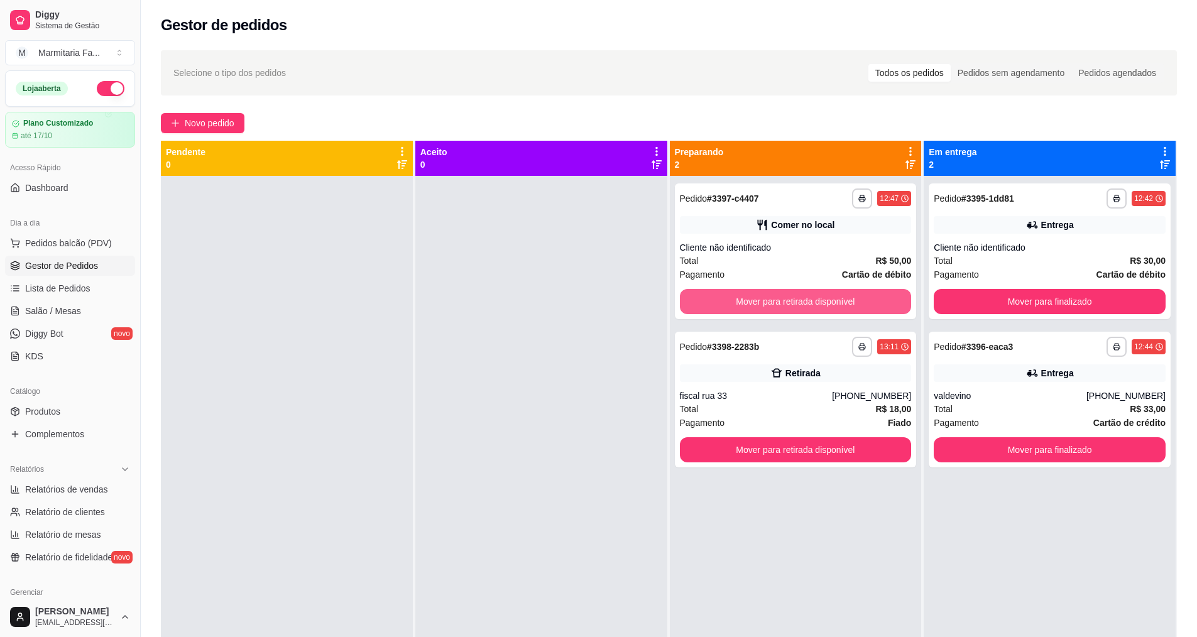
click at [839, 303] on button "Mover para retirada disponível" at bounding box center [796, 301] width 232 height 25
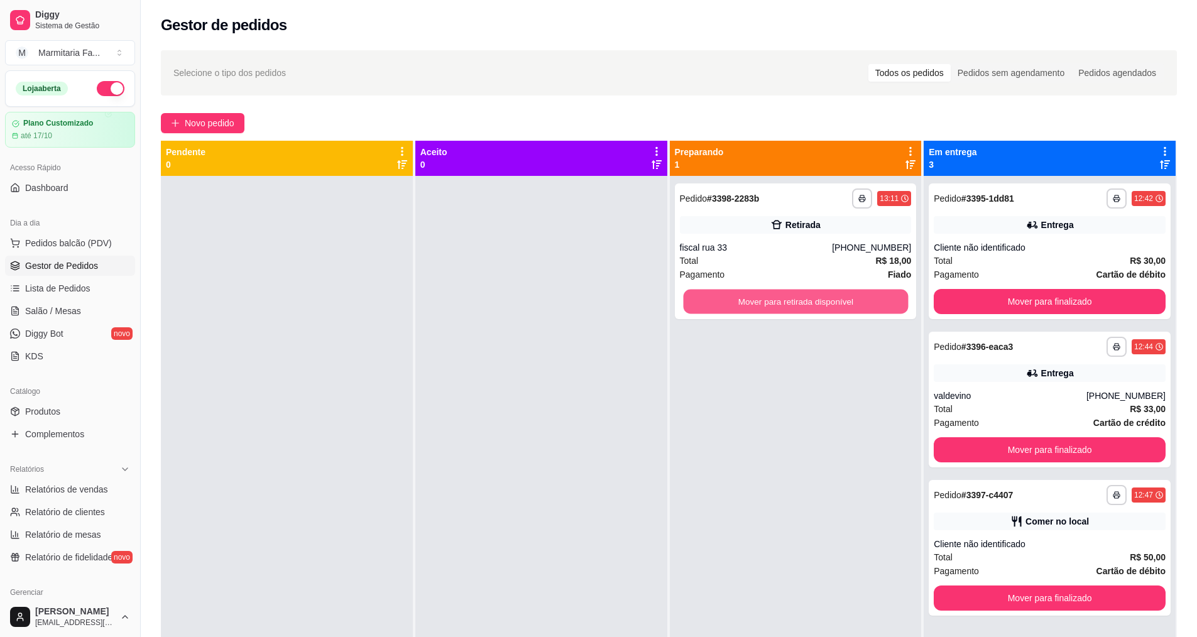
click at [839, 303] on button "Mover para retirada disponível" at bounding box center [795, 302] width 225 height 25
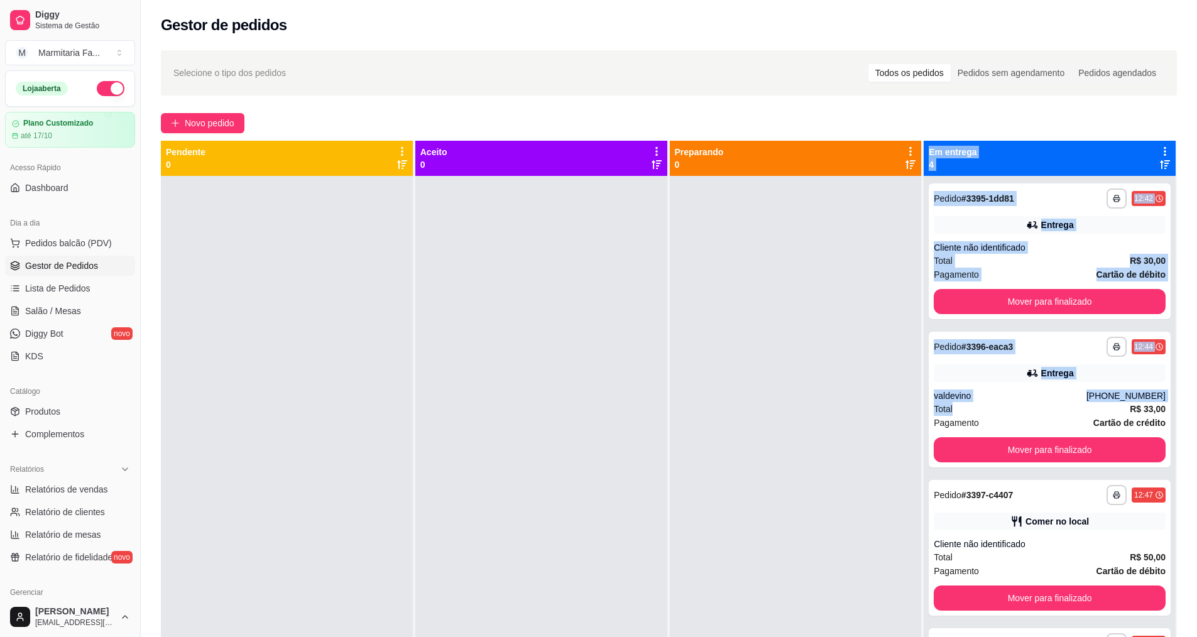
drag, startPoint x: 1057, startPoint y: 440, endPoint x: 725, endPoint y: 662, distance: 399.6
click at [725, 636] on html "**********" at bounding box center [598, 318] width 1197 height 637
click at [210, 119] on span "Novo pedido" at bounding box center [210, 123] width 50 height 14
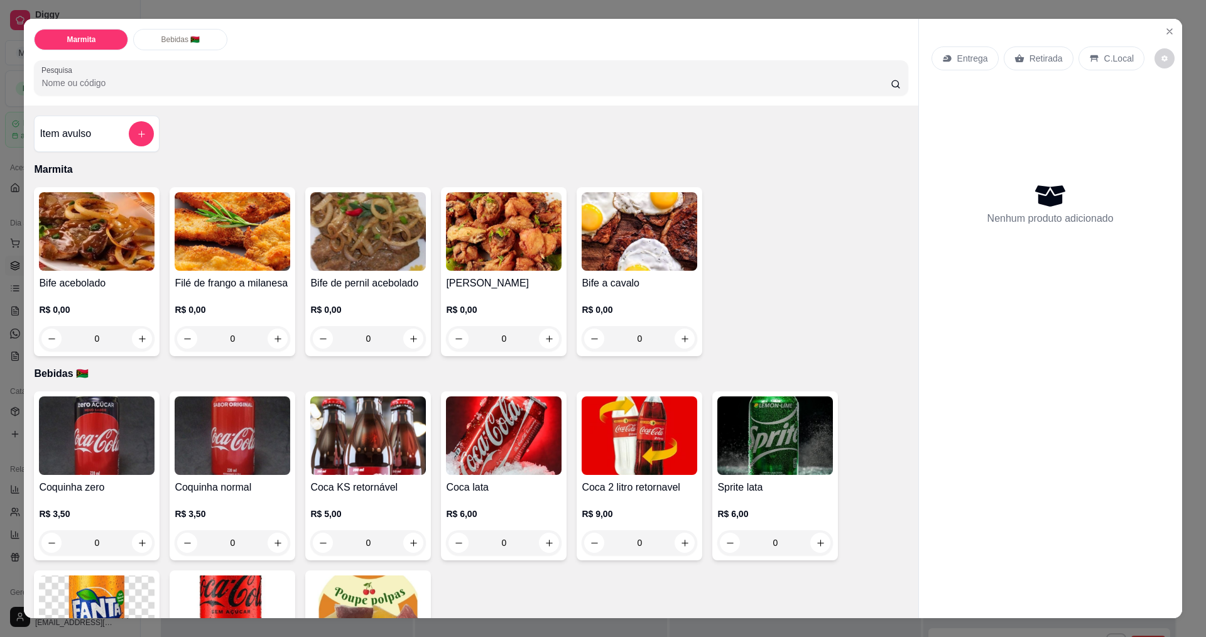
click at [139, 339] on div "0" at bounding box center [97, 338] width 116 height 25
click at [139, 336] on div "0" at bounding box center [97, 338] width 116 height 25
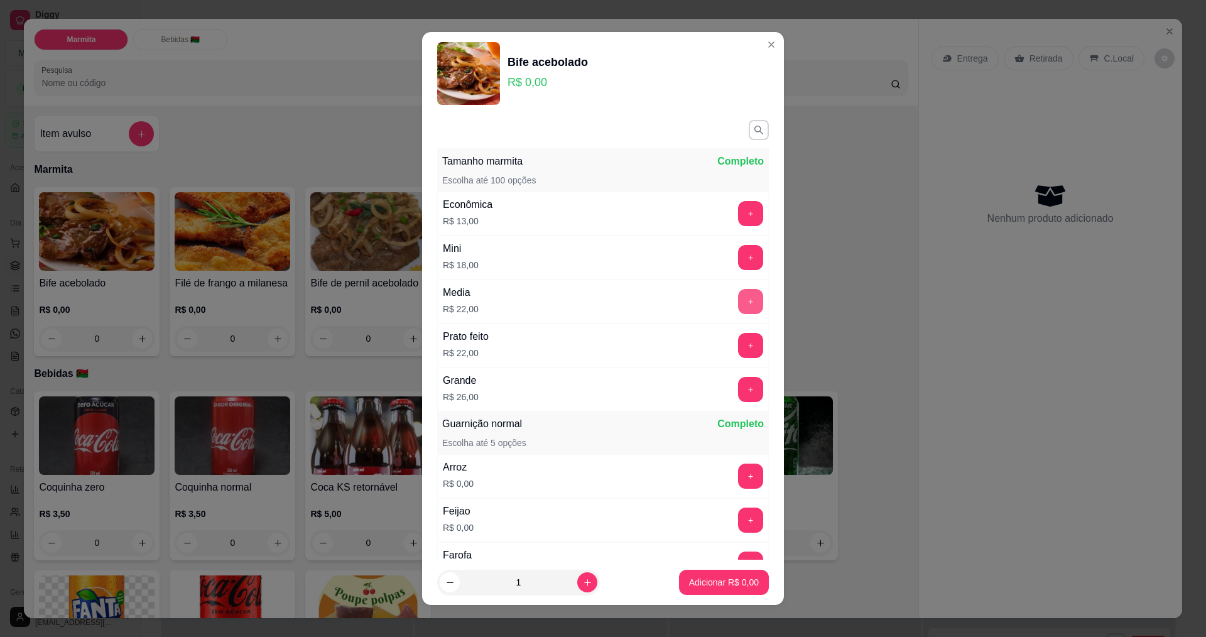
click at [738, 301] on button "+" at bounding box center [750, 301] width 25 height 25
click at [731, 579] on p "Adicionar R$ 22,00" at bounding box center [721, 583] width 73 height 12
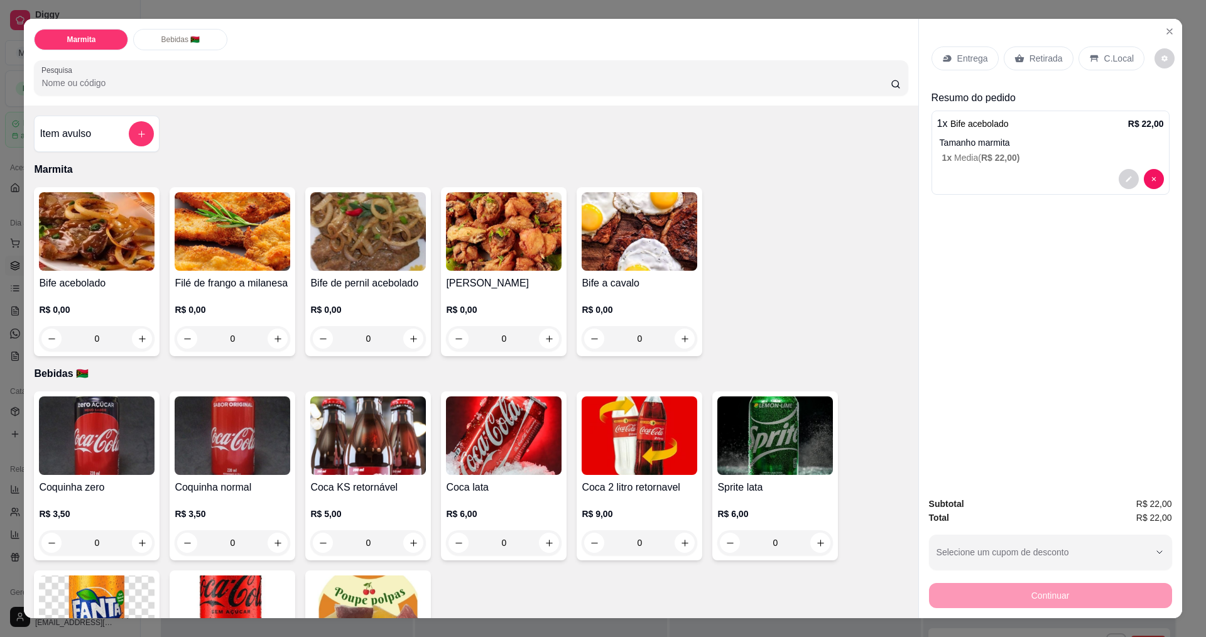
click at [1016, 59] on icon at bounding box center [1019, 59] width 9 height 8
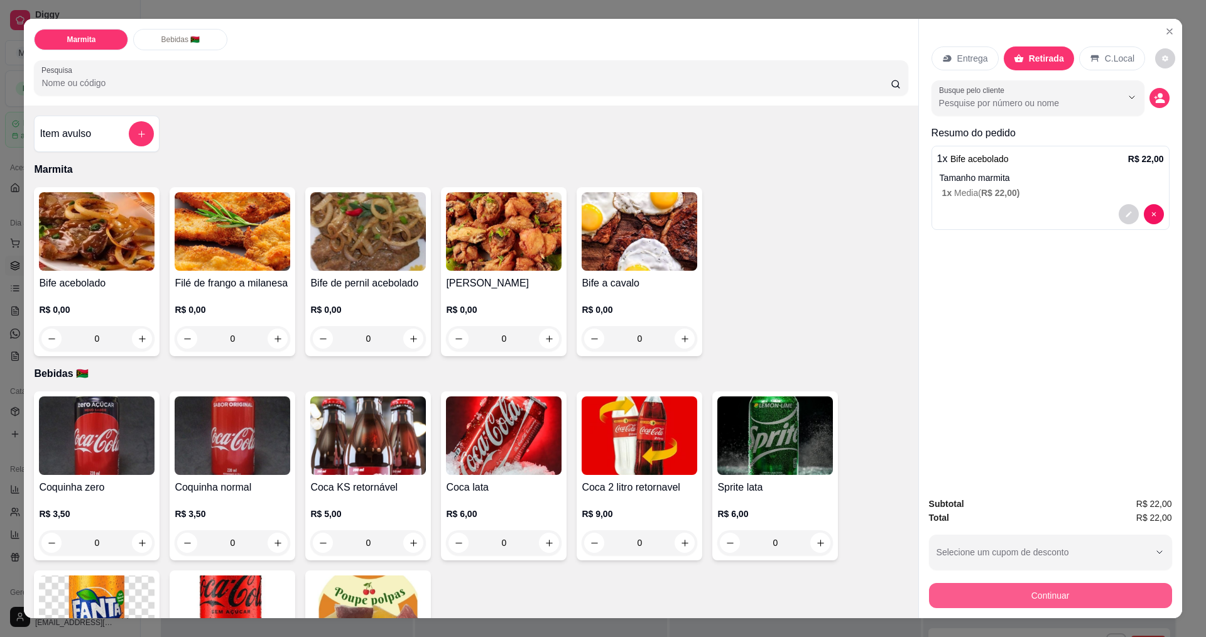
click at [1130, 599] on button "Continuar" at bounding box center [1050, 595] width 243 height 25
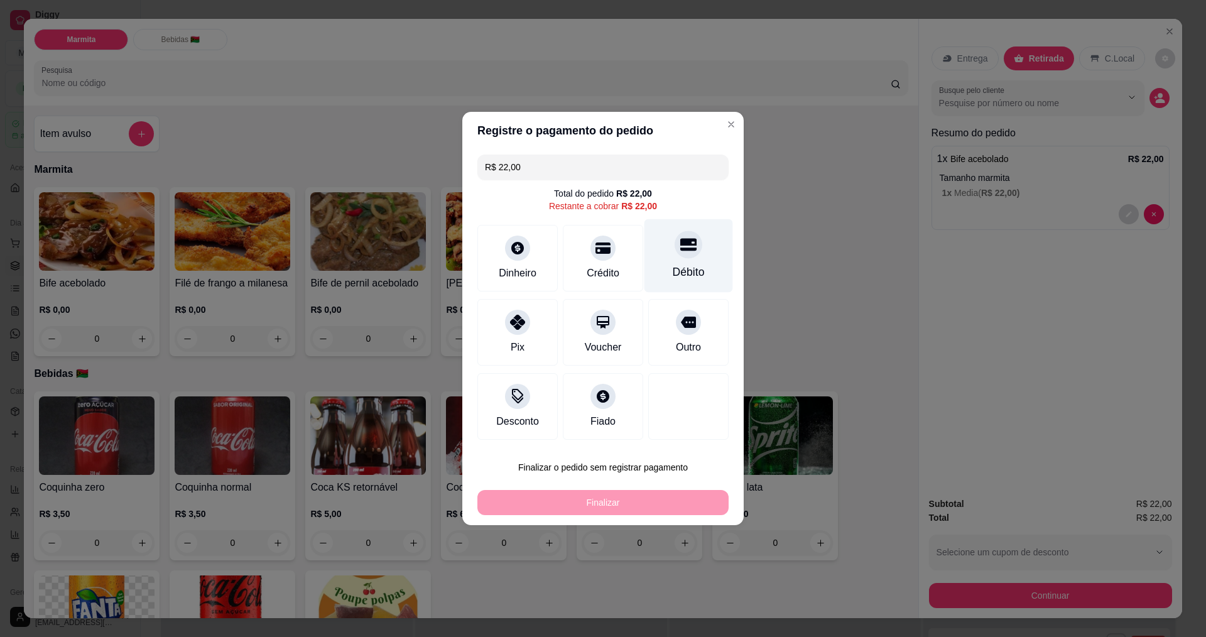
click at [680, 250] on icon at bounding box center [688, 245] width 16 height 13
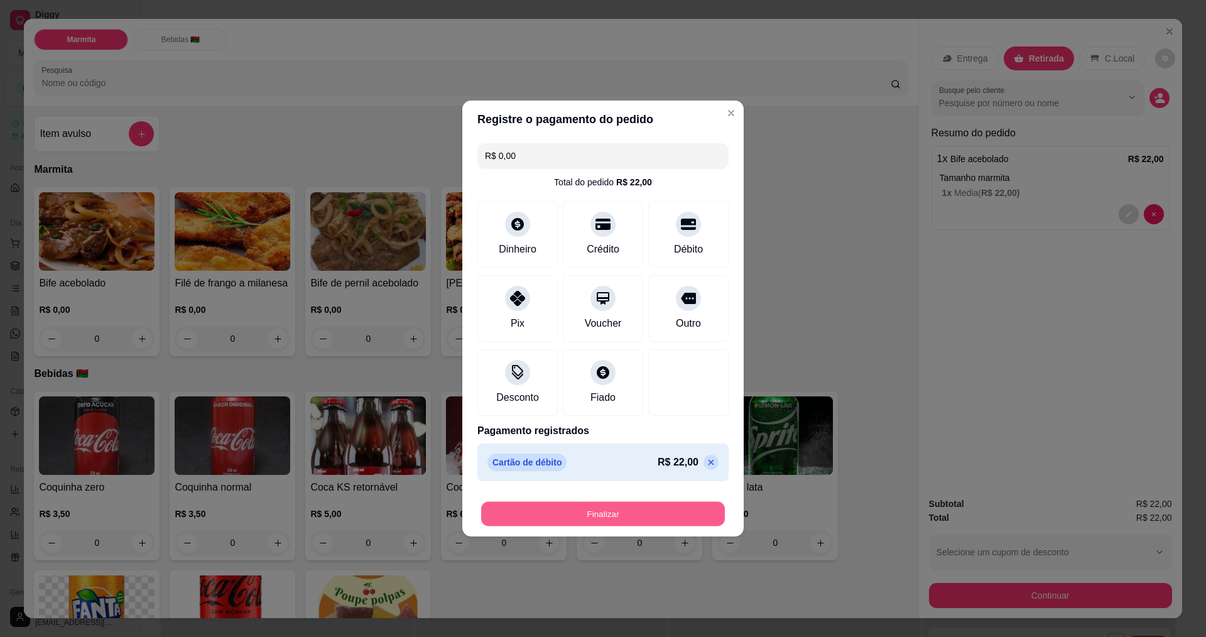
click at [645, 510] on button "Finalizar" at bounding box center [603, 514] width 244 height 25
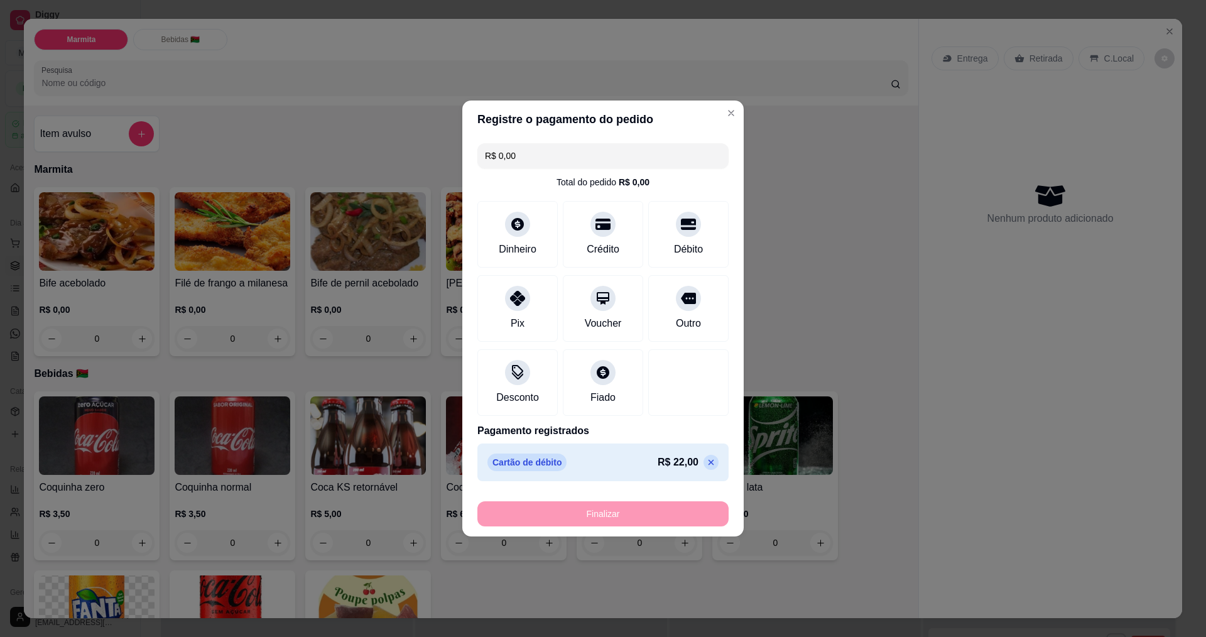
type input "-R$ 22,00"
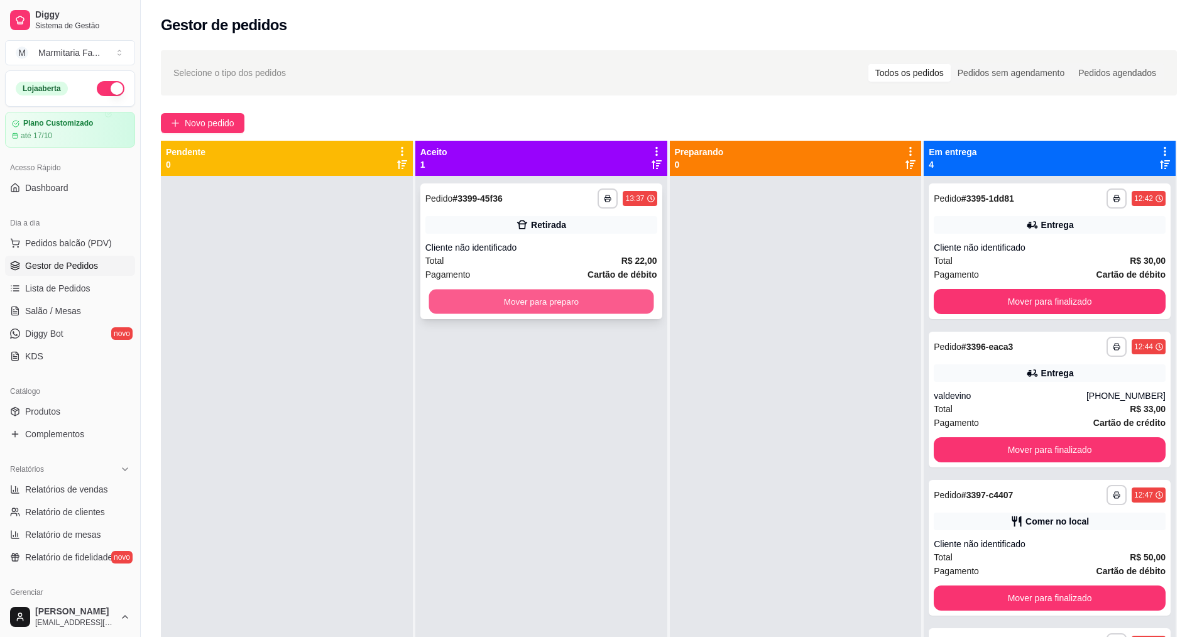
click at [544, 297] on button "Mover para preparo" at bounding box center [540, 302] width 225 height 25
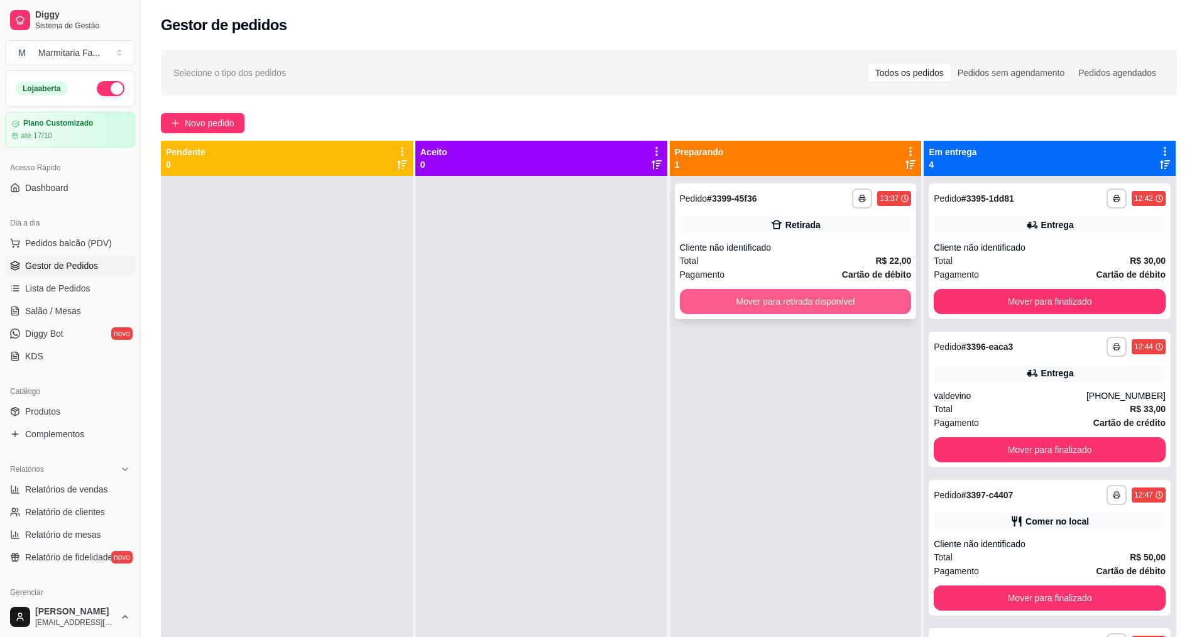
click at [874, 303] on button "Mover para retirada disponível" at bounding box center [796, 301] width 232 height 25
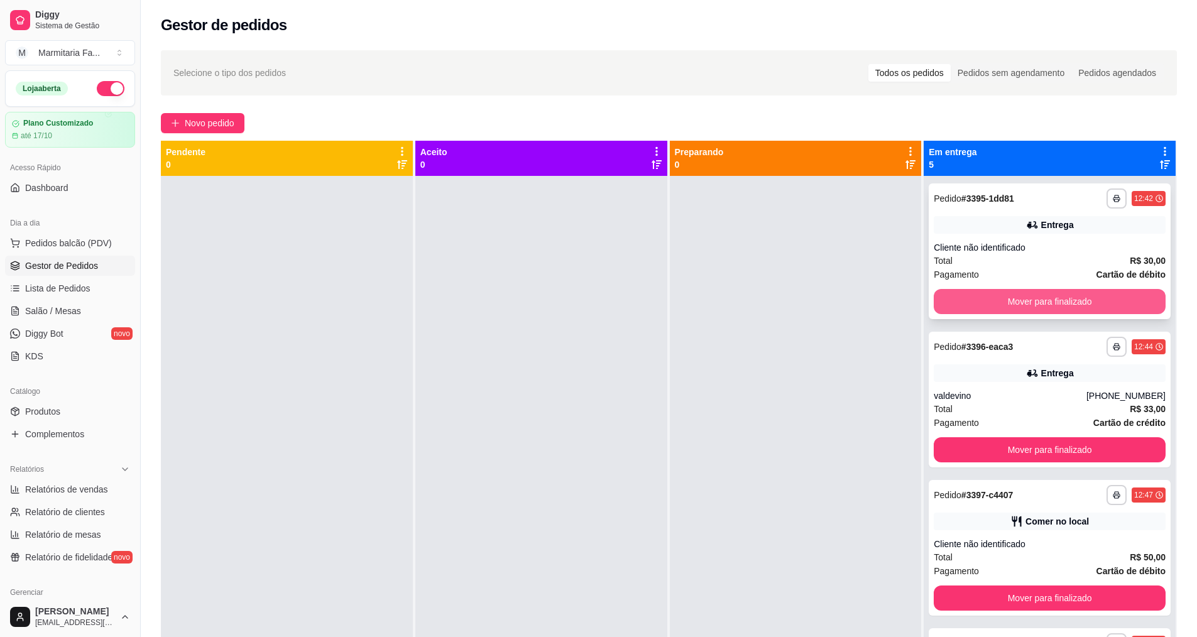
click at [1094, 301] on button "Mover para finalizado" at bounding box center [1050, 301] width 232 height 25
click at [1094, 302] on button "Mover para finalizado" at bounding box center [1050, 301] width 232 height 25
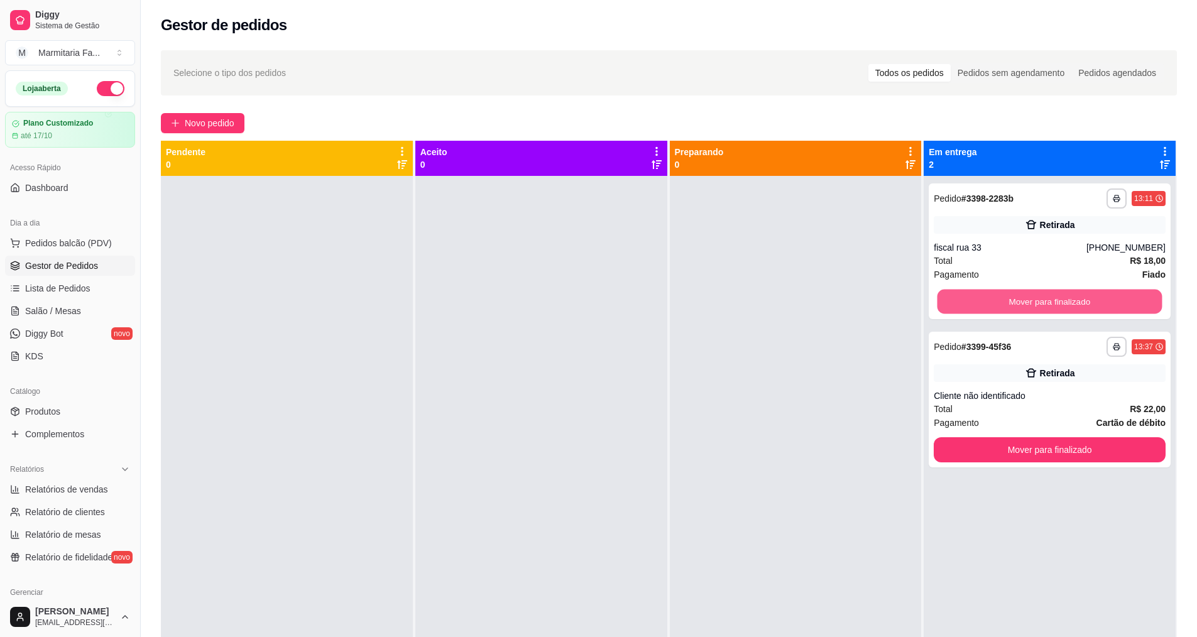
click at [1094, 302] on button "Mover para finalizado" at bounding box center [1049, 302] width 225 height 25
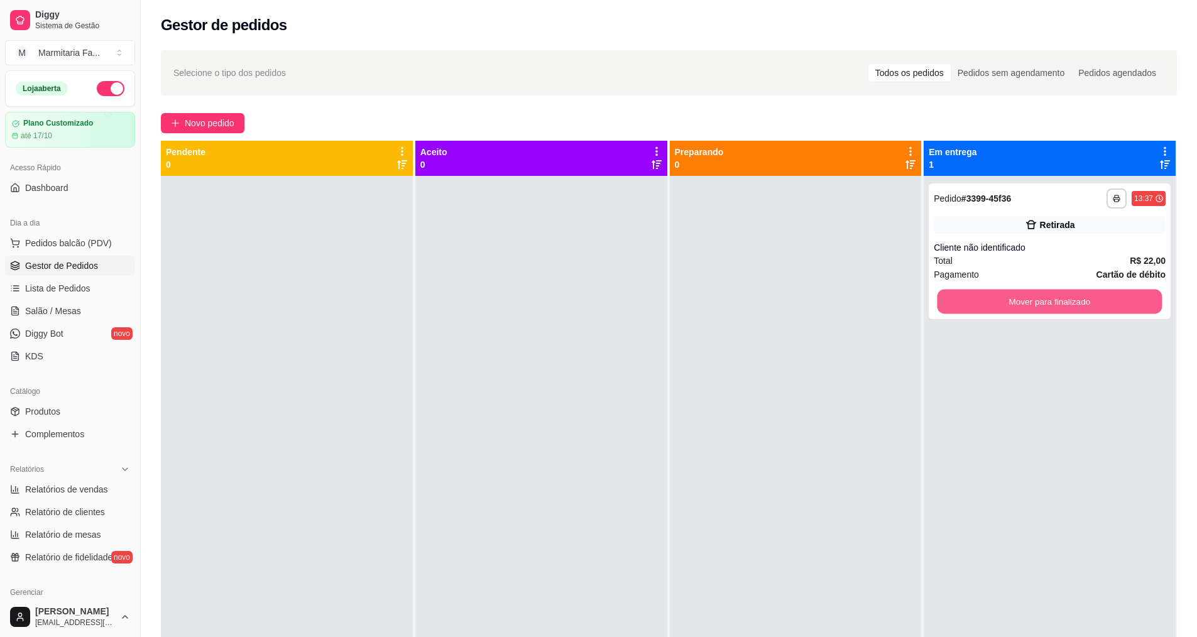
click at [1094, 302] on button "Mover para finalizado" at bounding box center [1049, 302] width 225 height 25
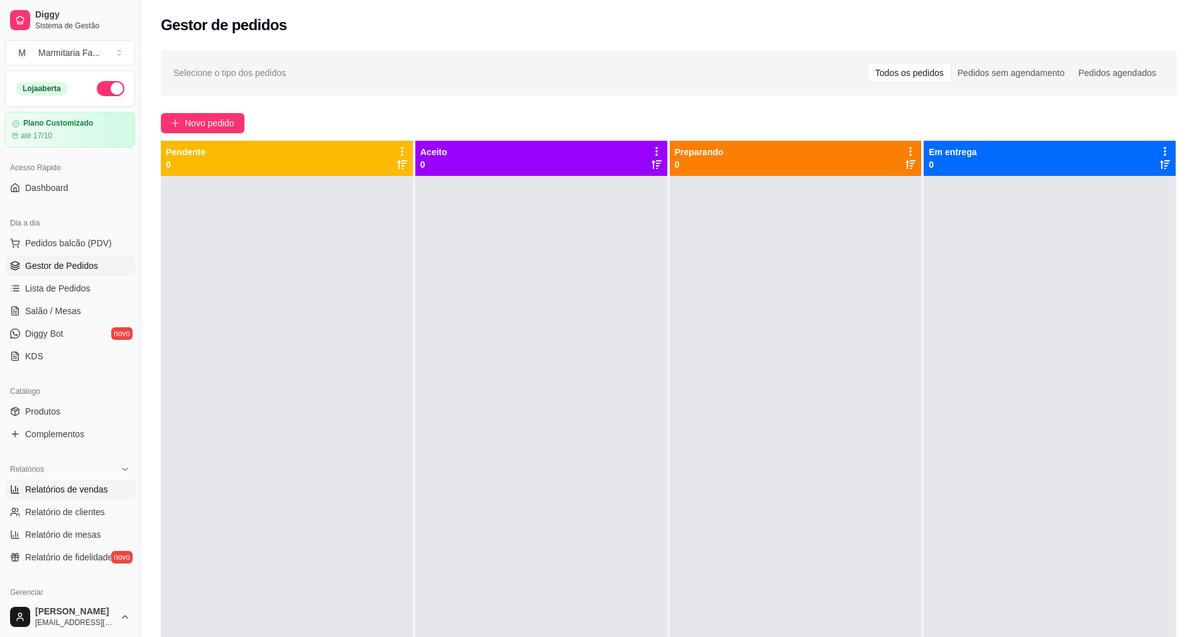
click at [92, 491] on span "Relatórios de vendas" at bounding box center [66, 489] width 83 height 13
select select "ALL"
select select "0"
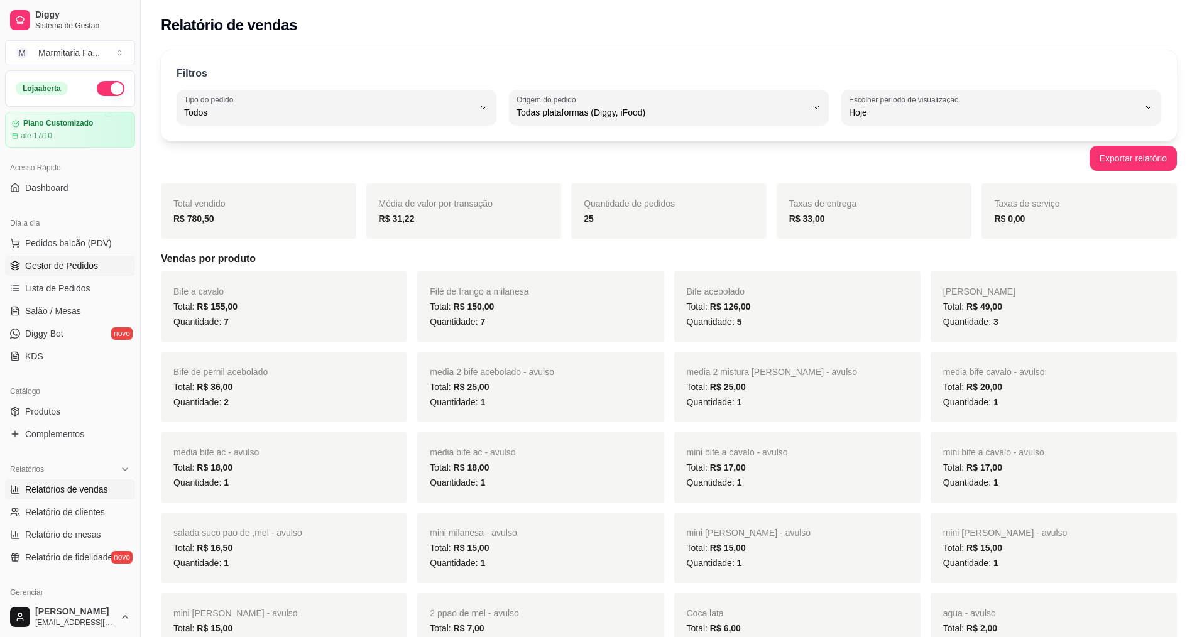
click at [77, 268] on span "Gestor de Pedidos" at bounding box center [61, 265] width 73 height 13
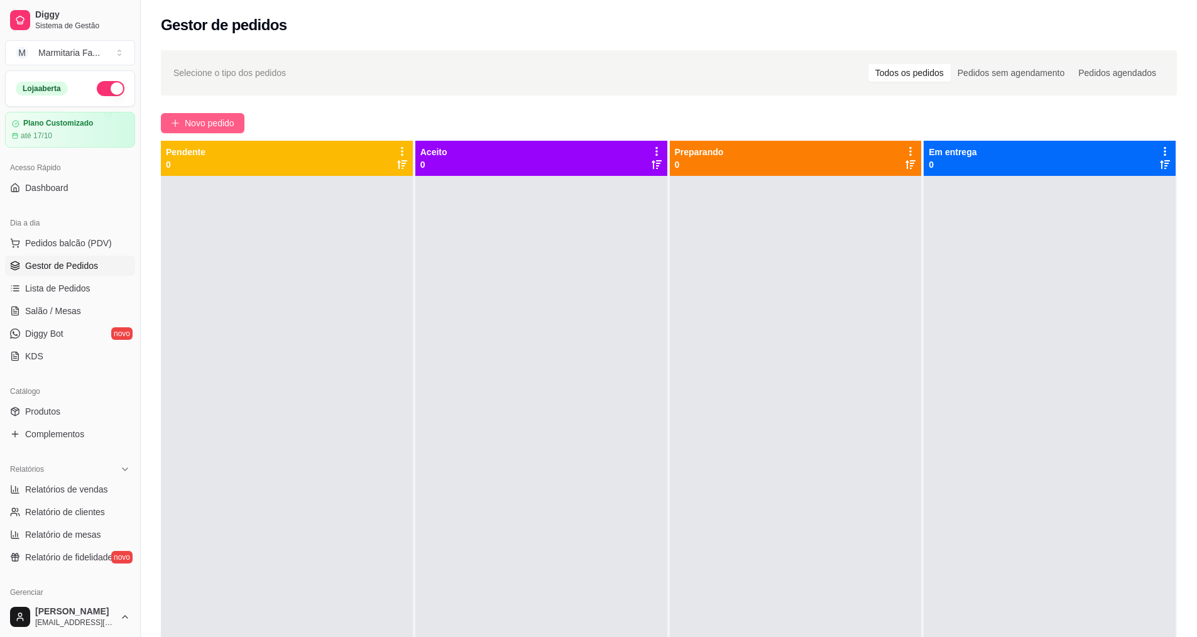
click at [192, 117] on span "Novo pedido" at bounding box center [210, 123] width 50 height 14
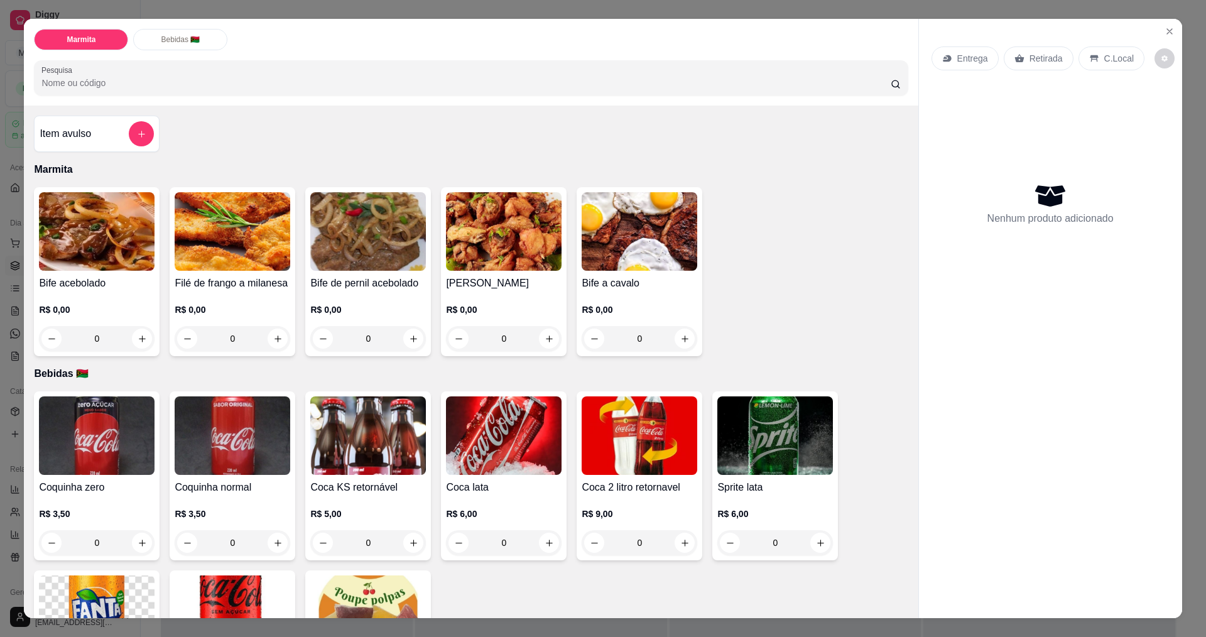
click at [131, 254] on img at bounding box center [97, 231] width 116 height 79
click at [1165, 29] on icon "Close" at bounding box center [1170, 31] width 10 height 10
